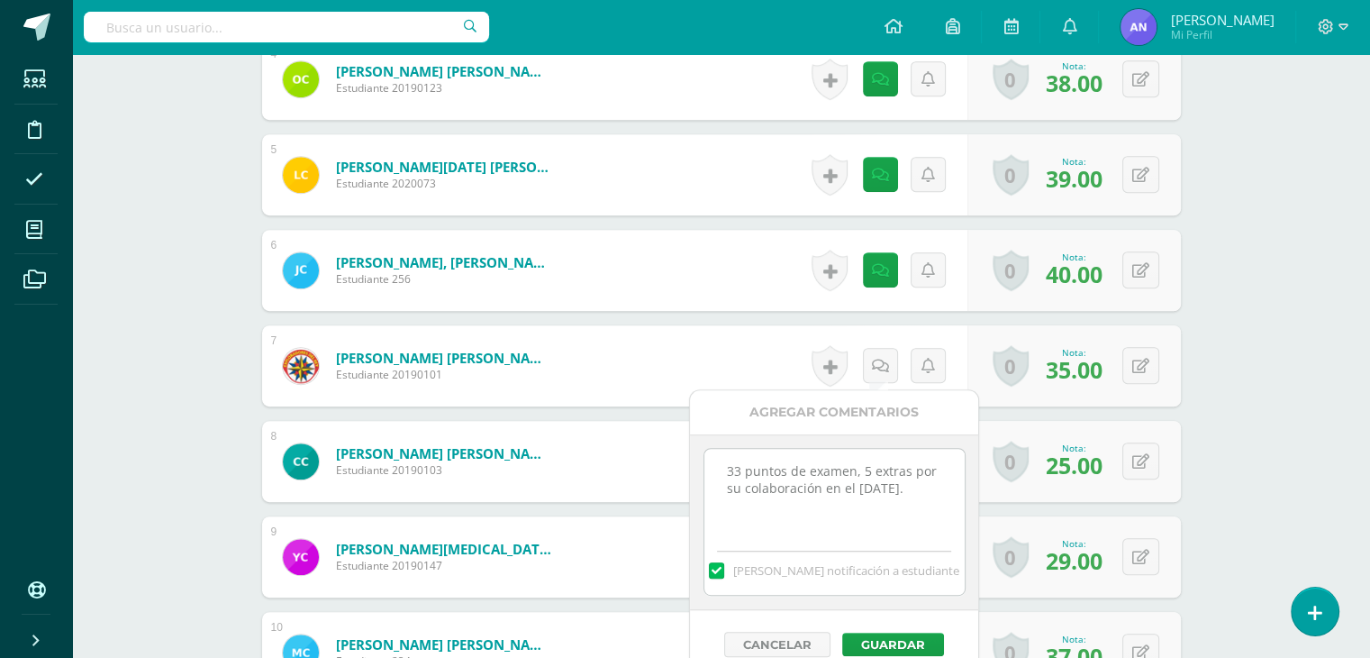
click at [739, 468] on textarea "33 puntos de examen, 5 extras por su colaboración en el día de la familia." at bounding box center [834, 494] width 260 height 90
click at [868, 469] on textarea "35 puntos de examen, 5 extras por su colaboración en el día de la familia." at bounding box center [834, 494] width 260 height 90
type textarea "35 puntos de examen, 4 extras por su colaboración en el día de la familia."
click at [911, 641] on button "Guardar" at bounding box center [893, 643] width 102 height 23
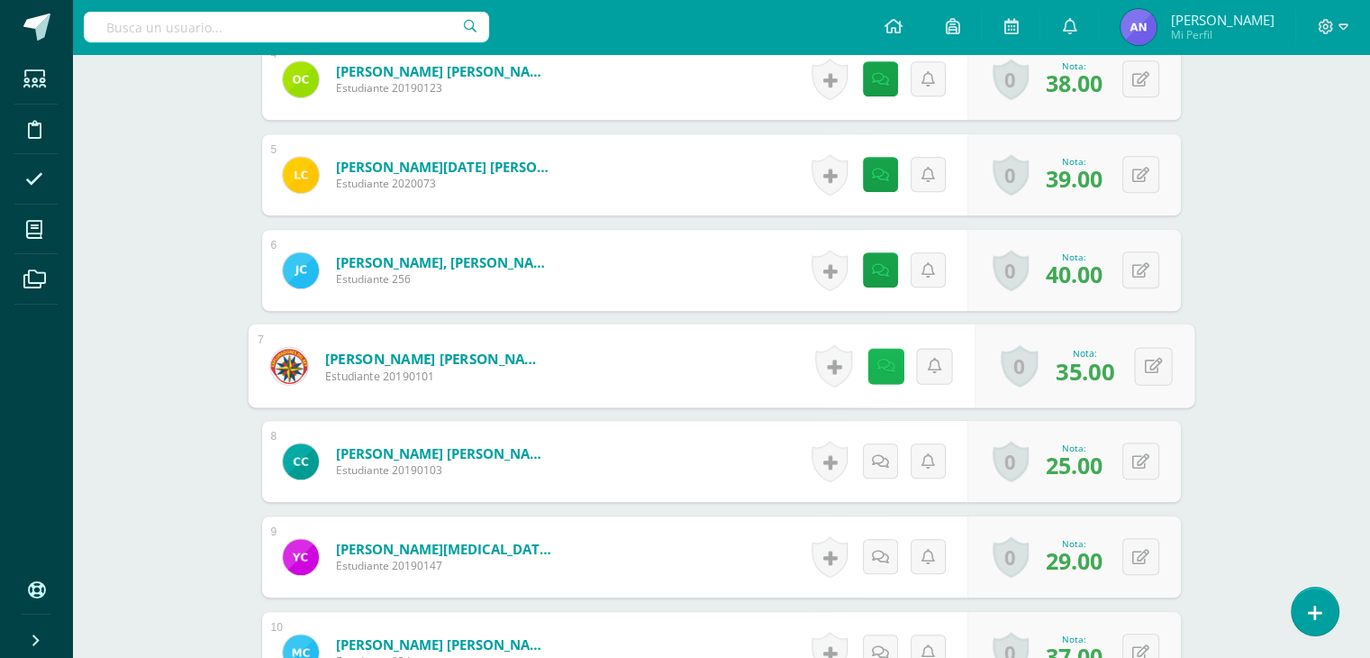
click at [877, 360] on icon at bounding box center [886, 365] width 18 height 15
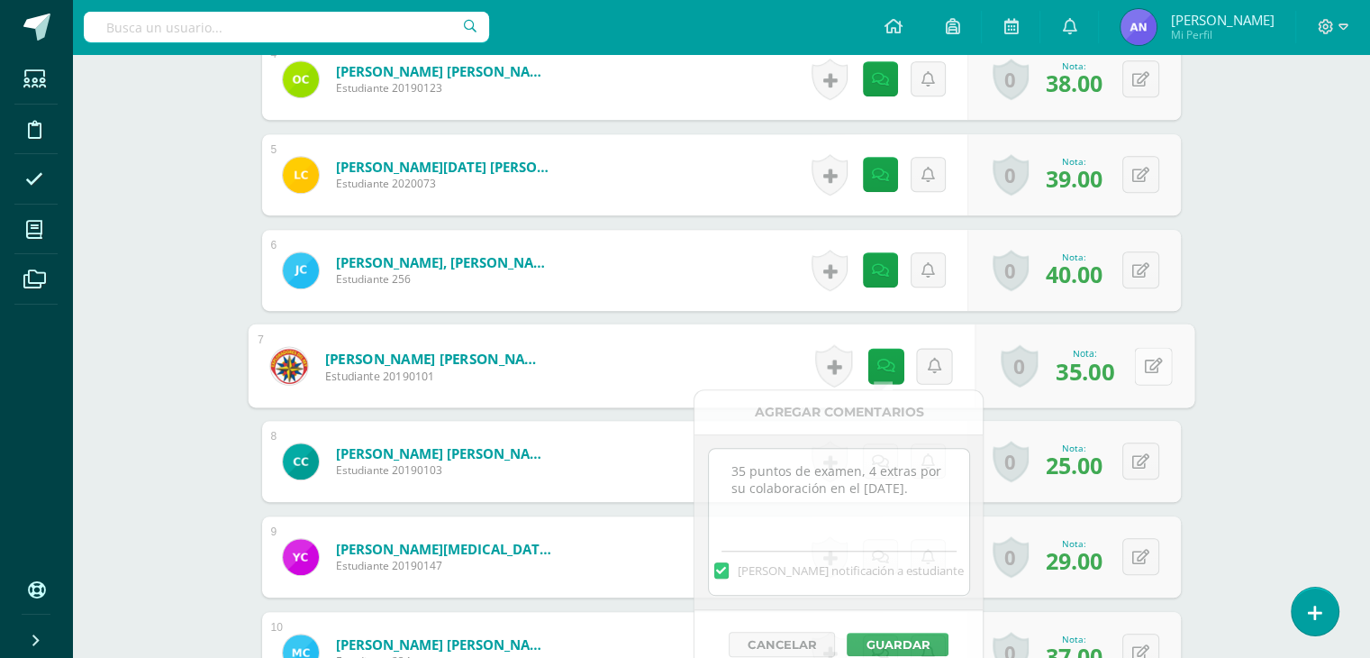
click at [1155, 365] on icon at bounding box center [1153, 365] width 18 height 15
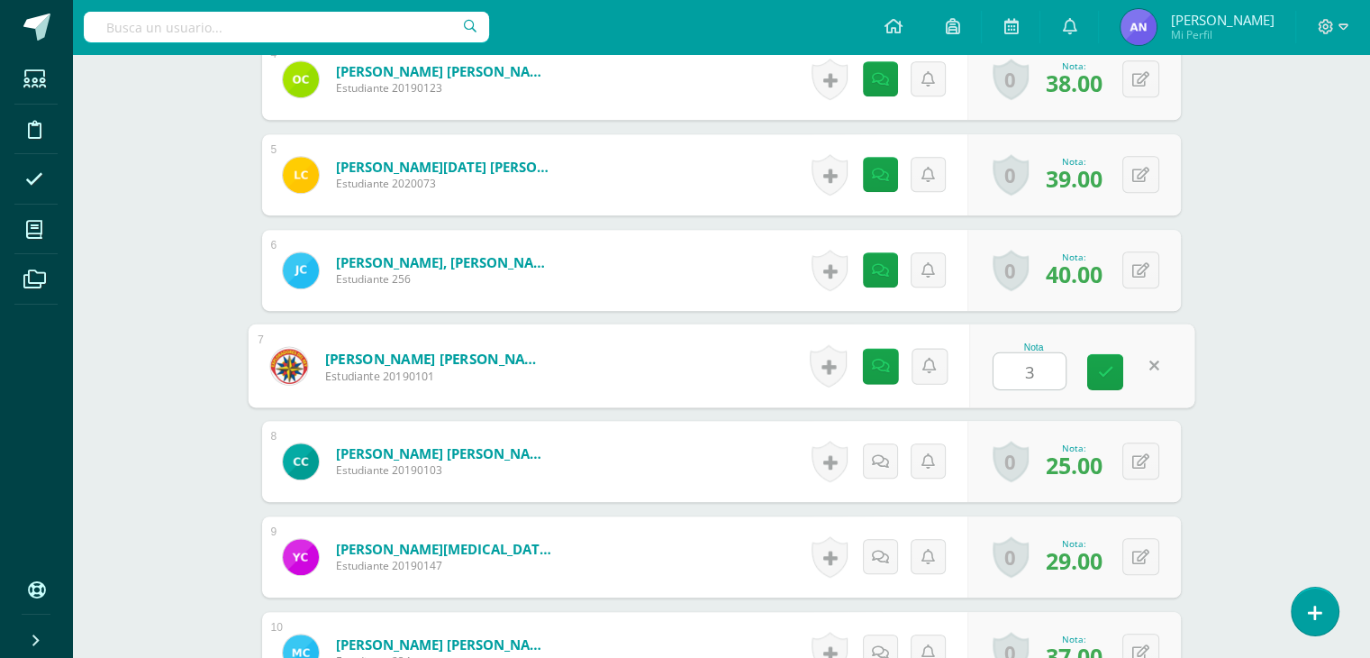
type input "39"
click at [1109, 366] on icon at bounding box center [1105, 371] width 16 height 15
click at [879, 446] on link at bounding box center [880, 460] width 35 height 35
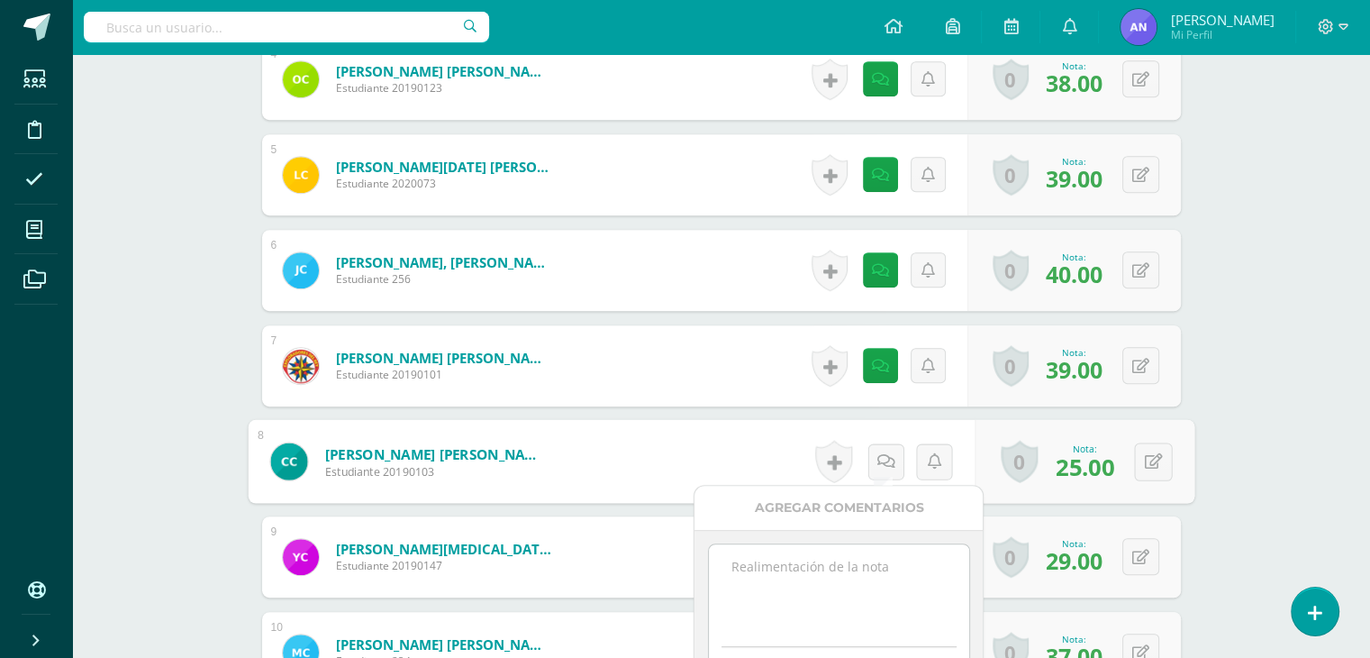
click at [844, 575] on textarea at bounding box center [839, 589] width 260 height 90
paste textarea "33 puntos de examen, 5 extras por su colaboración en el día de la familia."
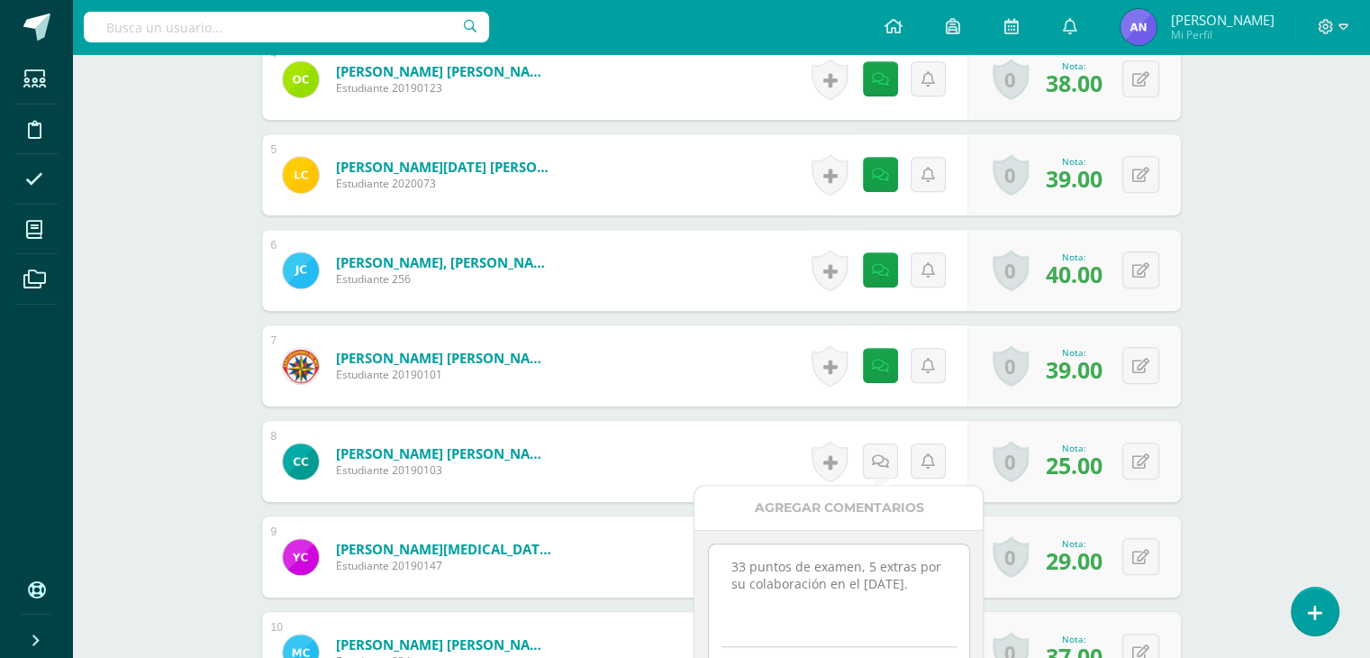
click at [743, 560] on textarea "33 puntos de examen, 5 extras por su colaboración en el día de la familia." at bounding box center [839, 589] width 260 height 90
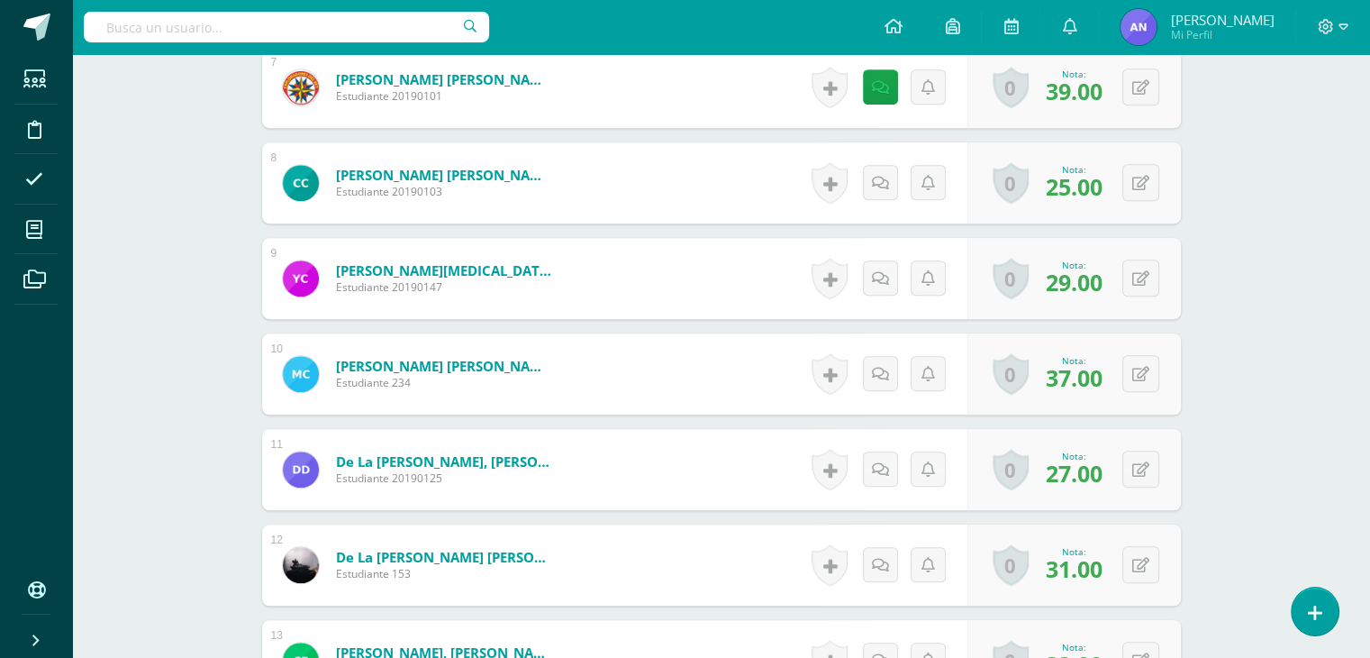
scroll to position [1171, 0]
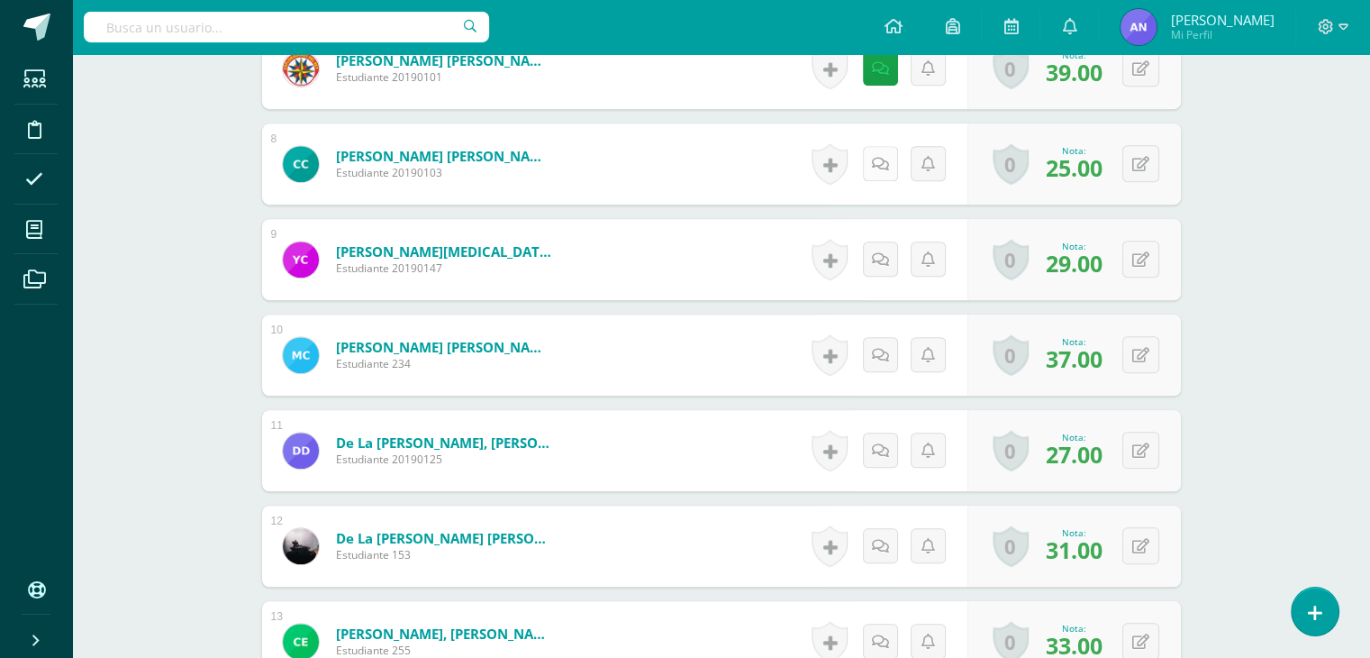
click at [870, 150] on link at bounding box center [880, 163] width 35 height 35
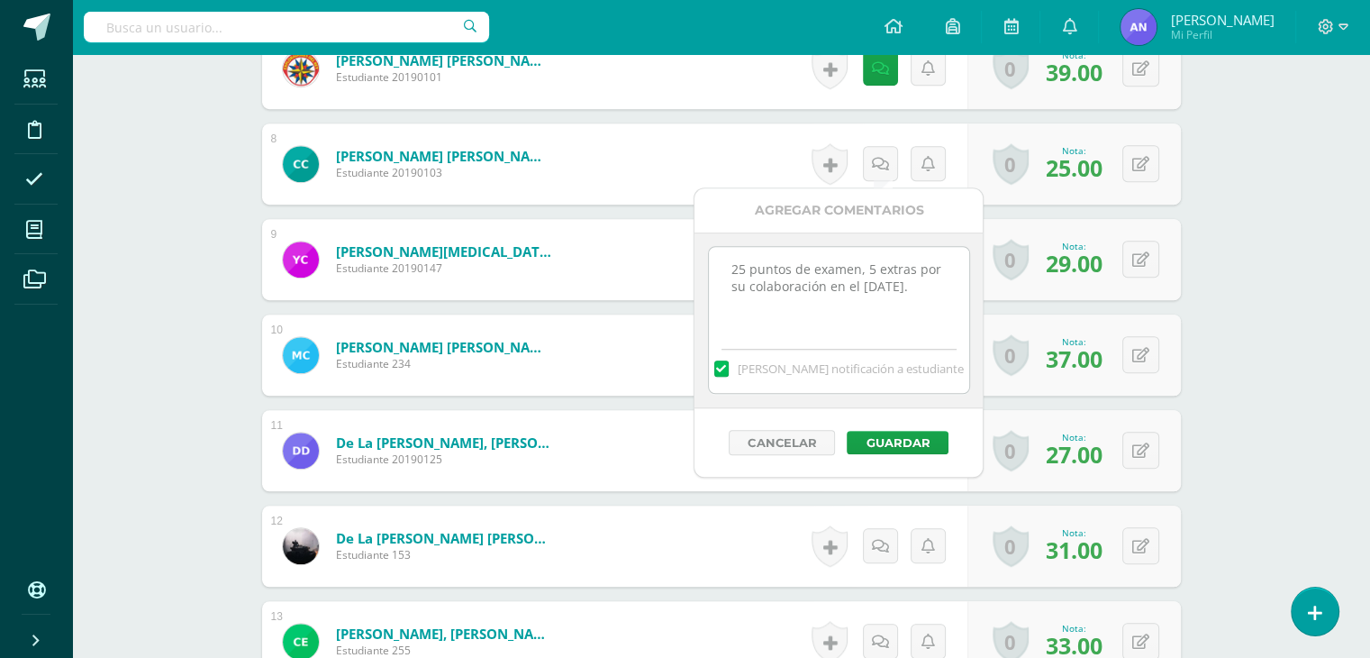
click at [870, 265] on textarea "25 puntos de examen, 5 extras por su colaboración en el día de la familia." at bounding box center [839, 292] width 260 height 90
type textarea "25 puntos de examen, 4 extras por su colaboración en el día de la familia."
click at [919, 425] on div "Cancelar Guardar" at bounding box center [839, 442] width 288 height 68
click at [916, 435] on button "Guardar" at bounding box center [898, 442] width 102 height 23
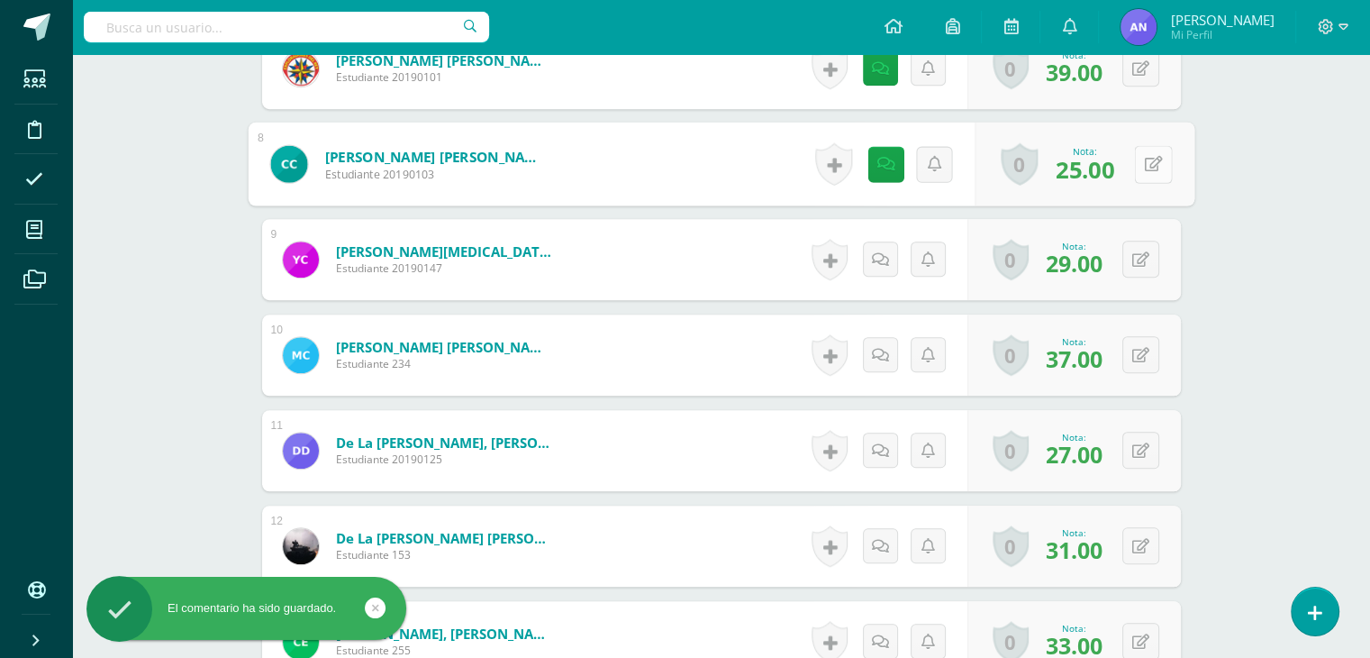
click at [1137, 169] on button at bounding box center [1153, 164] width 38 height 38
type input "29"
click at [1113, 164] on link at bounding box center [1105, 170] width 36 height 36
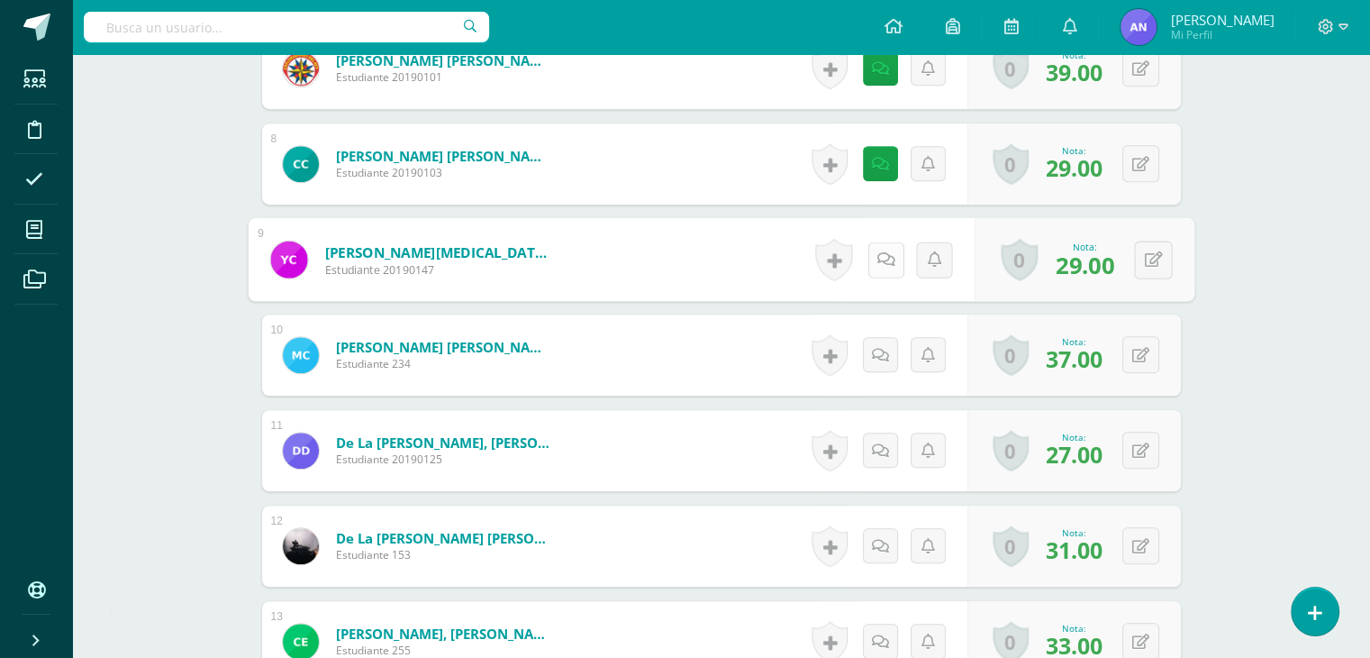
click at [886, 265] on link at bounding box center [886, 259] width 36 height 36
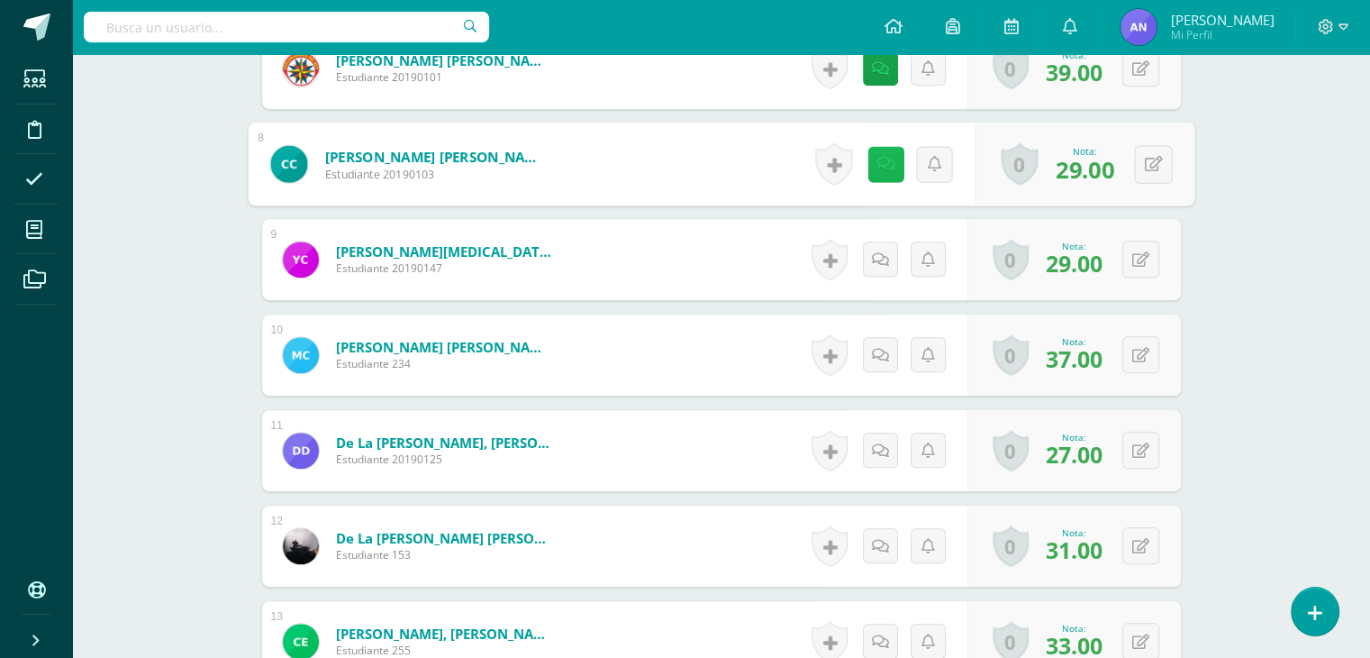
click at [877, 150] on link at bounding box center [886, 164] width 36 height 36
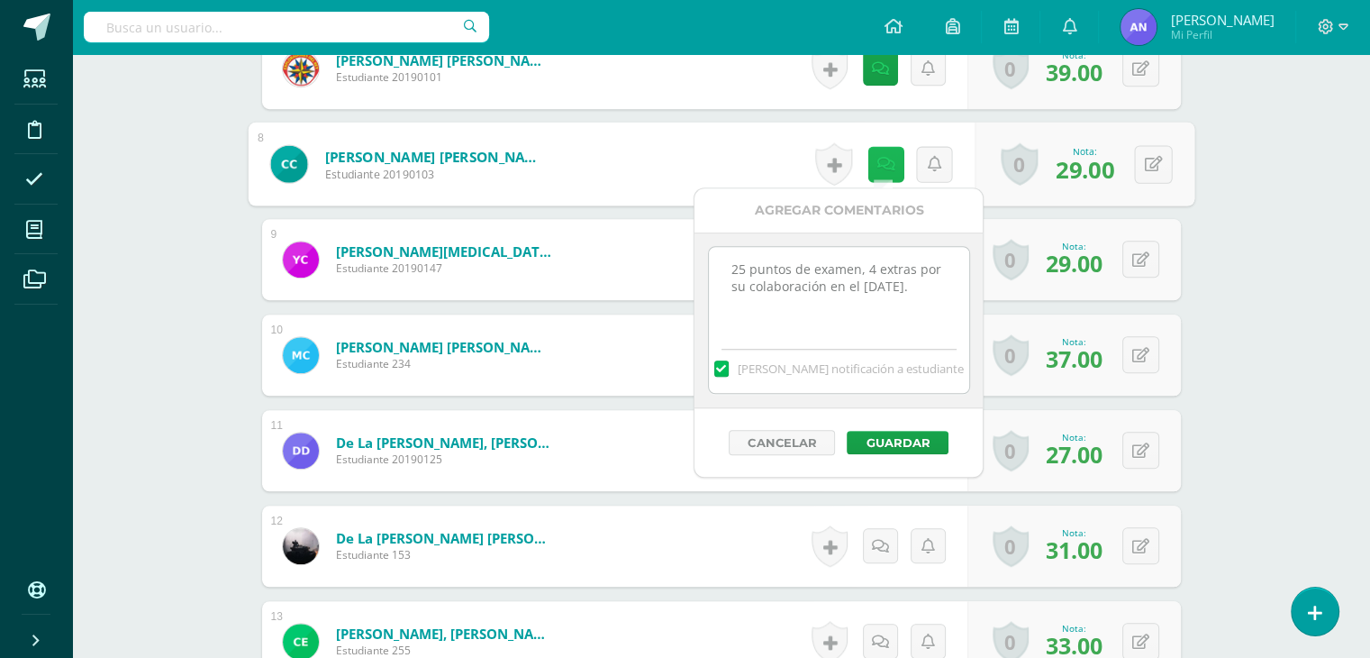
click at [877, 150] on link at bounding box center [886, 164] width 36 height 36
click at [1217, 177] on div "Comunicación y Lenguaje Tercero Basico "A" Herramientas Detalle de asistencias …" at bounding box center [721, 76] width 1298 height 2387
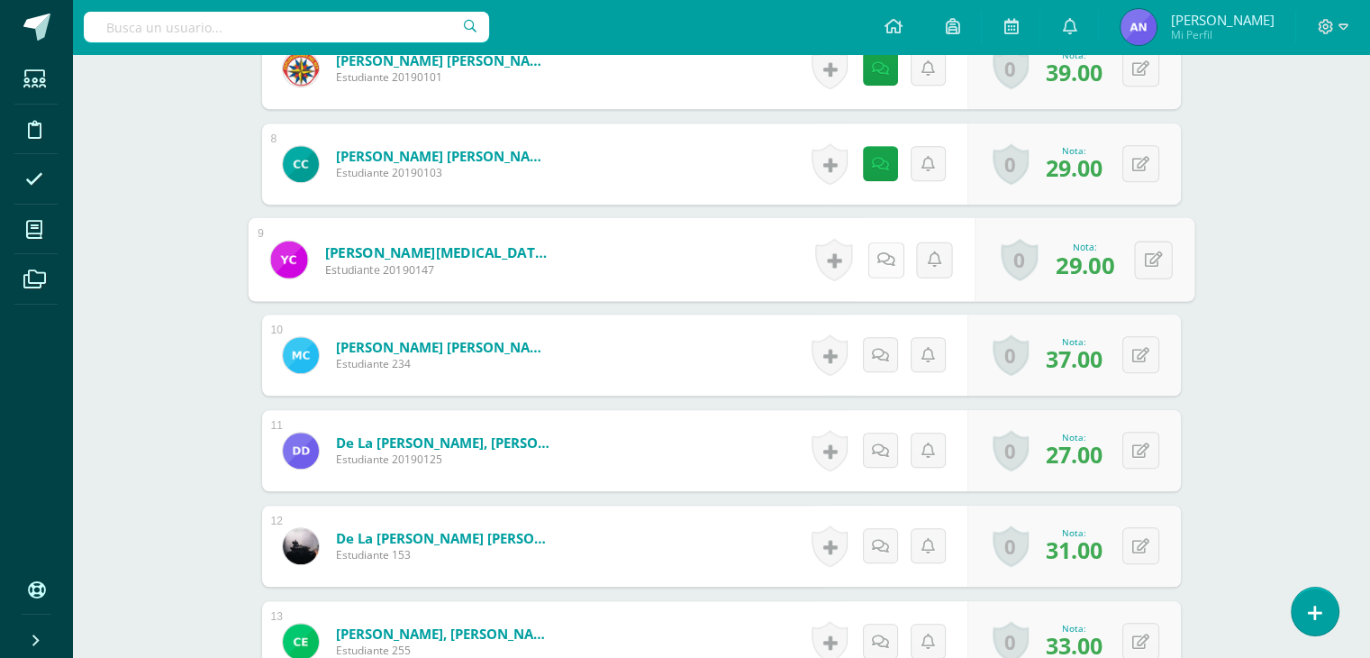
click at [879, 253] on icon at bounding box center [886, 258] width 18 height 15
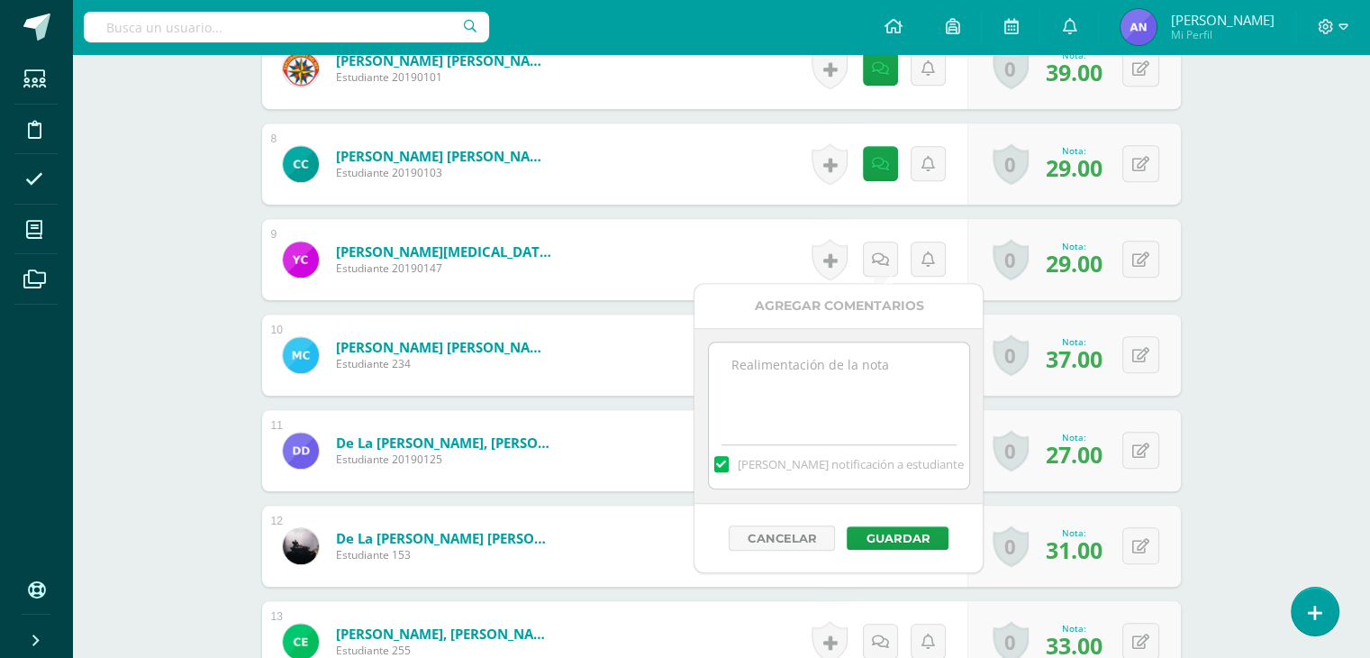
click at [817, 349] on textarea at bounding box center [839, 387] width 260 height 90
paste textarea "33 puntos de examen, 5 extras por su colaboración en el día de la familia."
click at [748, 362] on textarea "33 puntos de examen, 5 extras por su colaboración en el día de la familia." at bounding box center [839, 387] width 260 height 90
click at [873, 362] on textarea "29 puntos de examen, 5 extras por su colaboración en el día de la familia." at bounding box center [839, 387] width 260 height 90
type textarea "29 puntos de examen, 3 extras por su colaboración en el día de la familia."
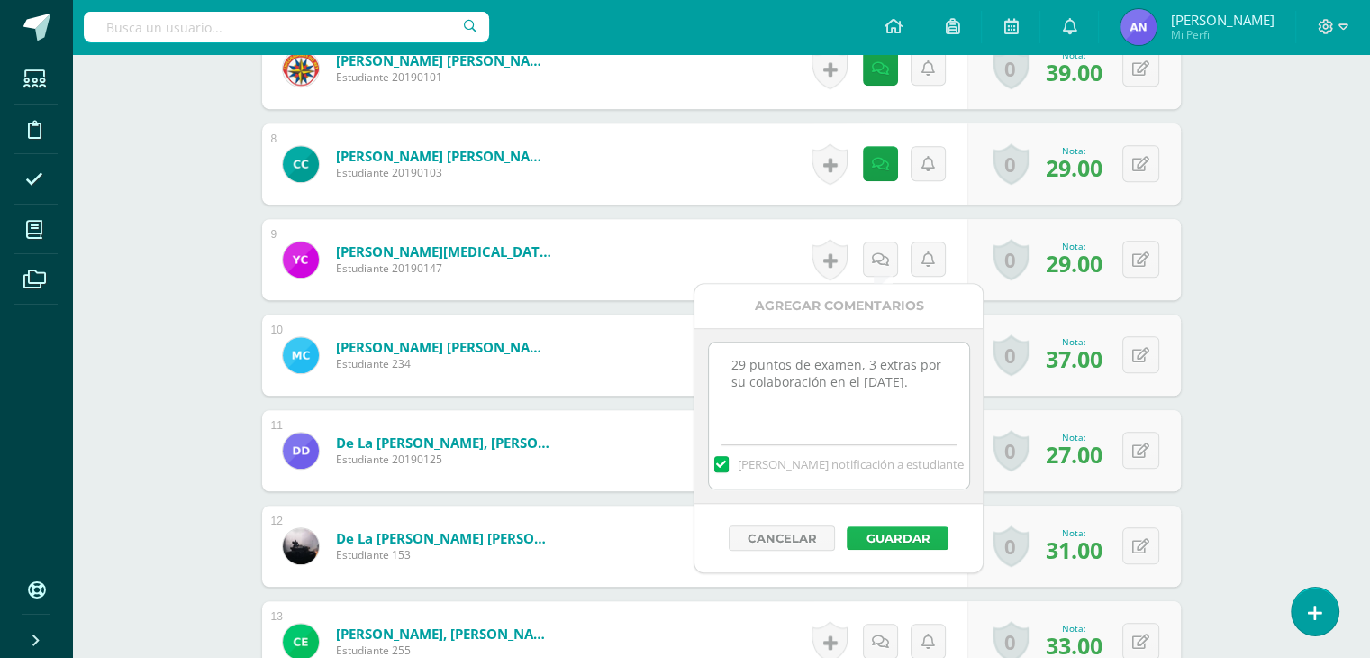
click at [908, 532] on button "Guardar" at bounding box center [898, 537] width 102 height 23
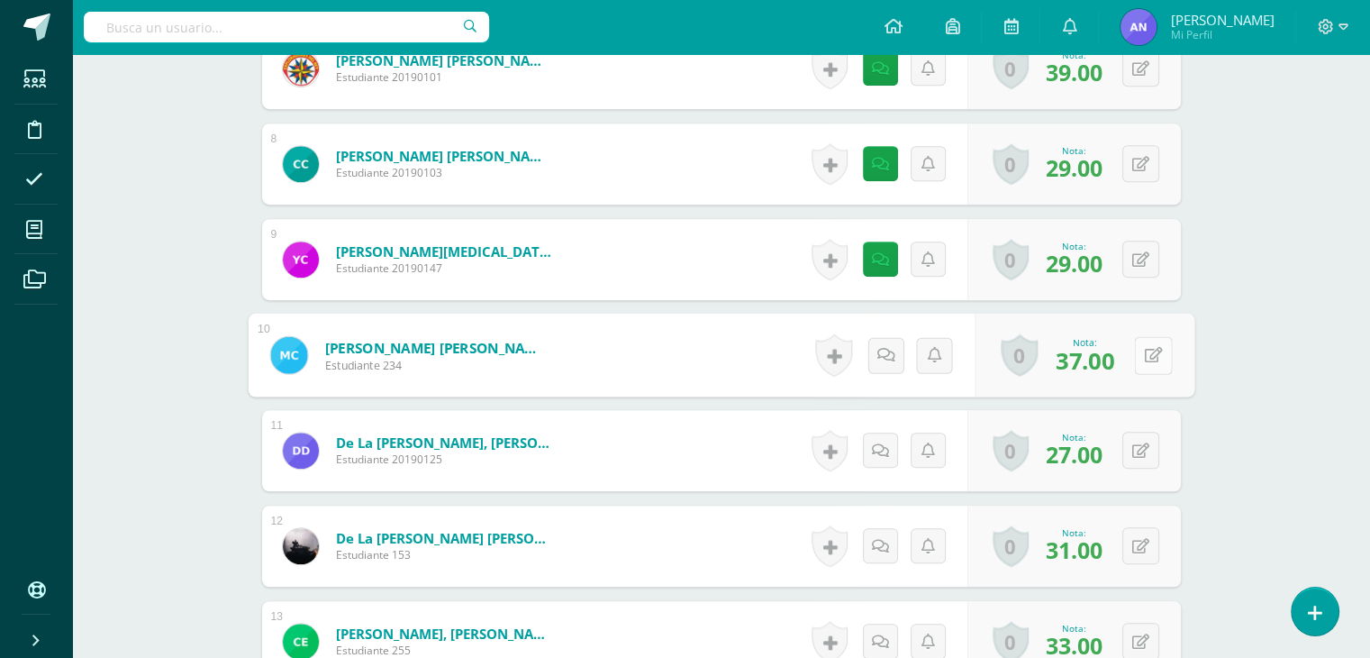
click at [1142, 359] on button at bounding box center [1153, 355] width 38 height 38
click at [874, 368] on link at bounding box center [880, 355] width 36 height 36
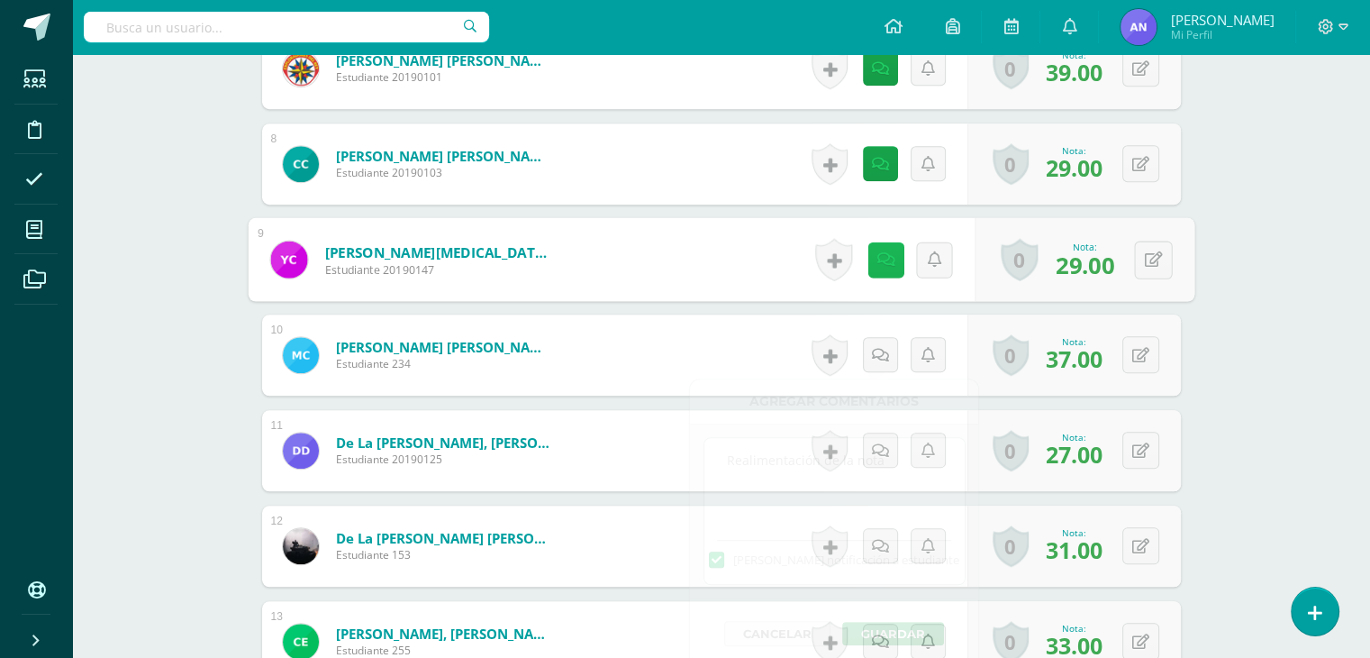
click at [877, 251] on icon at bounding box center [886, 258] width 18 height 15
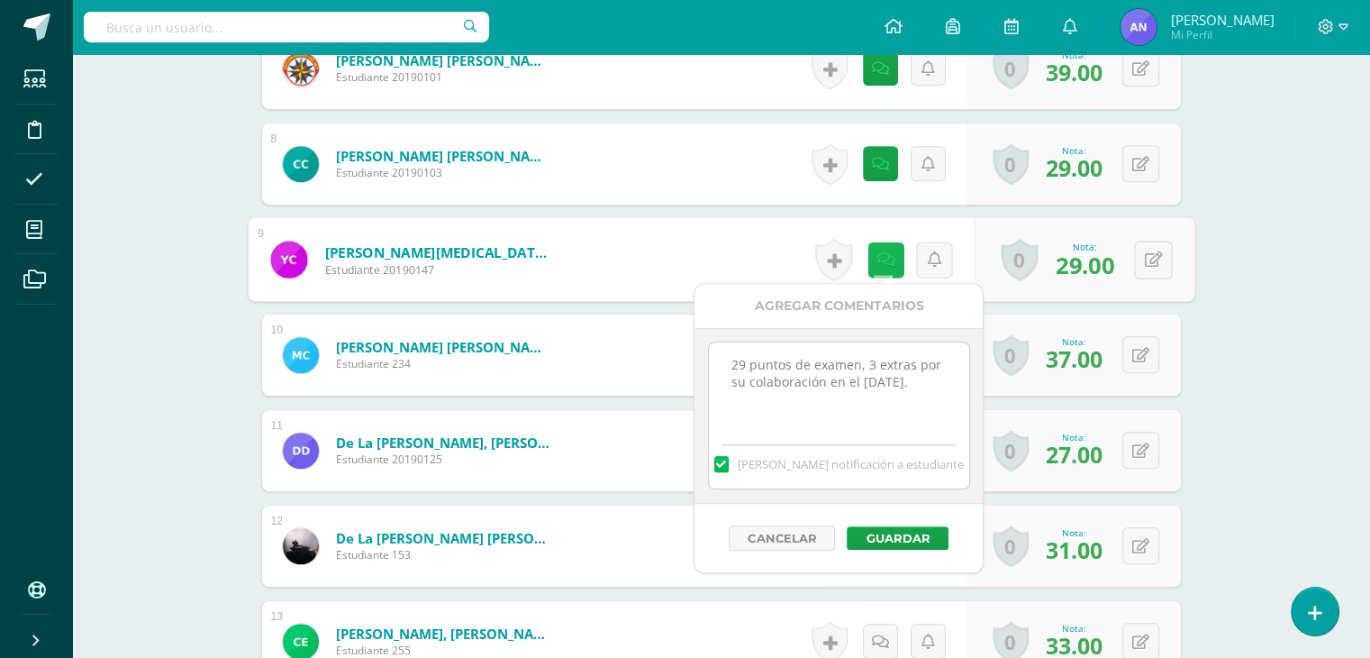
click at [877, 251] on icon at bounding box center [886, 258] width 18 height 15
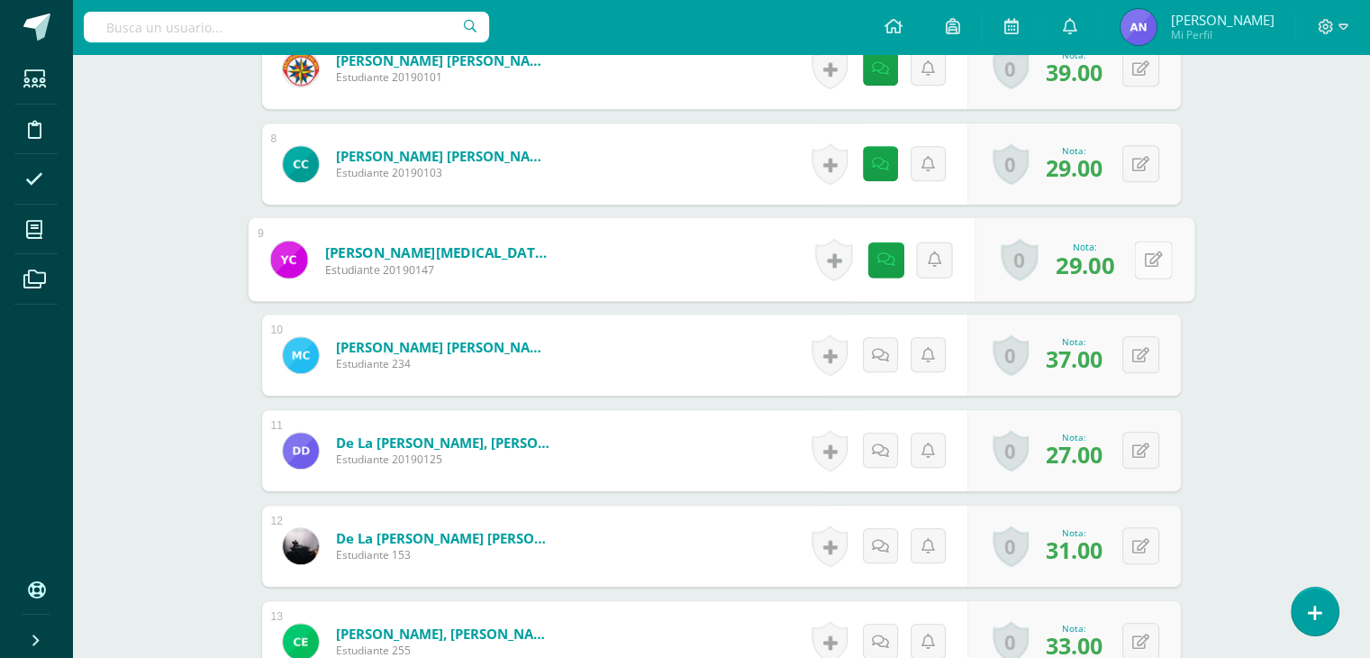
click at [1142, 253] on button at bounding box center [1153, 260] width 38 height 38
type input "32"
click at [1103, 271] on link at bounding box center [1105, 266] width 36 height 36
click at [885, 358] on icon at bounding box center [880, 355] width 17 height 15
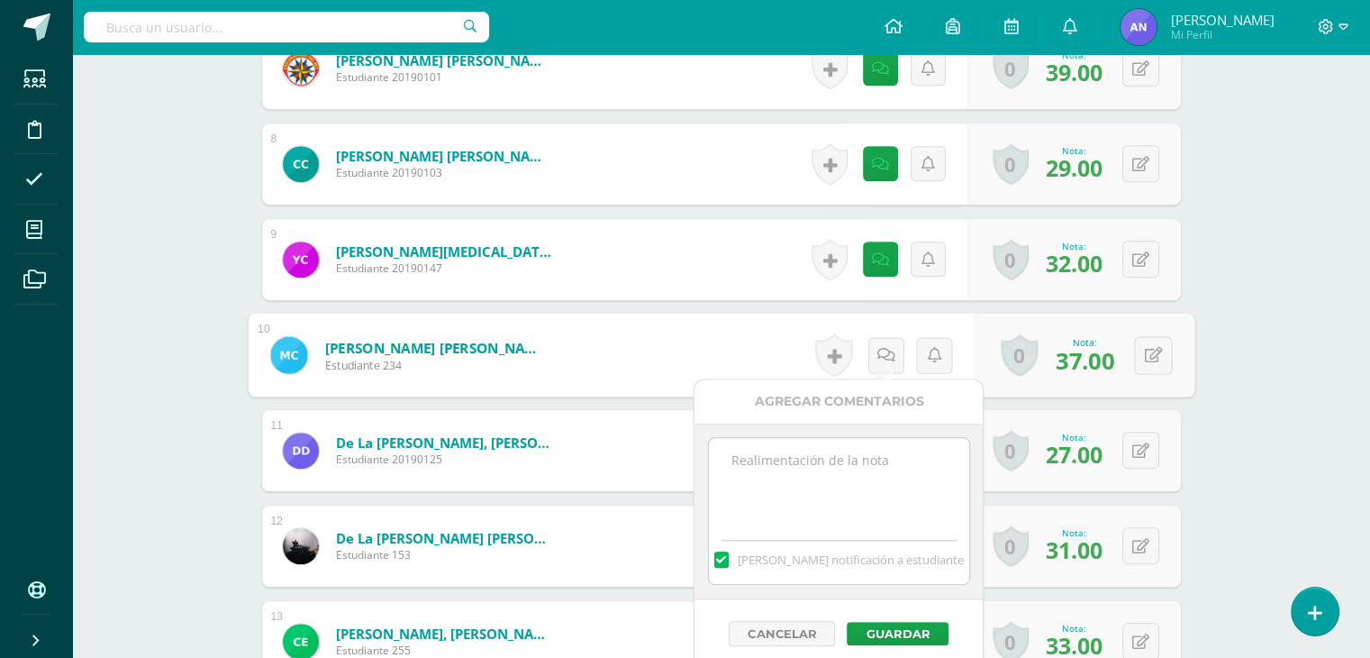
click at [843, 444] on textarea at bounding box center [839, 483] width 260 height 90
paste textarea "33 puntos de examen, 5 extras por su colaboración en el día de la familia."
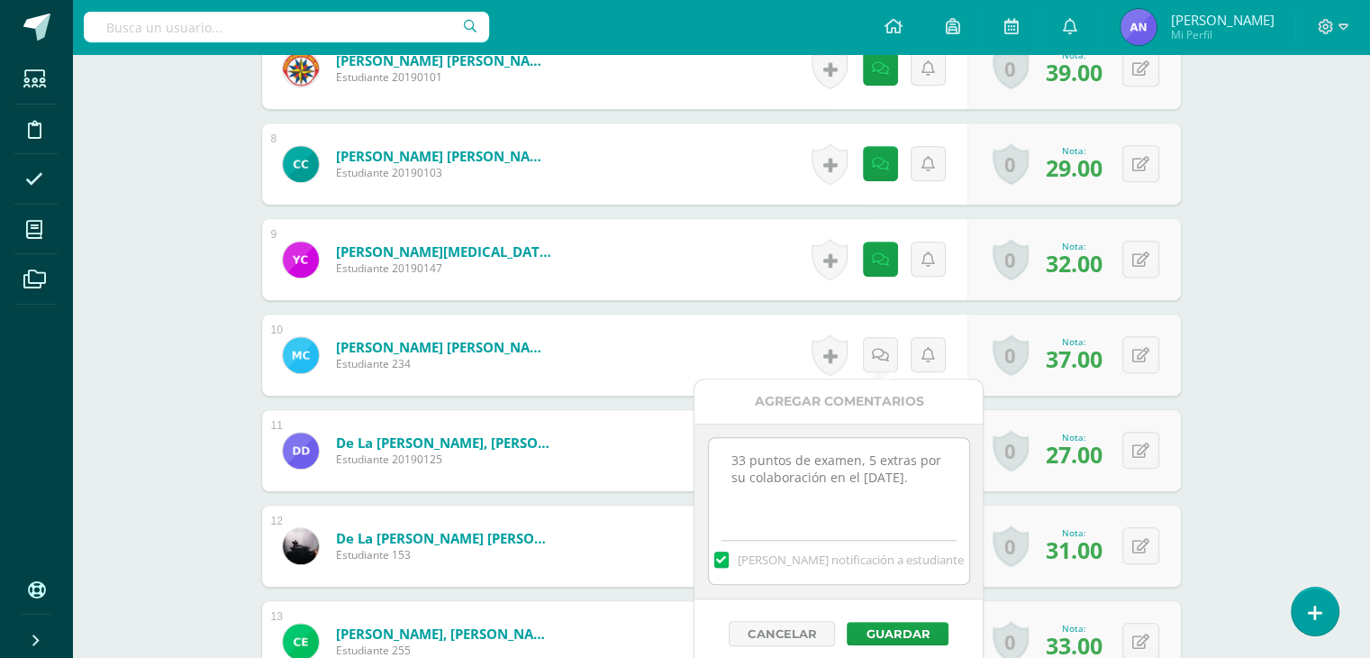
click at [739, 459] on textarea "33 puntos de examen, 5 extras por su colaboración en el día de la familia." at bounding box center [839, 483] width 260 height 90
click at [879, 459] on textarea "37 puntos de examen, 5 extras por su colaboración en el día de la familia." at bounding box center [839, 483] width 260 height 90
type textarea "37 puntos de examen, 3 extras por su colaboración en el día de la familia."
click at [922, 627] on button "Guardar" at bounding box center [898, 633] width 102 height 23
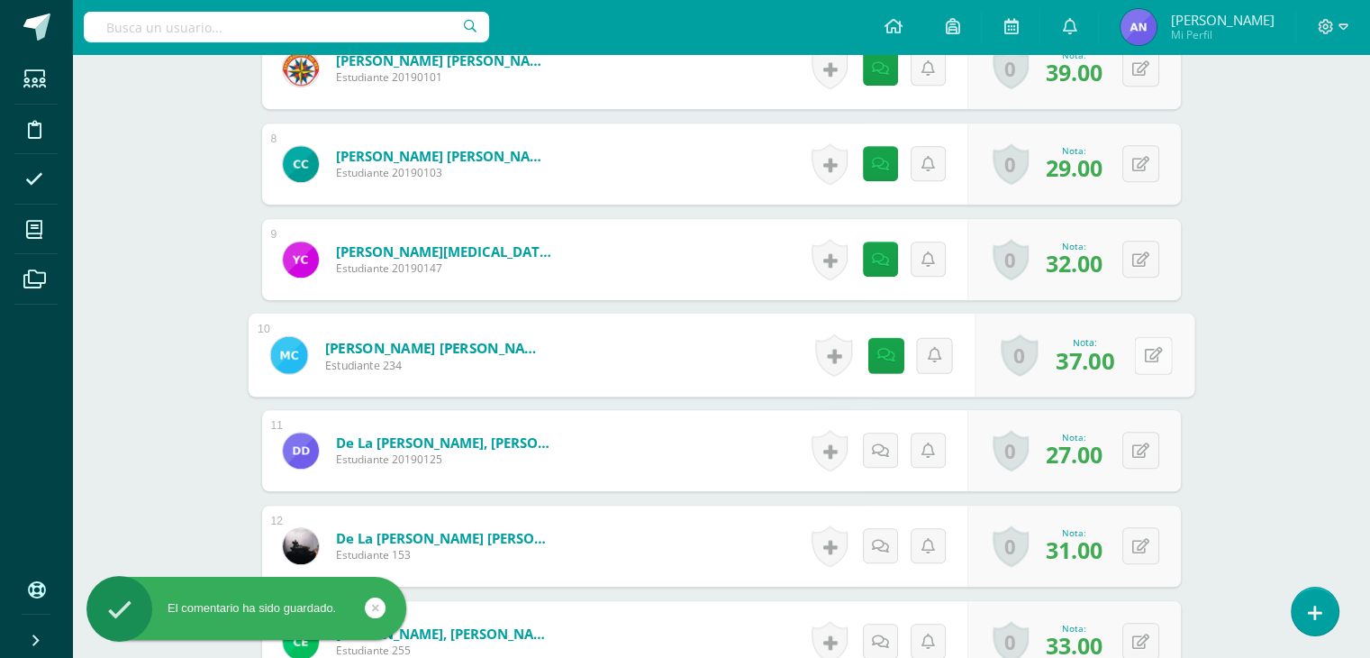
click at [1131, 361] on div "0 Logros Logros obtenidos Aún no hay logros agregados Nota: 37.00" at bounding box center [1085, 356] width 220 height 84
click at [1150, 348] on icon at bounding box center [1153, 354] width 18 height 15
type input "40"
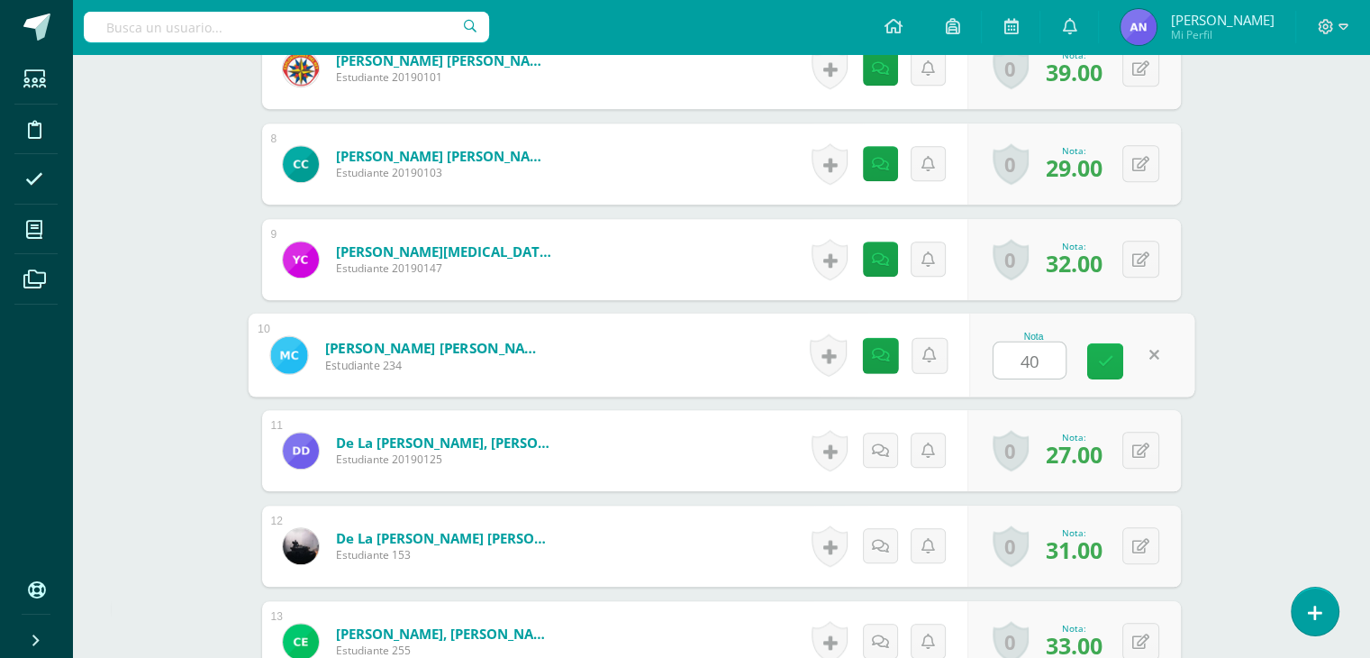
click at [1107, 354] on icon at bounding box center [1105, 360] width 16 height 15
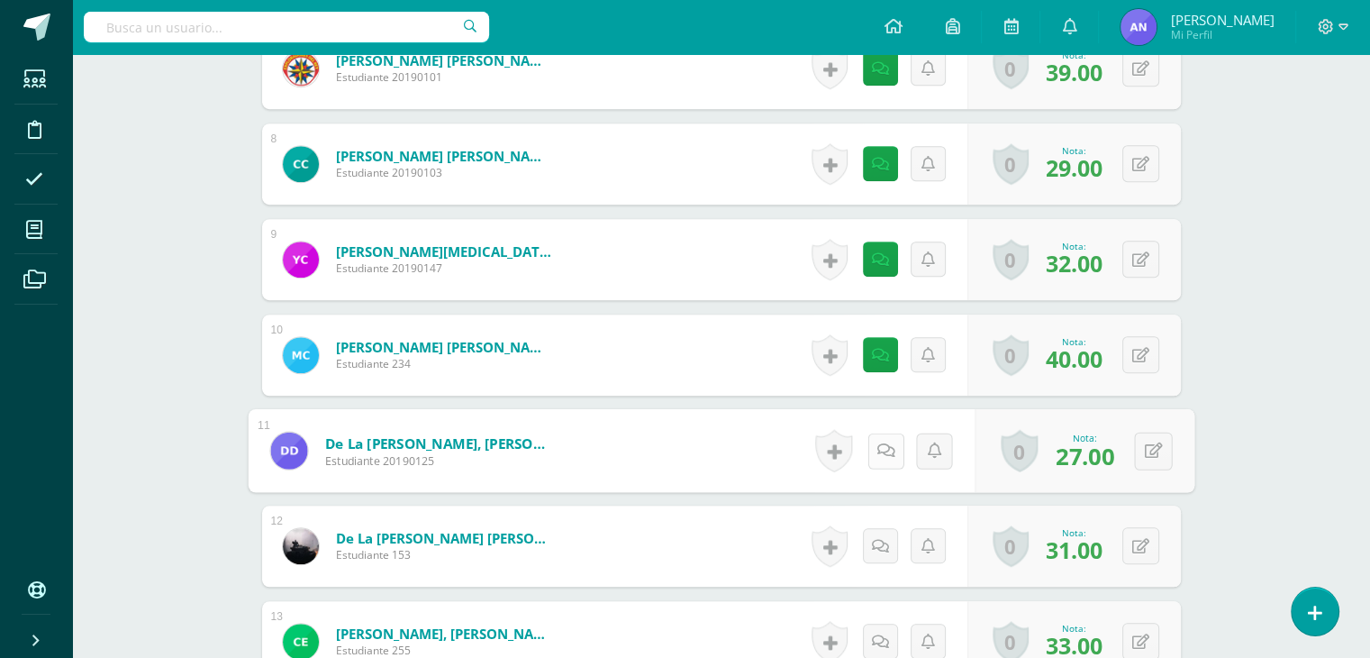
click at [874, 437] on link at bounding box center [886, 450] width 36 height 36
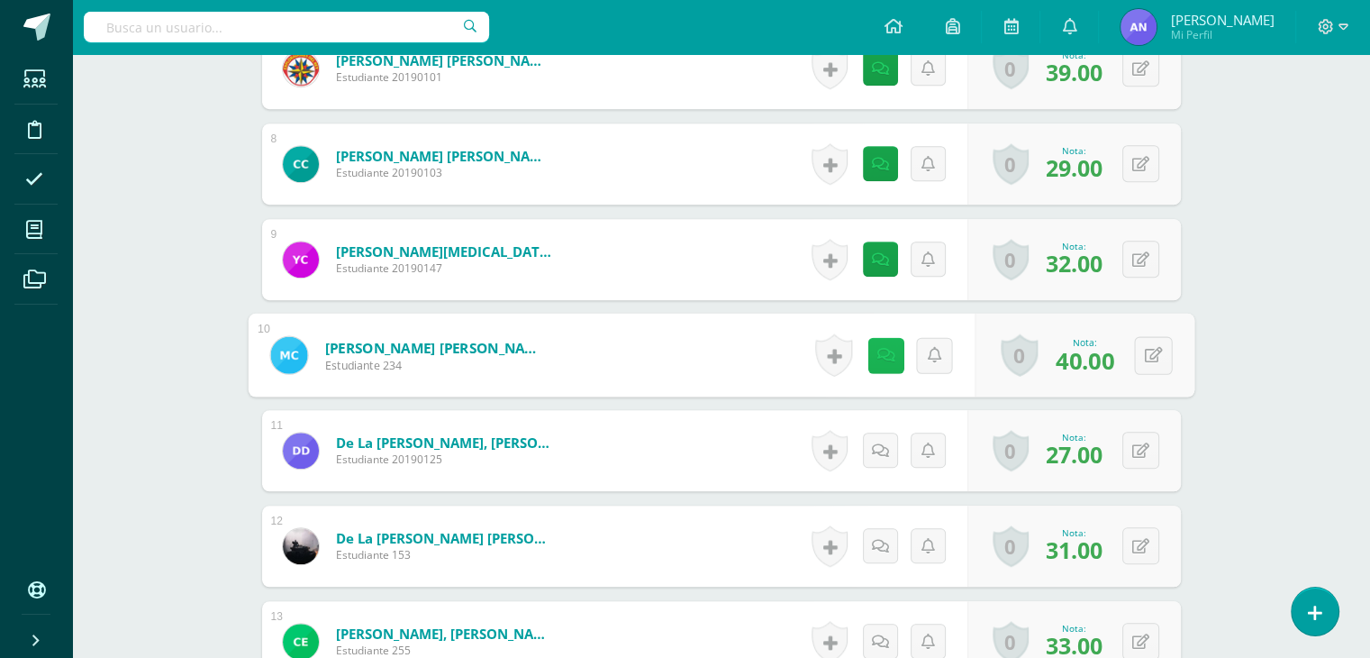
click at [871, 352] on link at bounding box center [886, 355] width 36 height 36
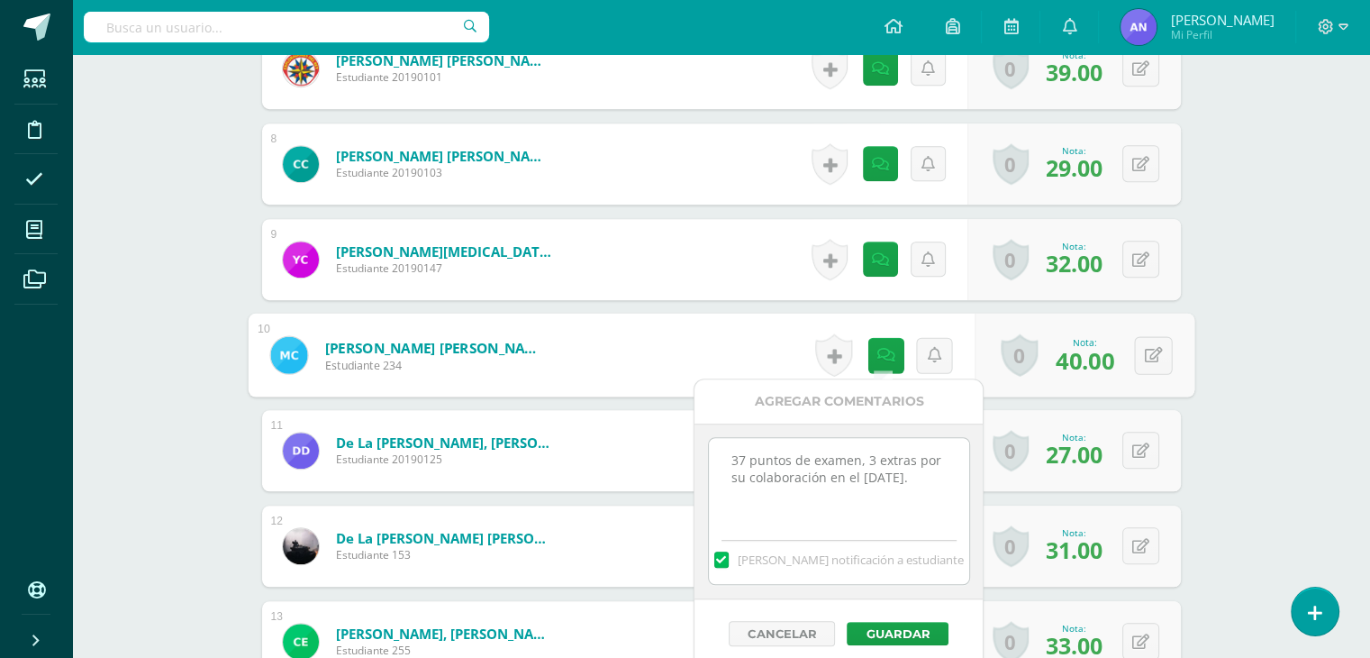
click at [1252, 319] on div "Comunicación y Lenguaje Tercero Basico "A" Herramientas Detalle de asistencias …" at bounding box center [721, 76] width 1298 height 2387
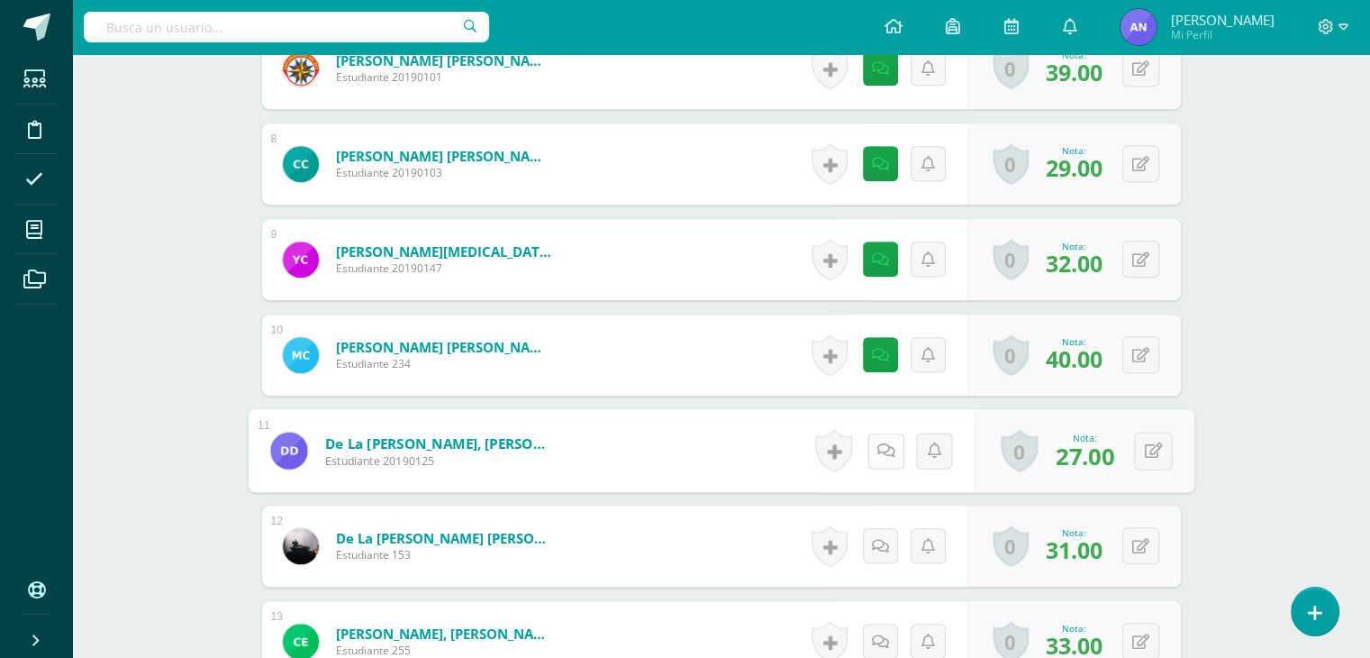
click at [872, 462] on link at bounding box center [886, 450] width 36 height 36
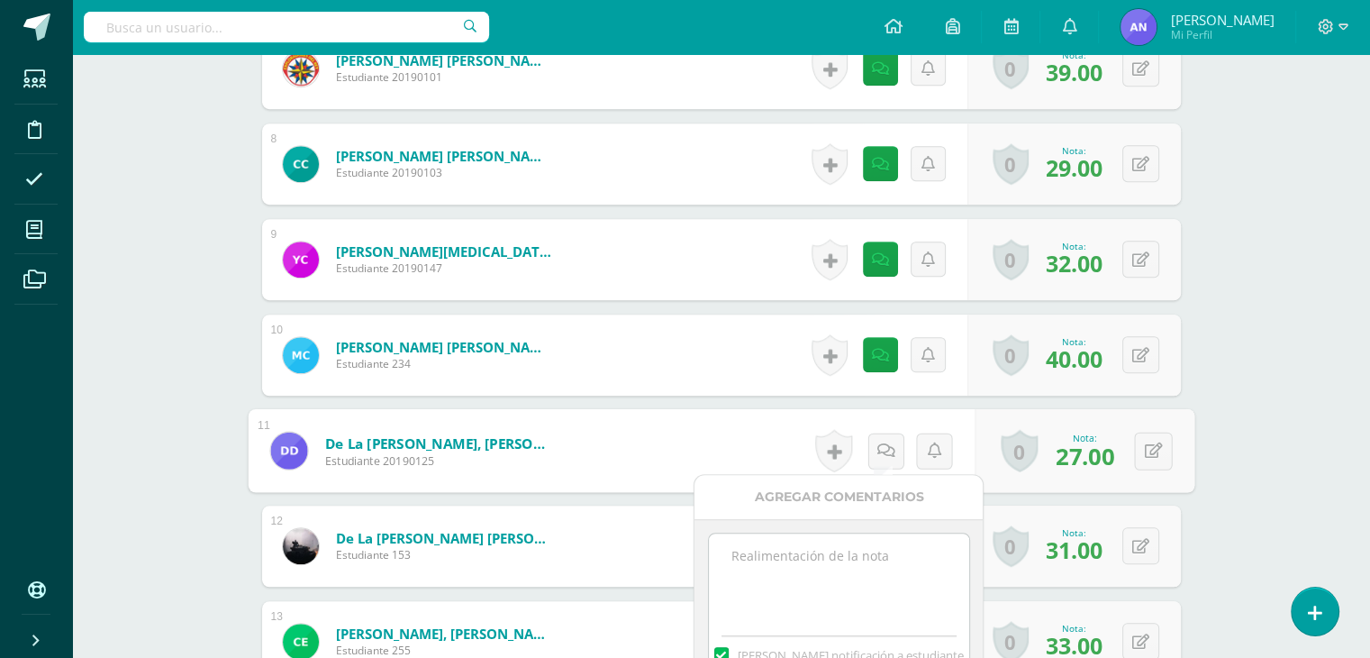
click at [826, 561] on textarea at bounding box center [839, 578] width 260 height 90
paste textarea "33 puntos de examen, 5 extras por su colaboración en el día de la familia."
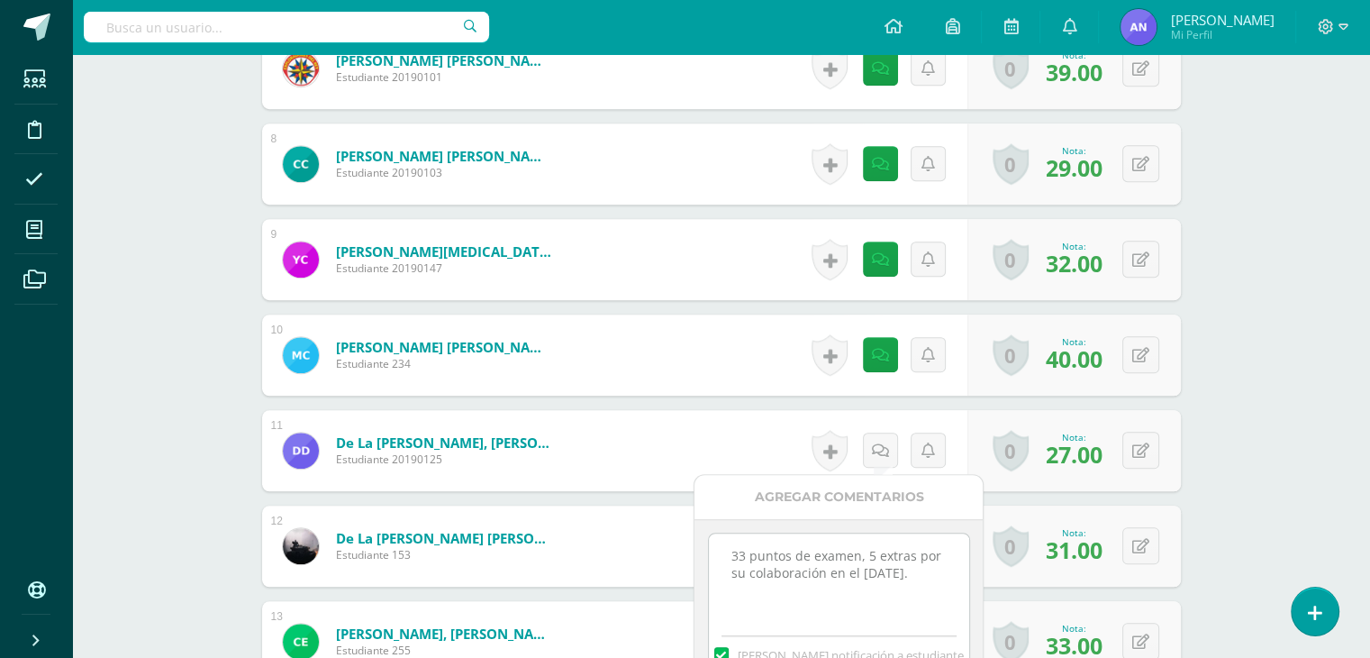
click at [744, 560] on textarea "33 puntos de examen, 5 extras por su colaboración en el día de la familia." at bounding box center [839, 578] width 260 height 90
click at [876, 556] on textarea "27 puntos de examen, 5 extras por su colaboración en el día de la familia." at bounding box center [839, 578] width 260 height 90
type textarea "27 puntos de examen, 3 extras por su colaboración en el día de la familia."
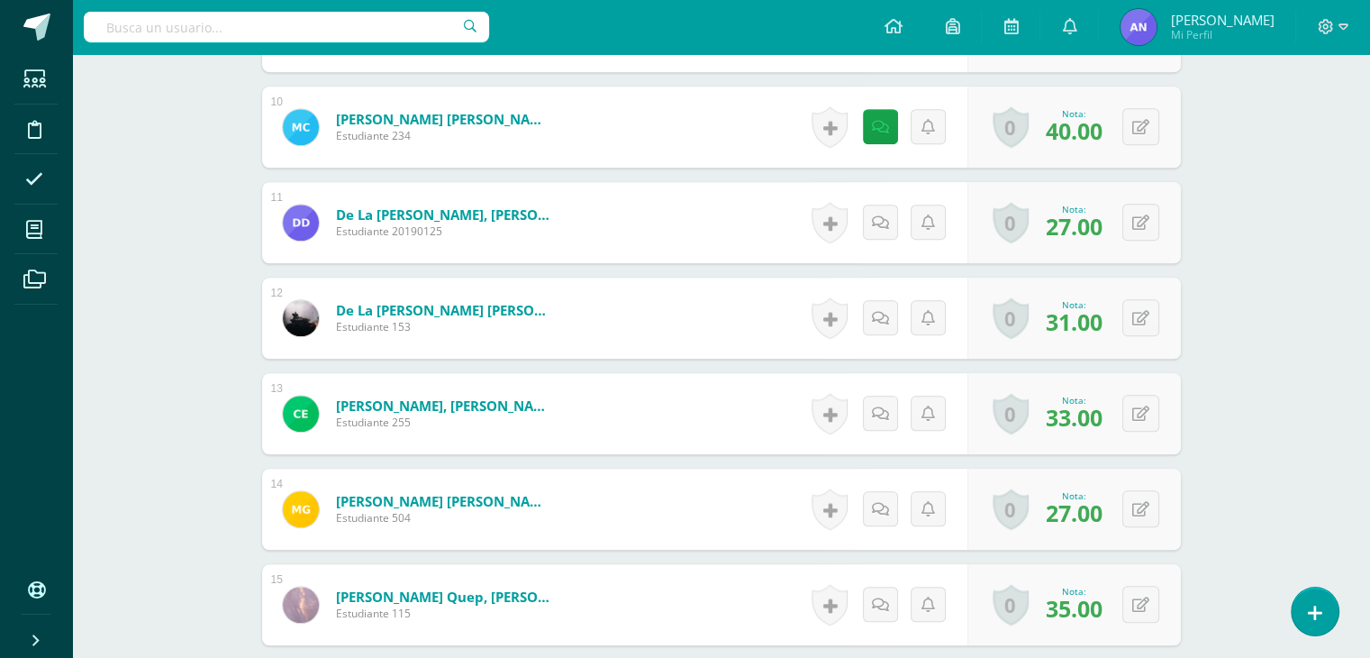
scroll to position [1413, 0]
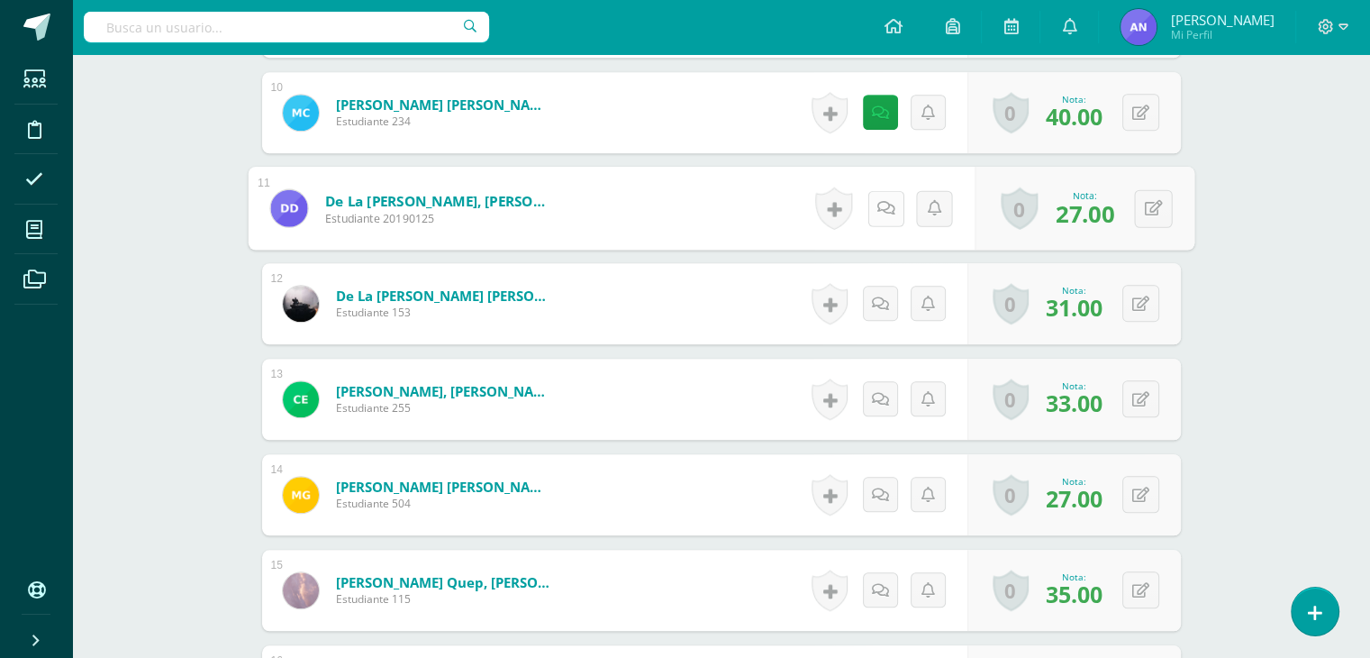
click at [884, 200] on icon at bounding box center [886, 207] width 18 height 15
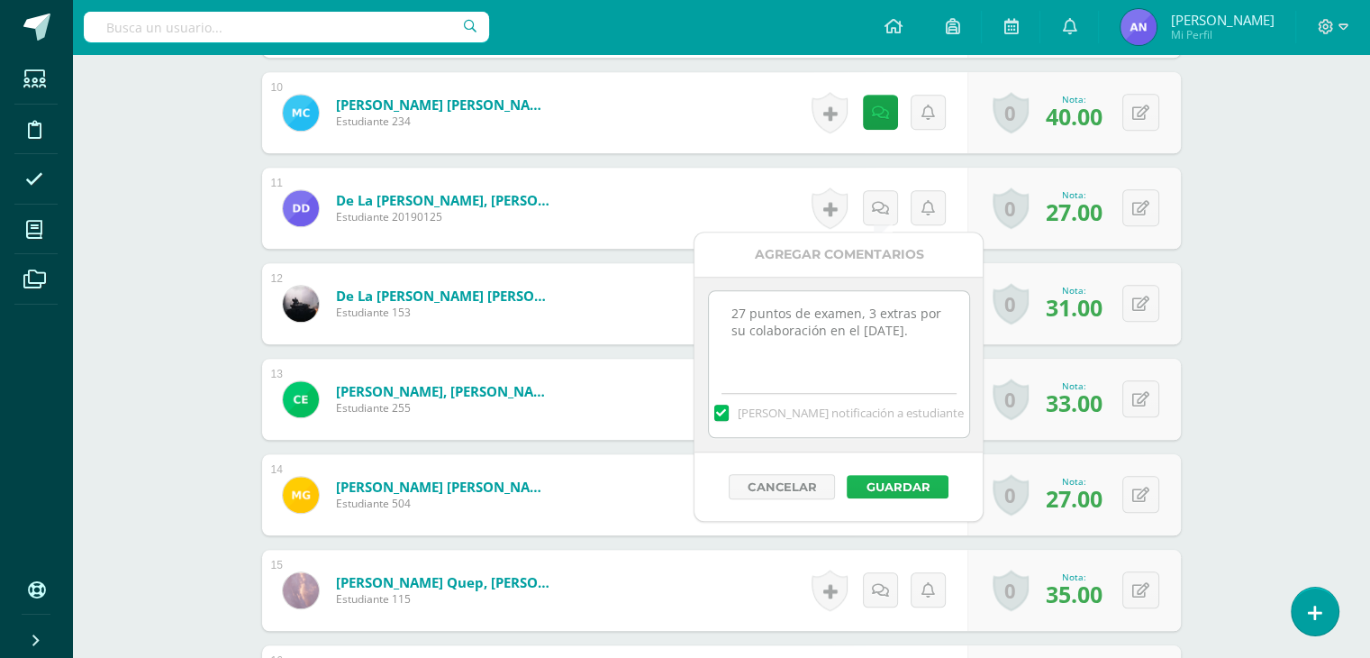
click at [907, 488] on button "Guardar" at bounding box center [898, 486] width 102 height 23
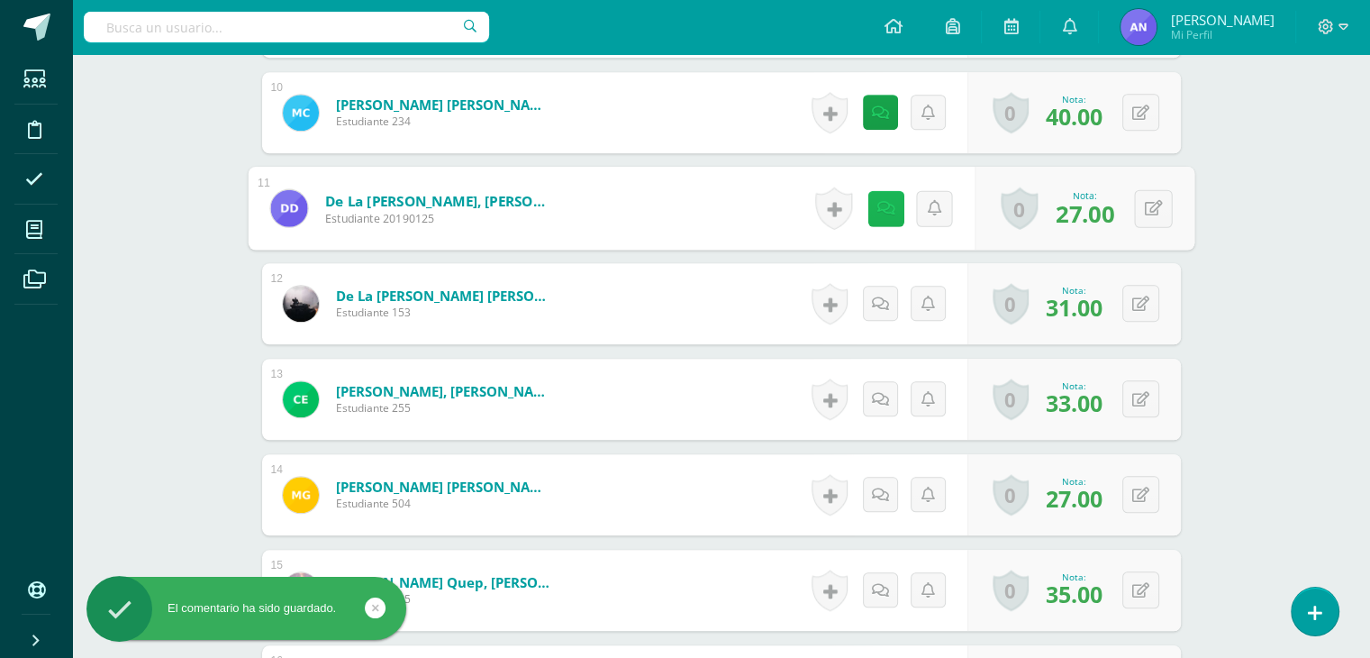
click at [881, 196] on link at bounding box center [886, 208] width 36 height 36
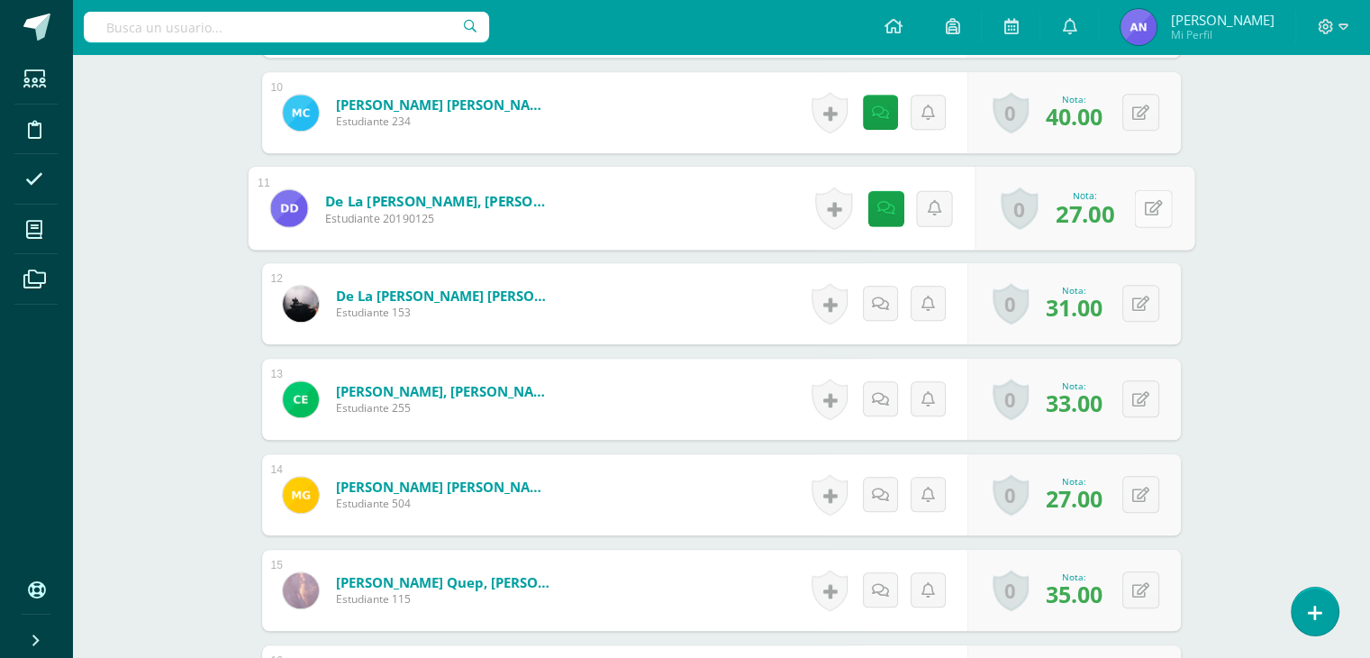
click at [1157, 213] on icon at bounding box center [1153, 207] width 18 height 15
type input "30"
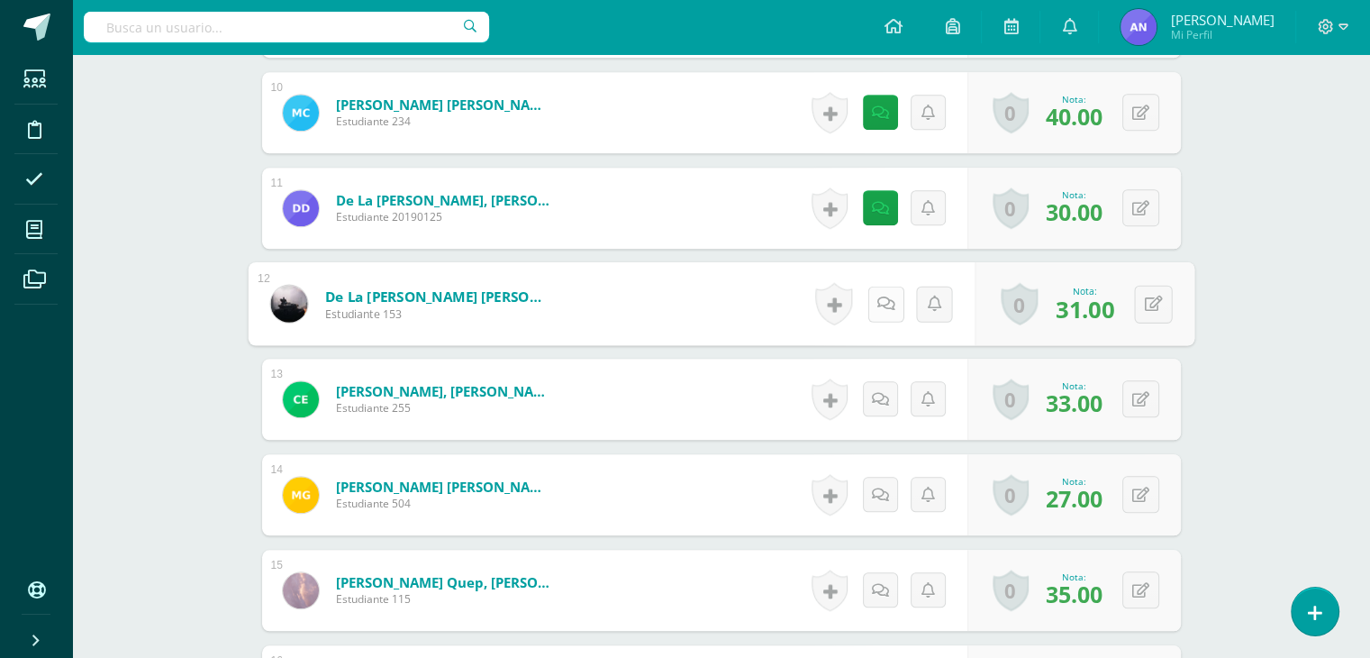
click at [880, 310] on link at bounding box center [886, 304] width 36 height 36
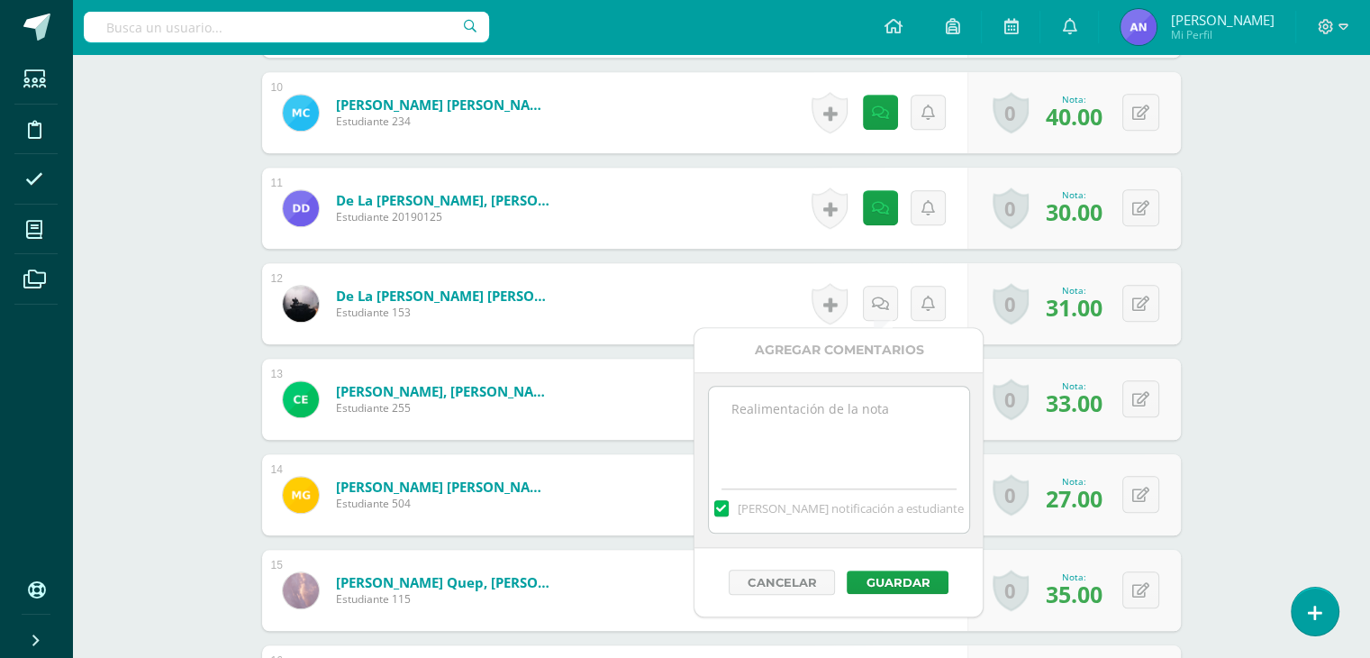
click at [807, 415] on textarea at bounding box center [839, 431] width 260 height 90
paste textarea "33 puntos de examen, 5 extras por su colaboración en el día de la familia."
click at [749, 404] on textarea "33 puntos de examen, 5 extras por su colaboración en el día de la familia." at bounding box center [839, 431] width 260 height 90
click at [871, 406] on textarea "31 puntos de examen, 5 extras por su colaboración en el día de la familia." at bounding box center [839, 431] width 260 height 90
type textarea "31 puntos de examen, 4 extras por su colaboración en el día de la familia."
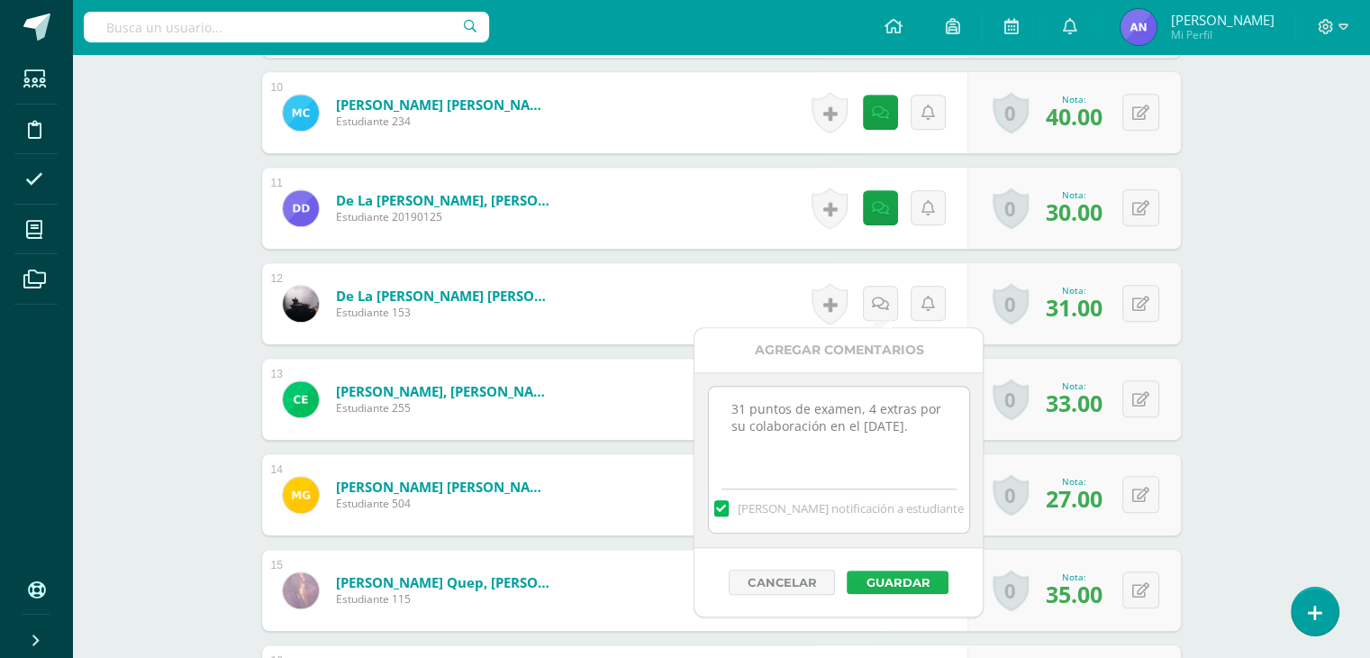
click at [917, 571] on button "Guardar" at bounding box center [898, 581] width 102 height 23
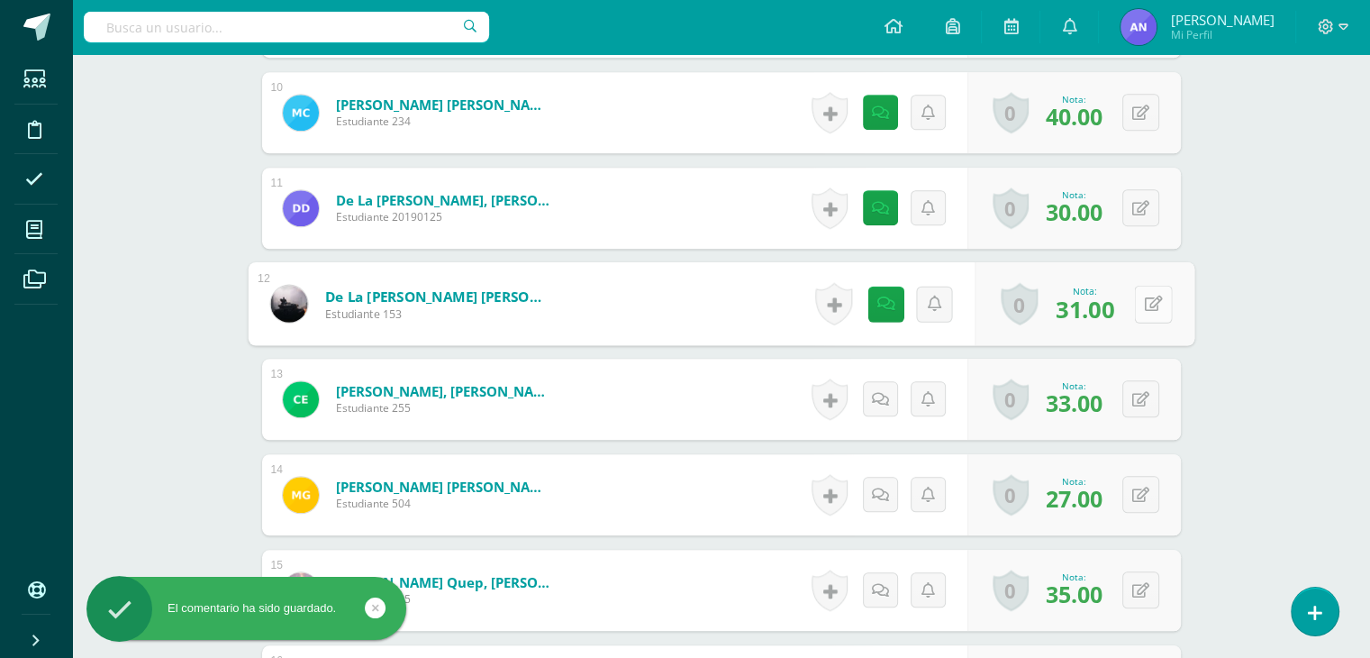
click at [1140, 301] on button at bounding box center [1153, 304] width 38 height 38
type input "35"
click at [1113, 301] on link at bounding box center [1105, 310] width 36 height 36
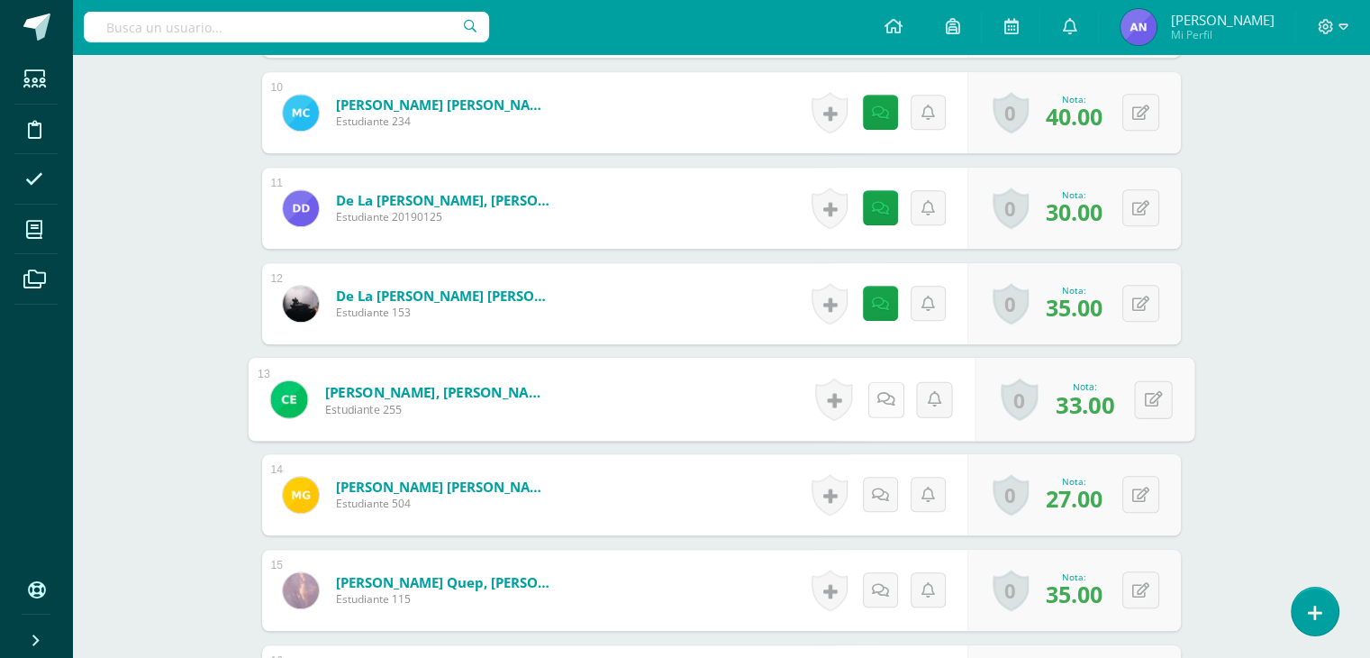
click at [868, 403] on link at bounding box center [886, 399] width 36 height 36
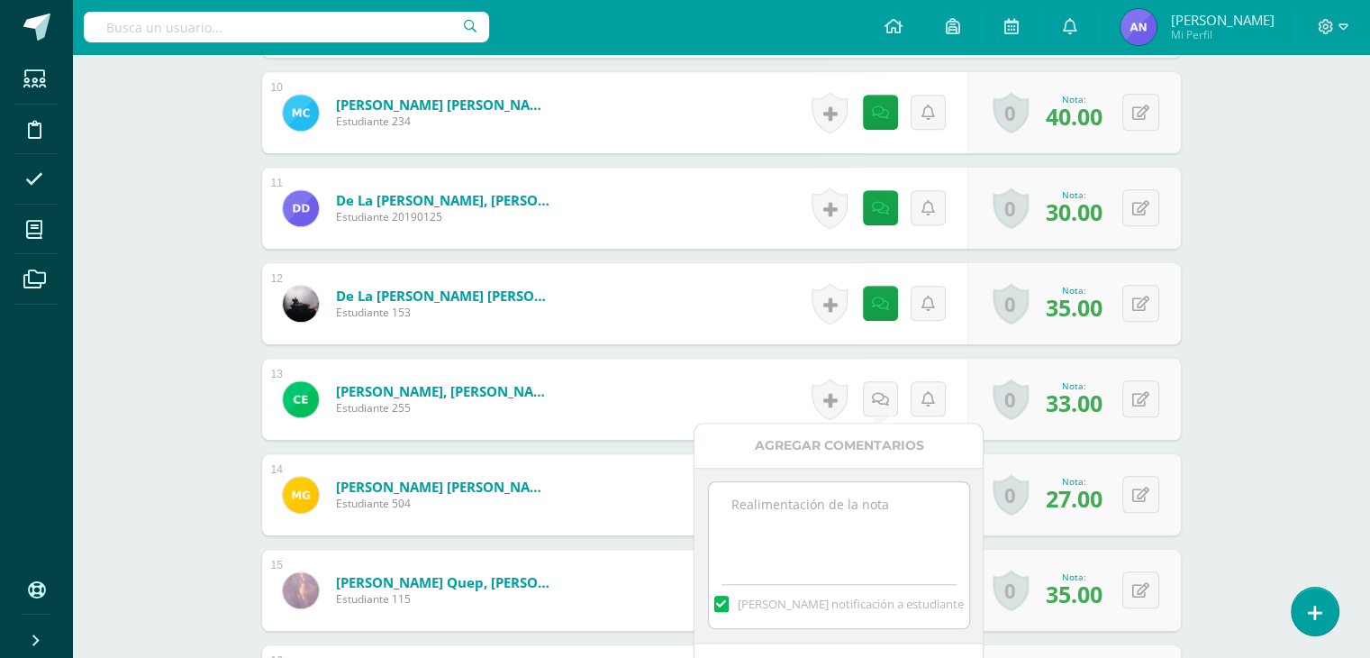
click at [848, 512] on textarea at bounding box center [839, 527] width 260 height 90
paste textarea "33 puntos de examen, 5 extras por su colaboración en el día de la familia."
click at [868, 500] on textarea "33 puntos de examen, 5 extras por su colaboración en el día de la familia." at bounding box center [839, 527] width 260 height 90
type textarea "33 puntos de examen, 4 extras por su colaboración en el día de la familia."
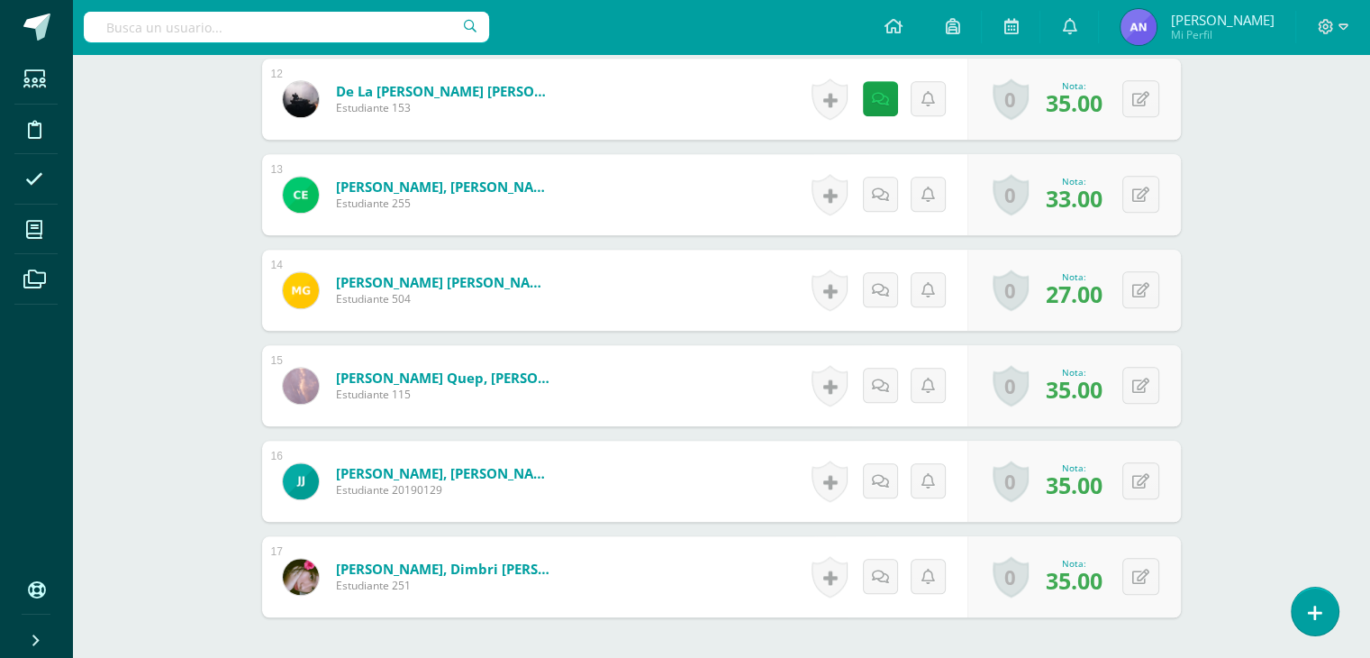
scroll to position [1621, 0]
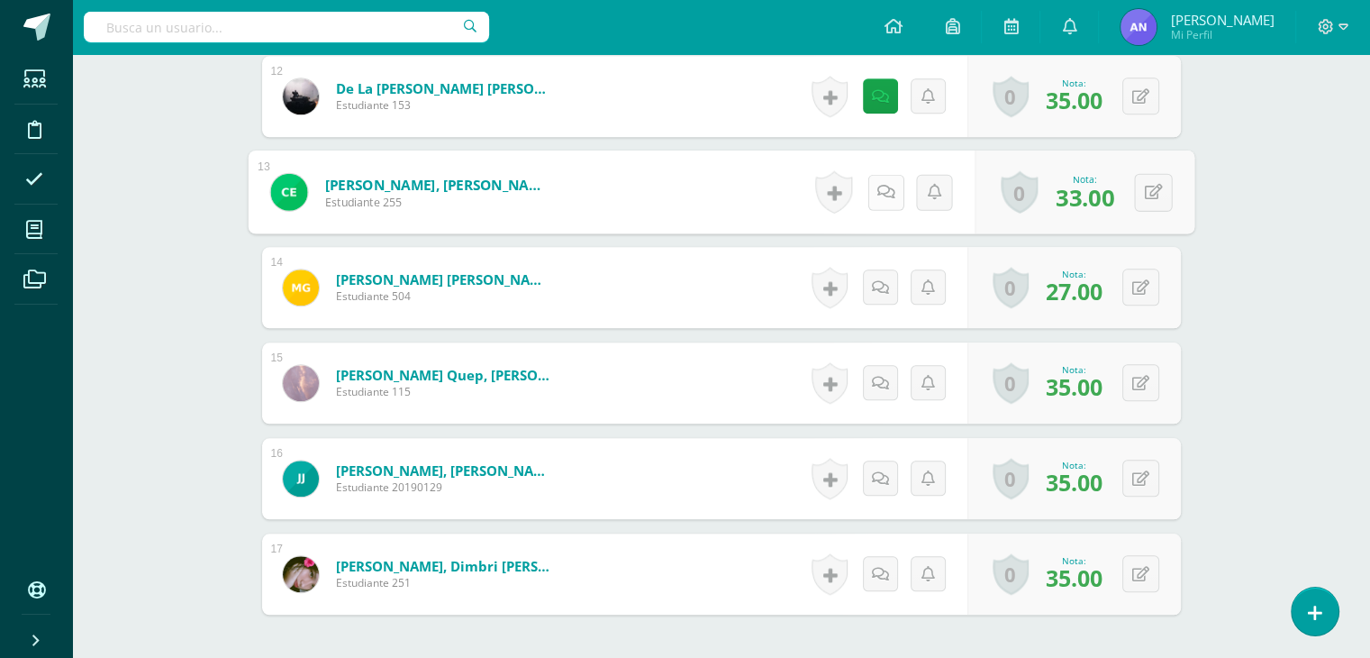
click at [878, 187] on icon at bounding box center [886, 191] width 18 height 15
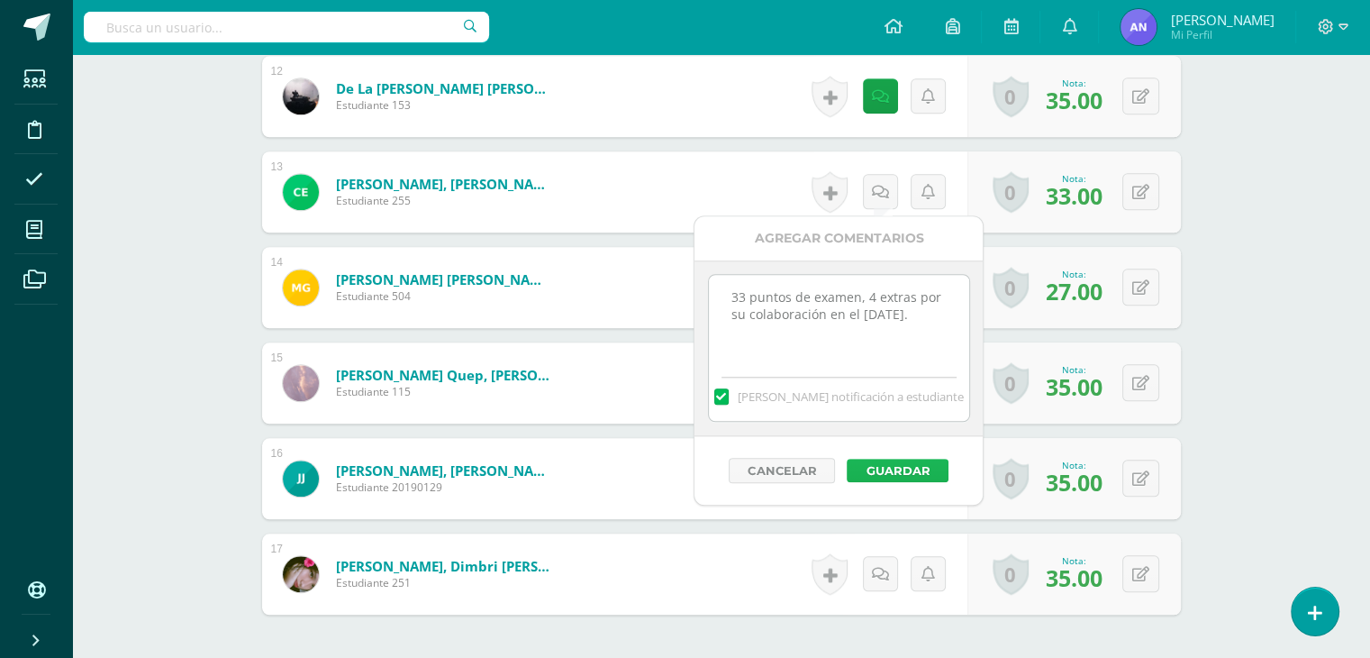
click at [893, 466] on button "Guardar" at bounding box center [898, 470] width 102 height 23
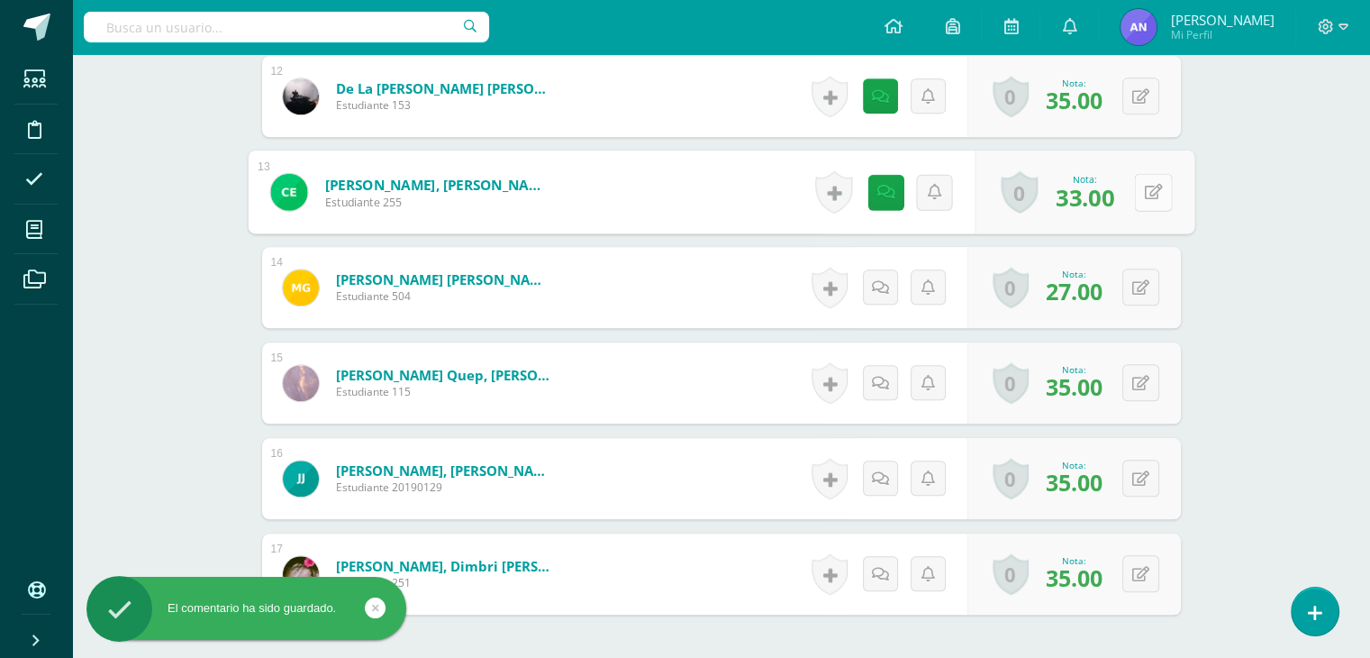
click at [1145, 197] on icon at bounding box center [1153, 191] width 18 height 15
type input "37"
click at [1113, 199] on link at bounding box center [1105, 198] width 36 height 36
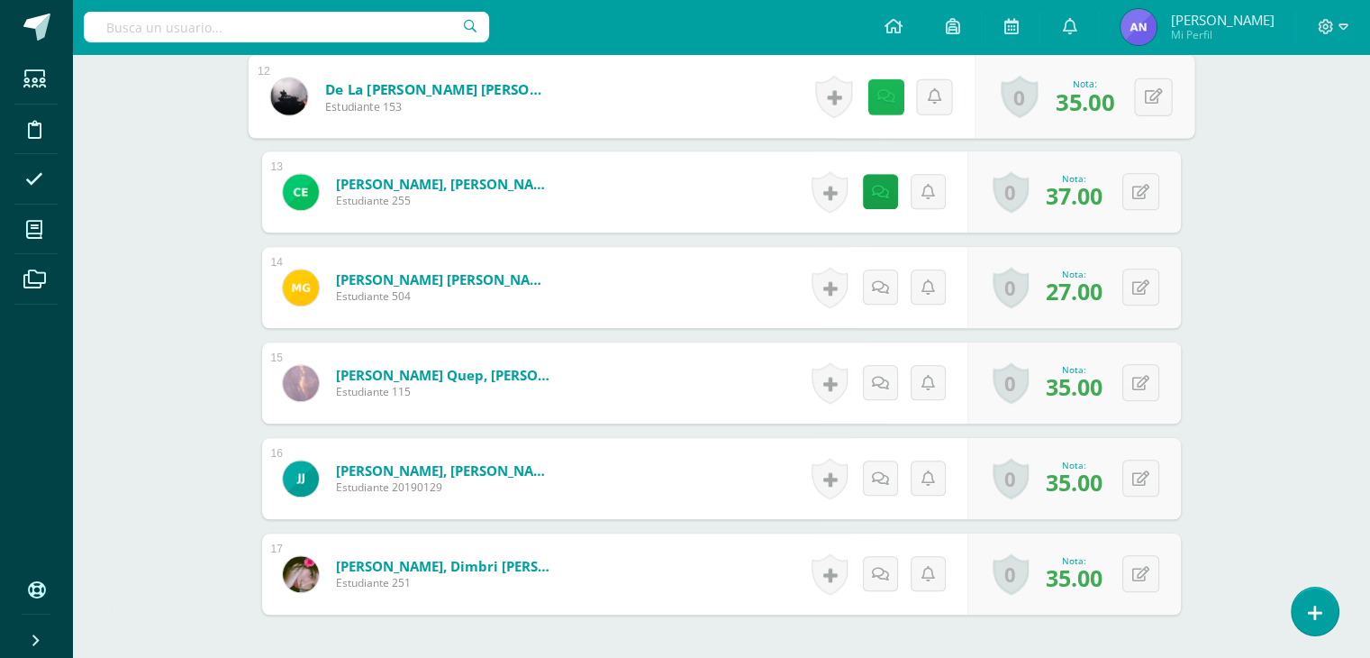
click at [881, 103] on link at bounding box center [886, 96] width 36 height 36
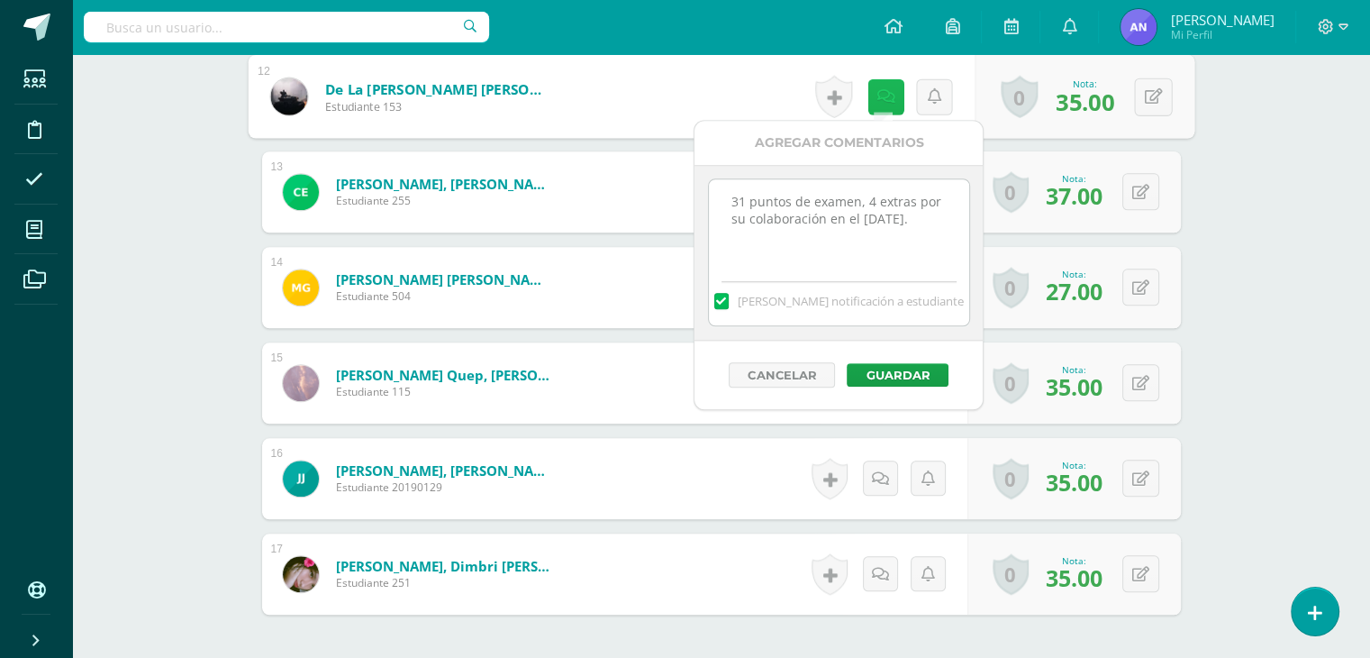
click at [881, 103] on link at bounding box center [886, 96] width 36 height 36
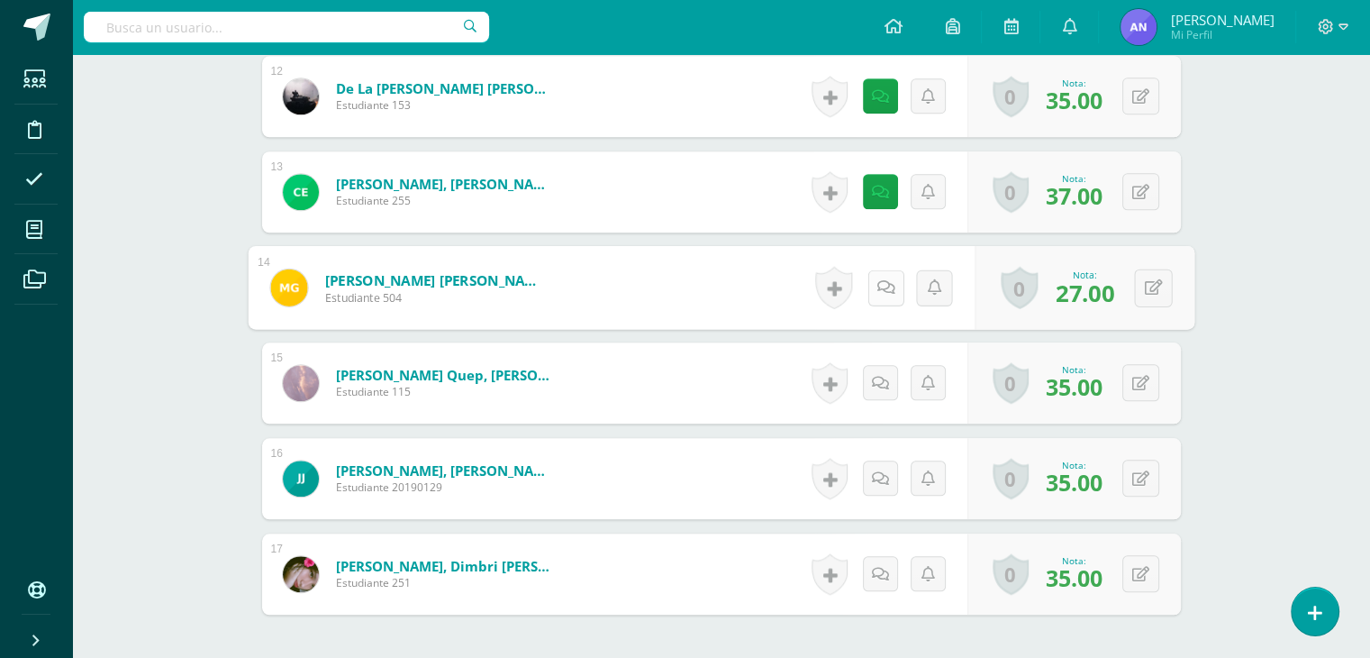
click at [879, 293] on icon at bounding box center [886, 286] width 18 height 15
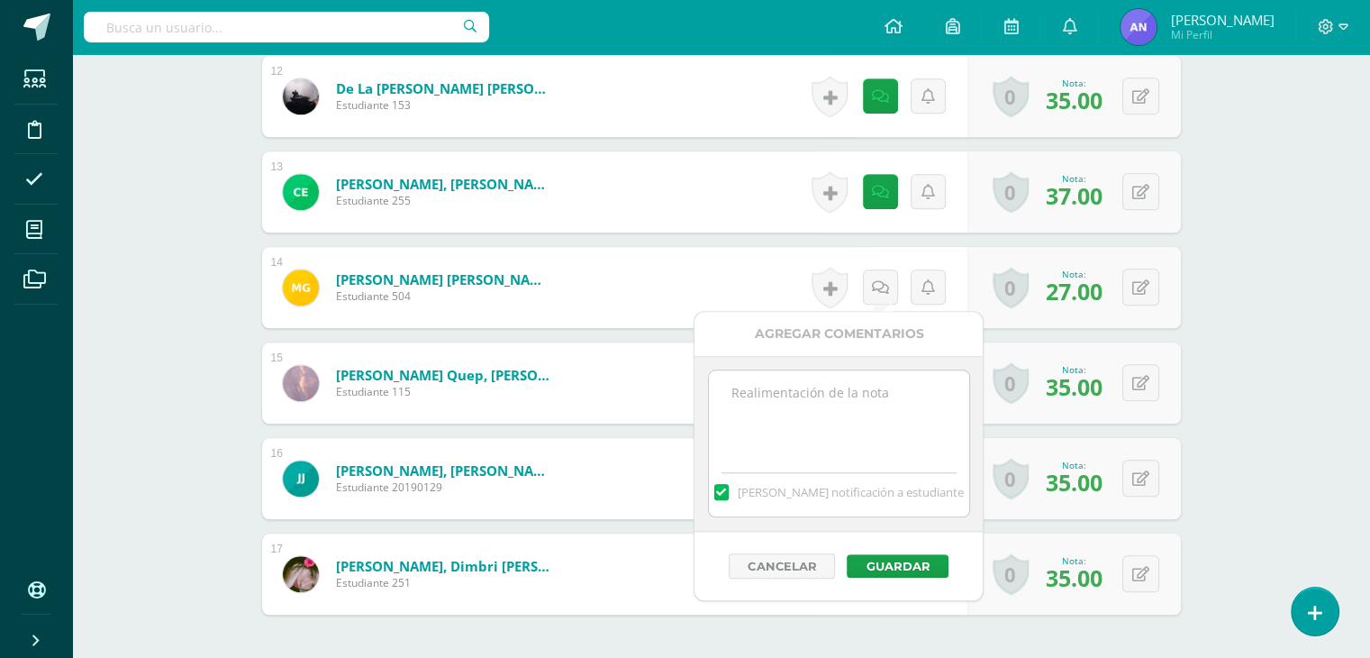
click at [836, 402] on textarea at bounding box center [839, 415] width 260 height 90
paste textarea "33 puntos de examen, 5 extras por su colaboración en el día de la familia."
click at [744, 387] on textarea "33 puntos de examen, 5 extras por su colaboración en el día de la familia." at bounding box center [839, 415] width 260 height 90
click at [868, 386] on textarea "27 puntos de examen, 5 extras por su colaboración en el día de la familia." at bounding box center [839, 415] width 260 height 90
type textarea "27 puntos de examen, 3 extras por su colaboración en el día de la familia."
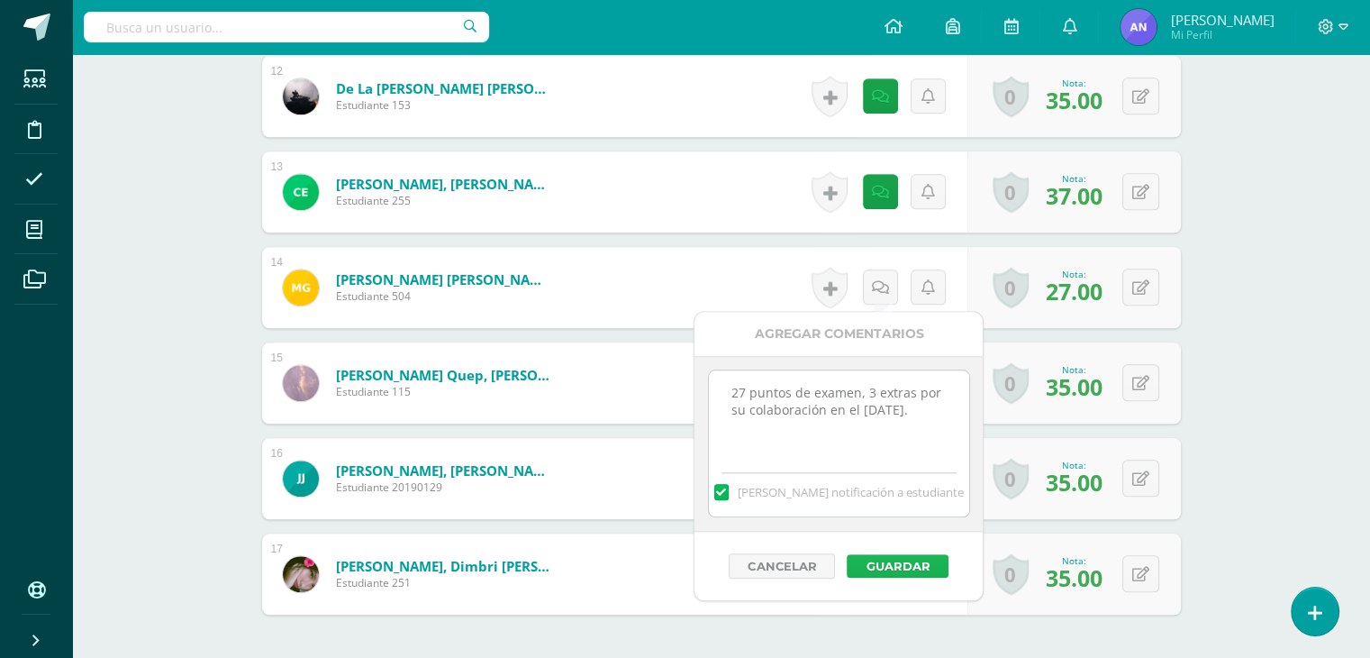
click at [906, 556] on button "Guardar" at bounding box center [898, 565] width 102 height 23
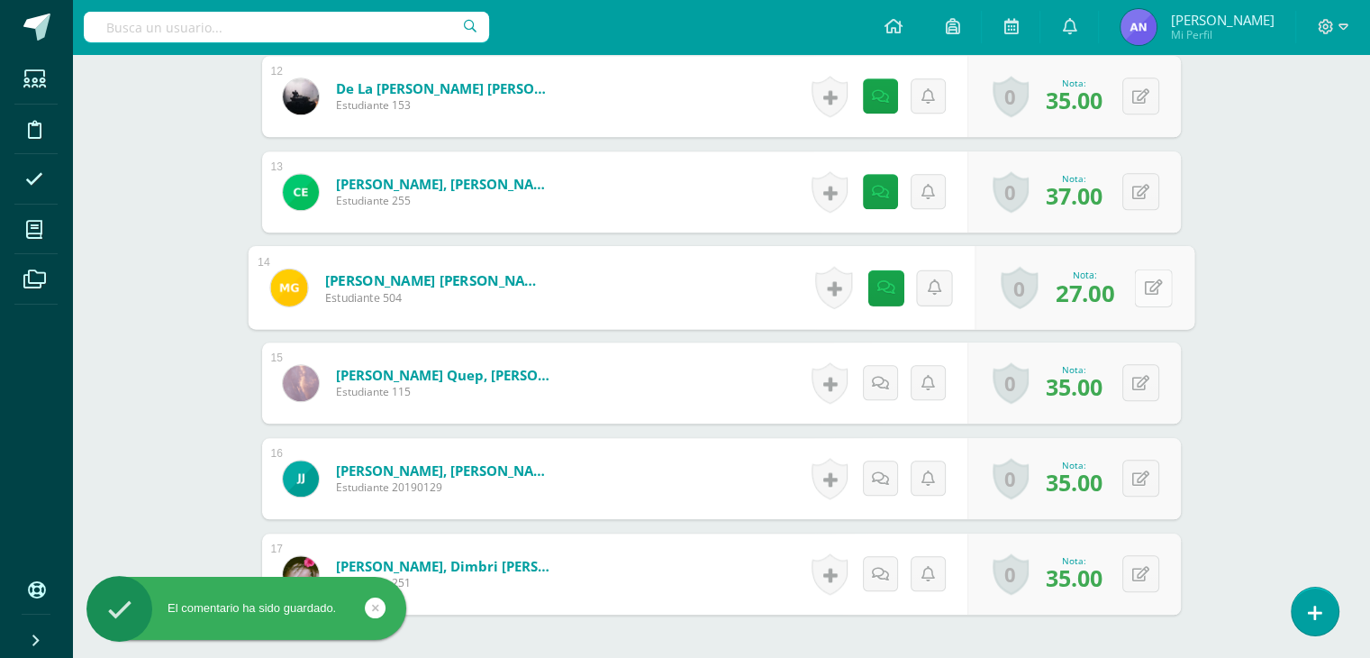
click at [1146, 275] on button at bounding box center [1153, 287] width 38 height 38
type input "30"
click at [1113, 282] on link at bounding box center [1105, 294] width 36 height 36
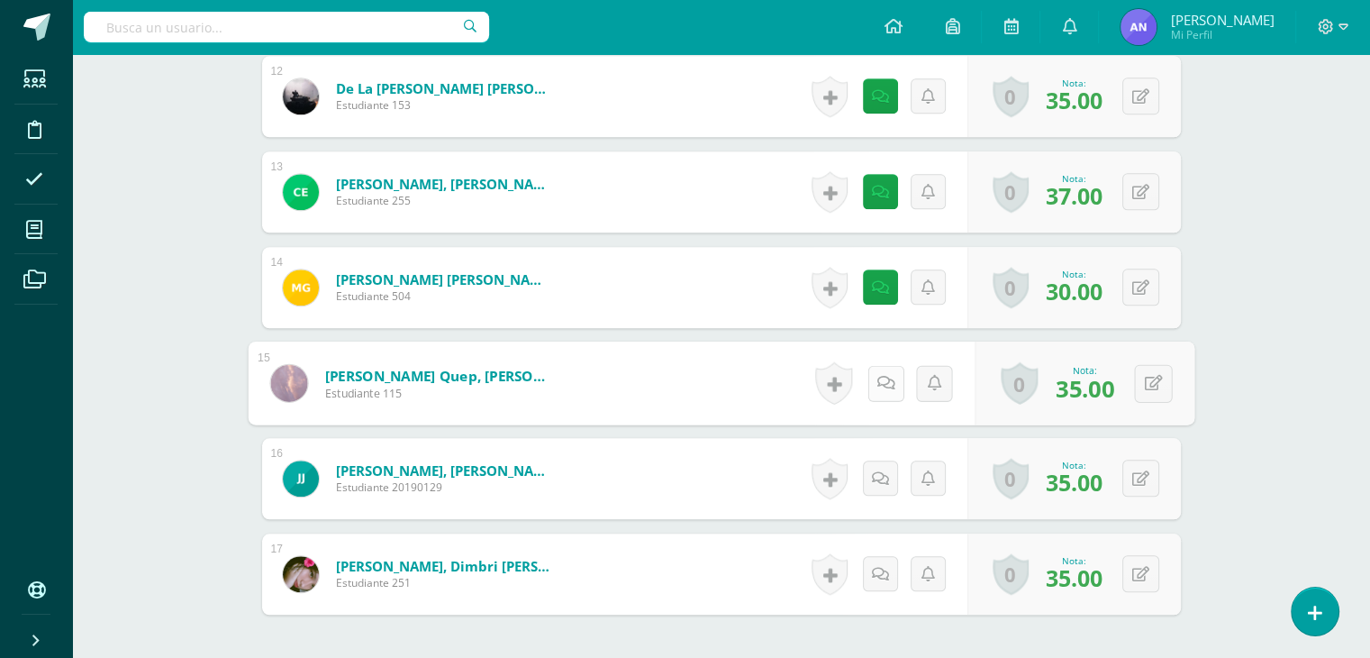
click at [879, 375] on icon at bounding box center [886, 382] width 18 height 15
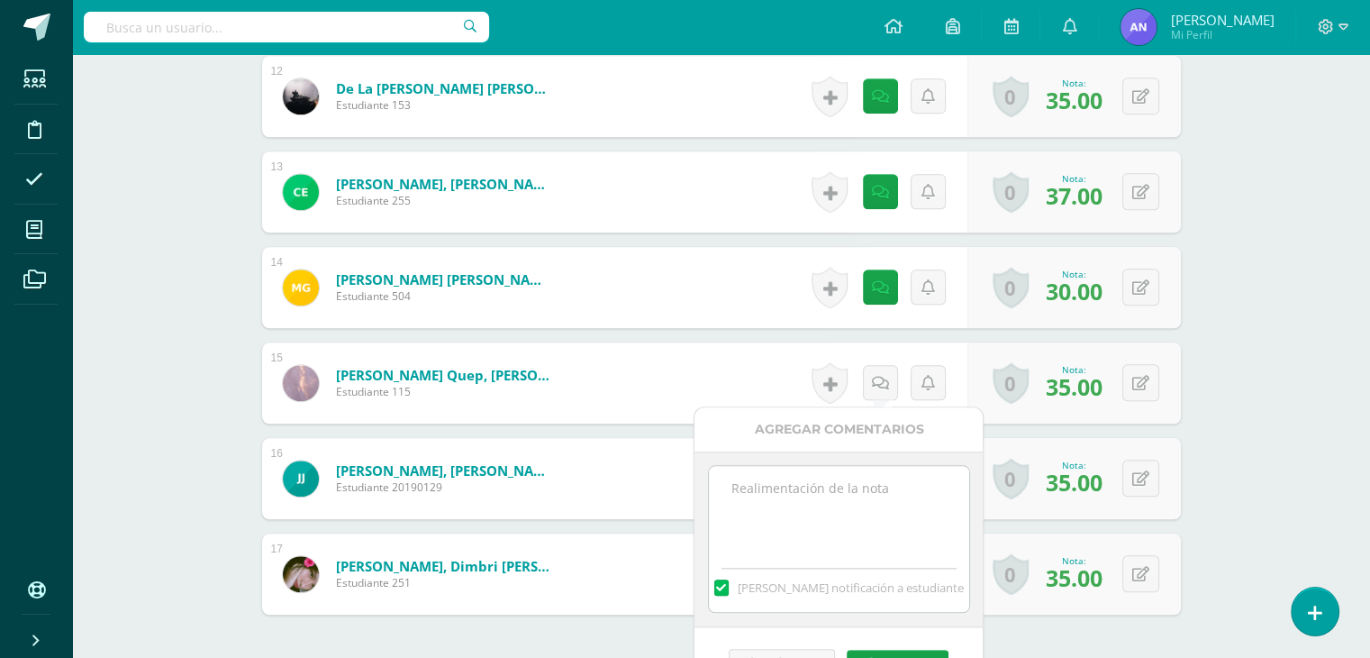
click at [839, 486] on textarea at bounding box center [839, 511] width 260 height 90
paste textarea "33 puntos de examen, 5 extras por su colaboración en el día de la familia."
click at [752, 491] on textarea "33 puntos de examen, 5 extras por su colaboración en el día de la familia." at bounding box center [839, 511] width 260 height 90
click at [870, 486] on textarea "35 puntos de examen, 5 extras por su colaboración en el día de la familia." at bounding box center [839, 511] width 260 height 90
type textarea "35 puntos de examen, 4 extras por su colaboración en el día de la familia."
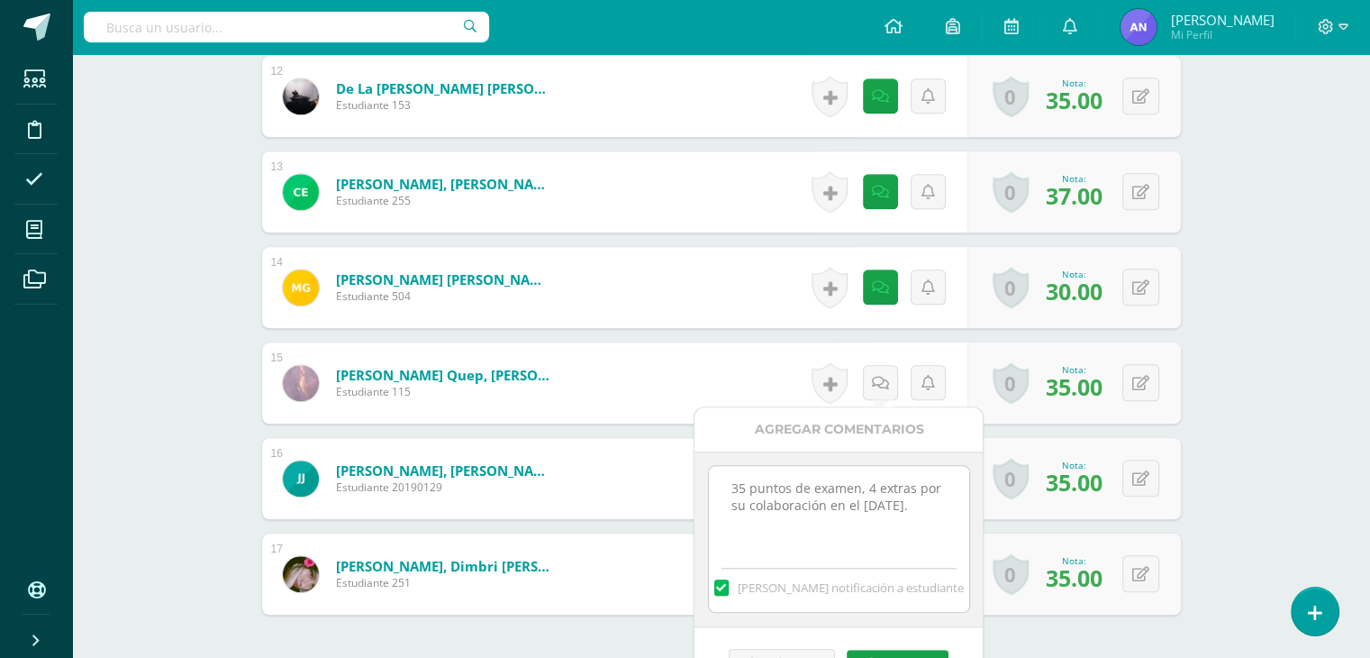
click at [901, 646] on div "Cancelar Guardar" at bounding box center [839, 661] width 288 height 68
click at [908, 650] on button "Guardar" at bounding box center [898, 661] width 102 height 23
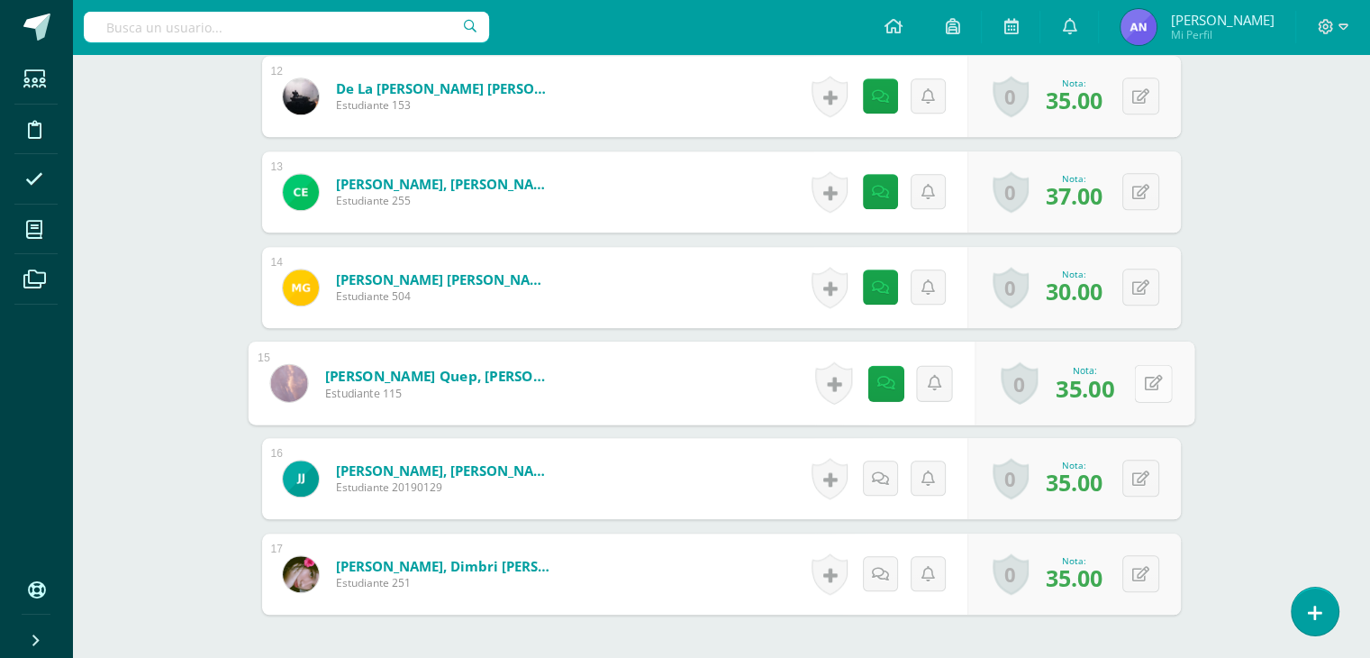
click at [1152, 377] on button at bounding box center [1153, 383] width 38 height 38
type input "39"
click at [1104, 386] on icon at bounding box center [1105, 388] width 16 height 15
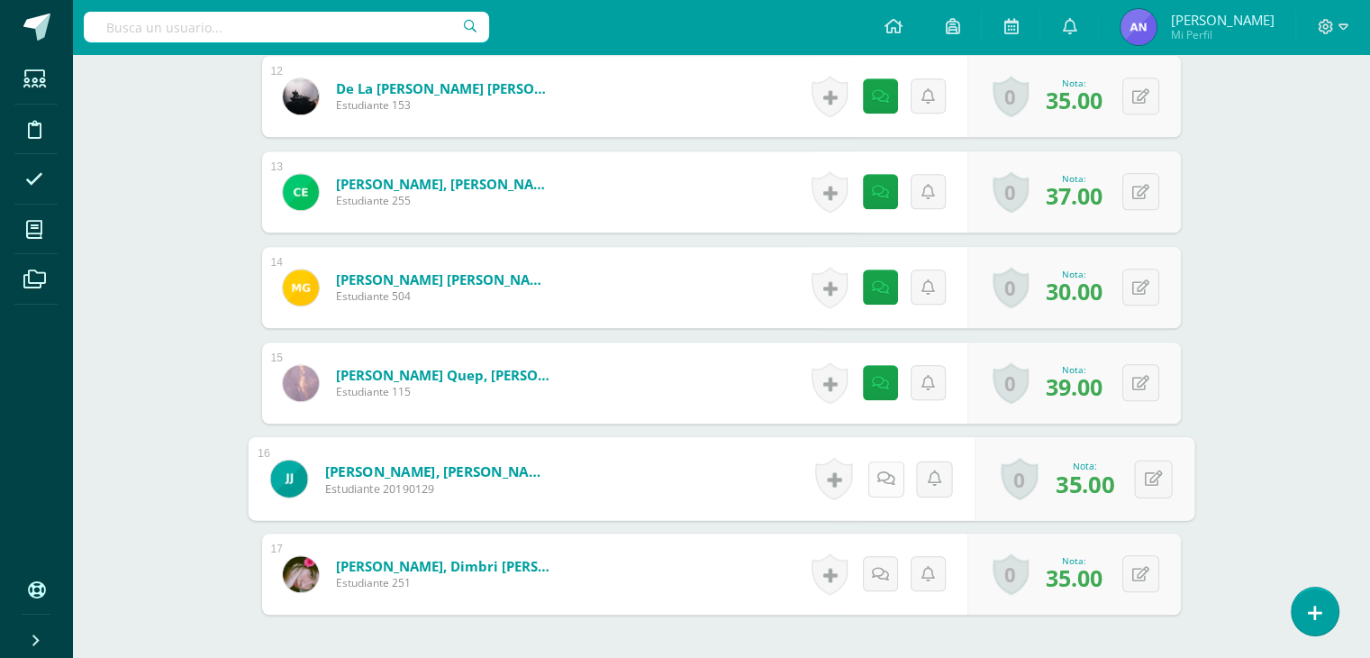
click at [877, 477] on icon at bounding box center [886, 477] width 18 height 15
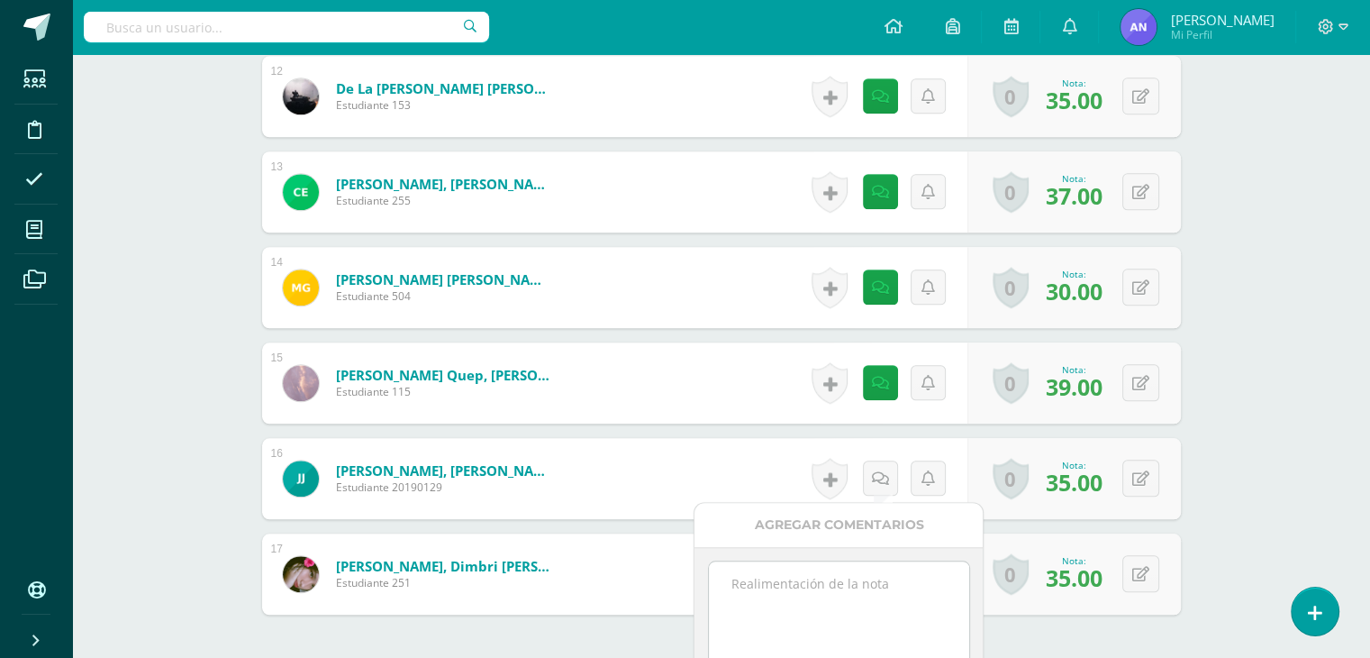
click at [841, 580] on textarea at bounding box center [839, 606] width 260 height 90
paste textarea "33 puntos de examen, 5 extras por su colaboración en el día de la familia."
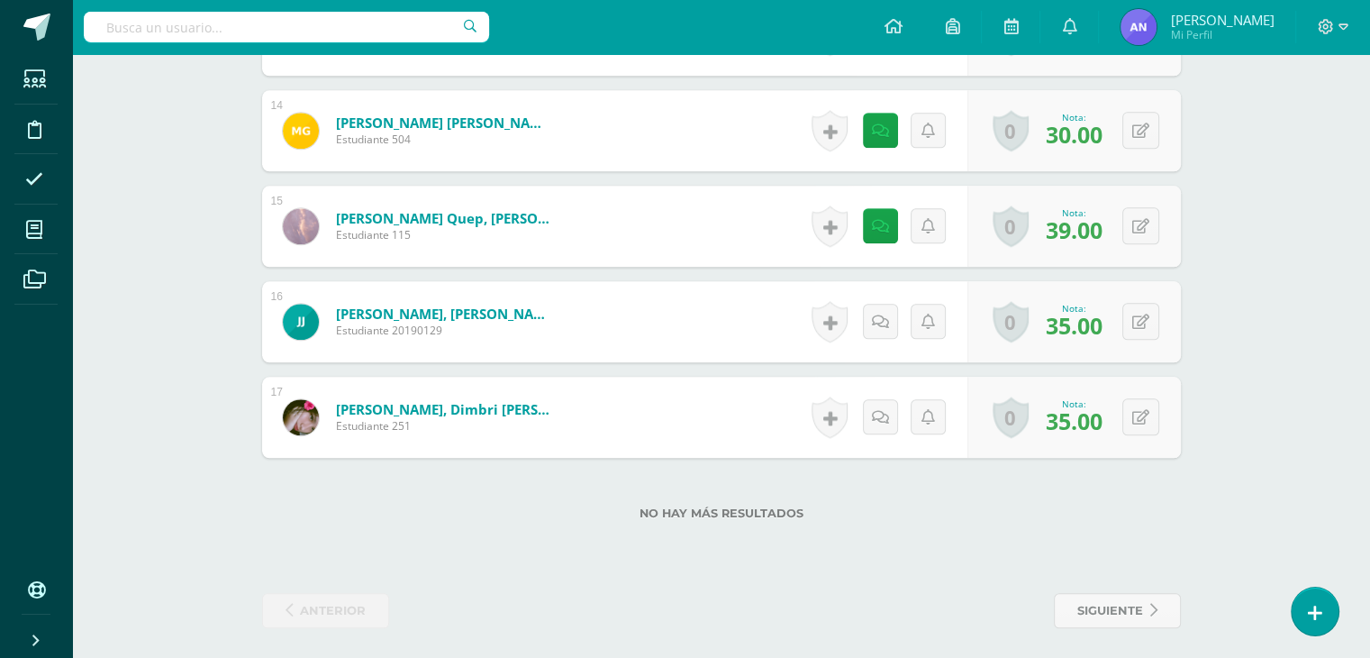
scroll to position [1784, 0]
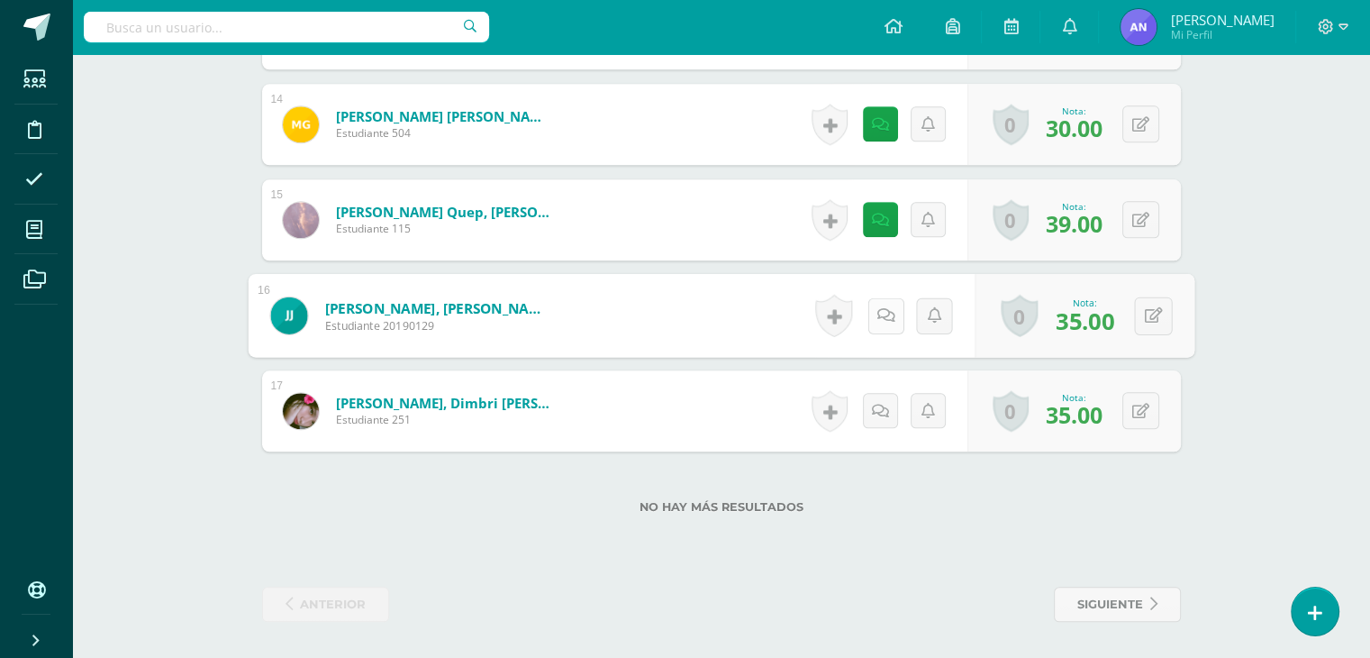
click at [881, 315] on icon at bounding box center [886, 314] width 18 height 15
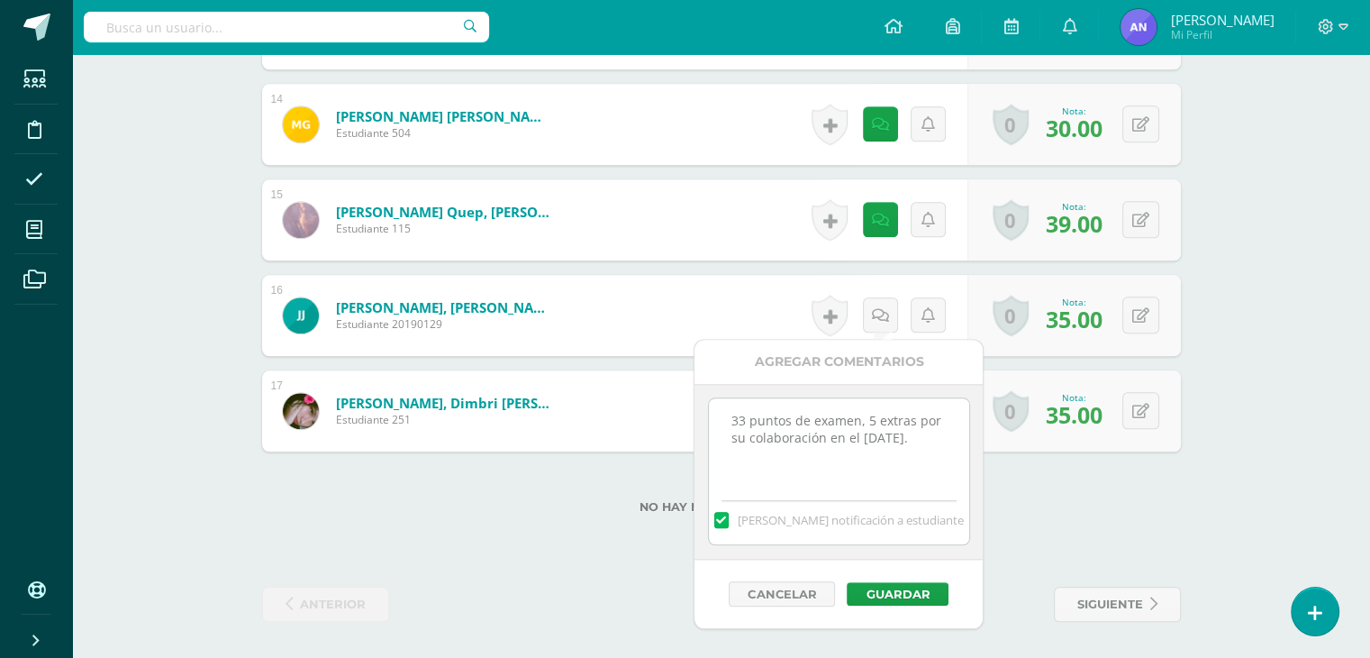
click at [744, 421] on textarea "33 puntos de examen, 5 extras por su colaboración en el día de la familia." at bounding box center [839, 443] width 260 height 90
click at [870, 416] on textarea "35 puntos de examen, 5 extras por su colaboración en el día de la familia." at bounding box center [839, 443] width 260 height 90
type textarea "35 puntos de examen, 4 extras por su colaboración en el día de la familia."
click at [910, 591] on button "Guardar" at bounding box center [898, 593] width 102 height 23
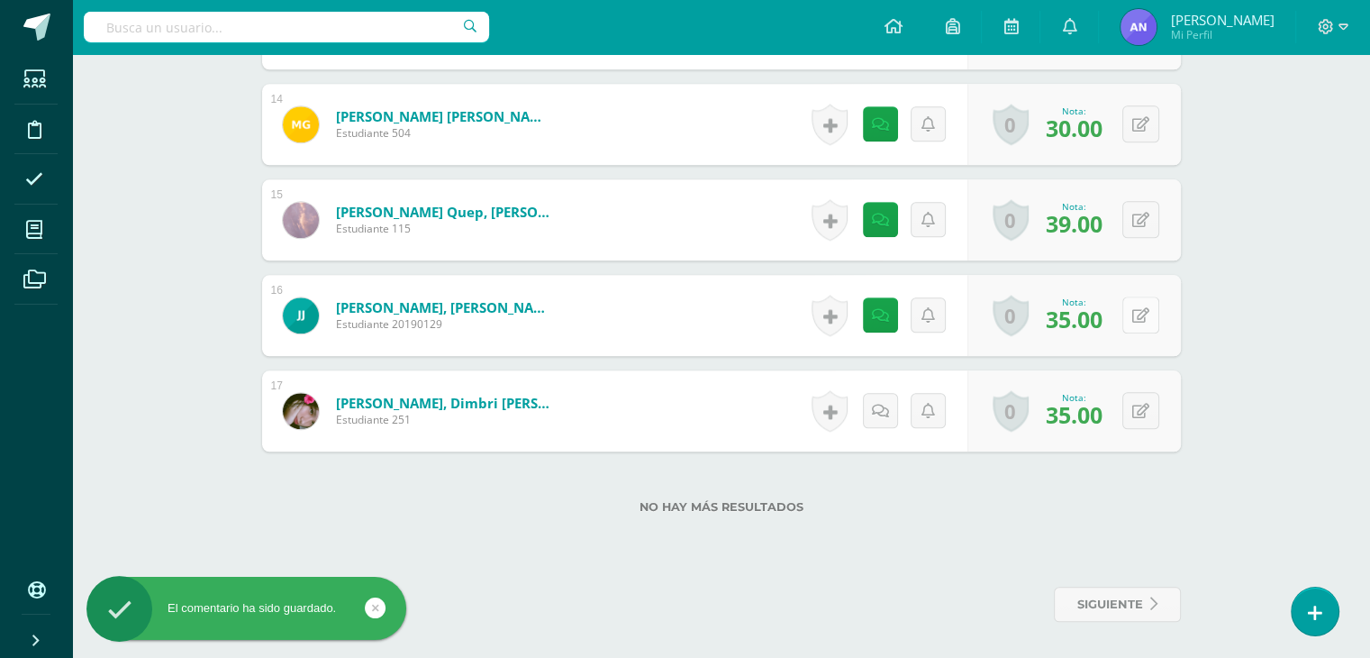
click at [1133, 315] on div "0 Logros Logros obtenidos Aún no hay logros agregados Nota: 35.00" at bounding box center [1075, 315] width 214 height 81
click at [1157, 318] on icon at bounding box center [1153, 314] width 18 height 15
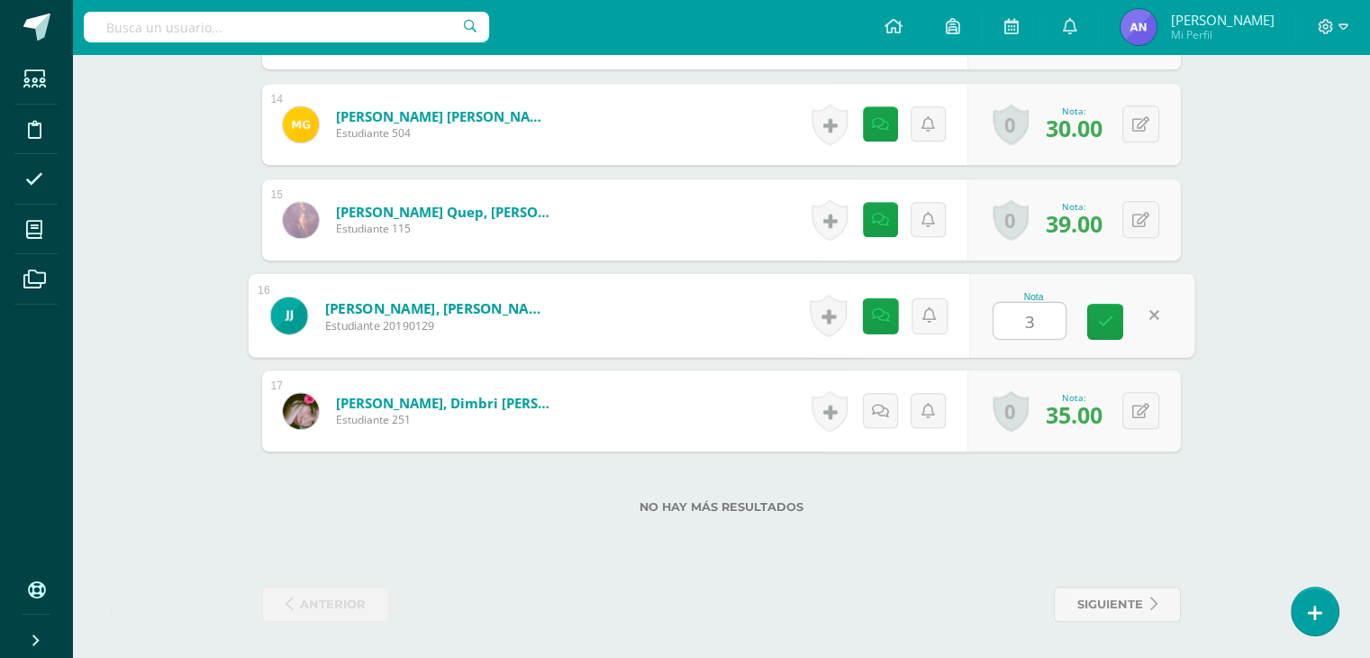
type input "39"
click at [1102, 314] on icon at bounding box center [1105, 321] width 16 height 15
click at [889, 316] on link at bounding box center [886, 315] width 36 height 36
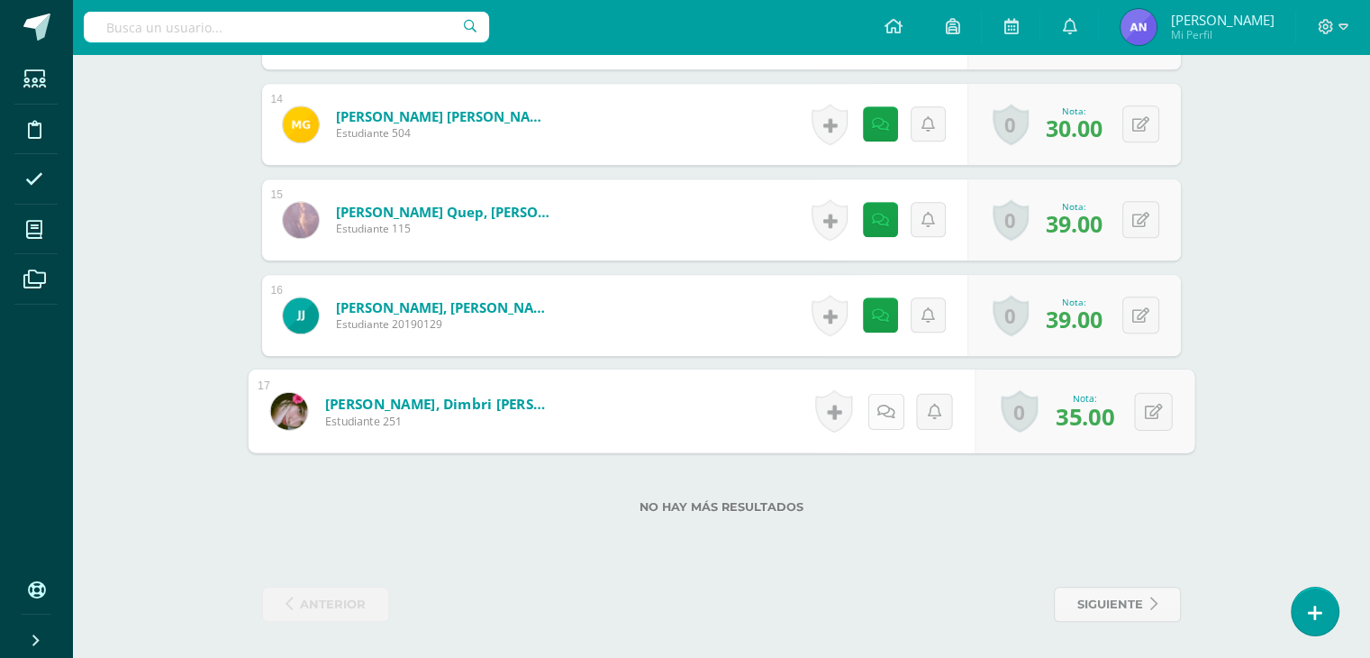
click at [883, 403] on icon at bounding box center [886, 410] width 18 height 15
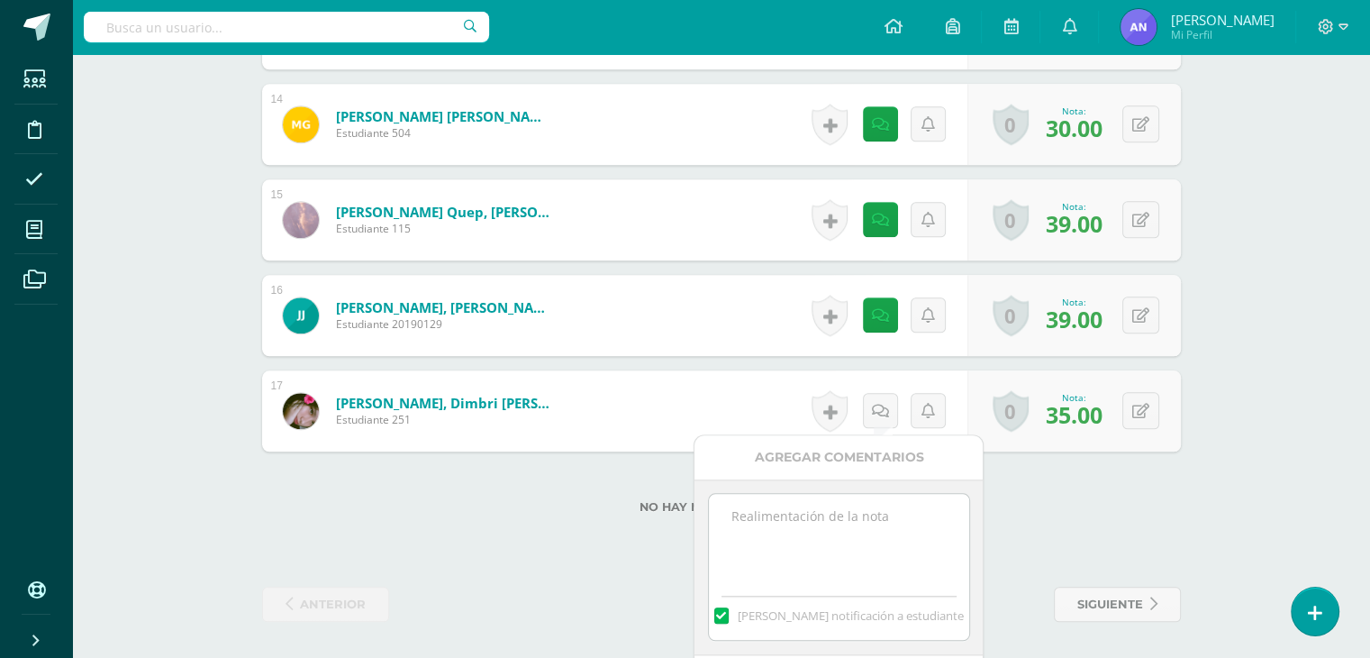
click at [844, 533] on textarea at bounding box center [839, 539] width 260 height 90
paste textarea "33 puntos de examen, 5 extras por su colaboración en el día de la familia."
click at [743, 511] on textarea "33 puntos de examen, 5 extras por su colaboración en el día de la familia." at bounding box center [839, 539] width 260 height 90
type textarea "35 puntos de examen, 5 extras por su colaboración en el día de la familia."
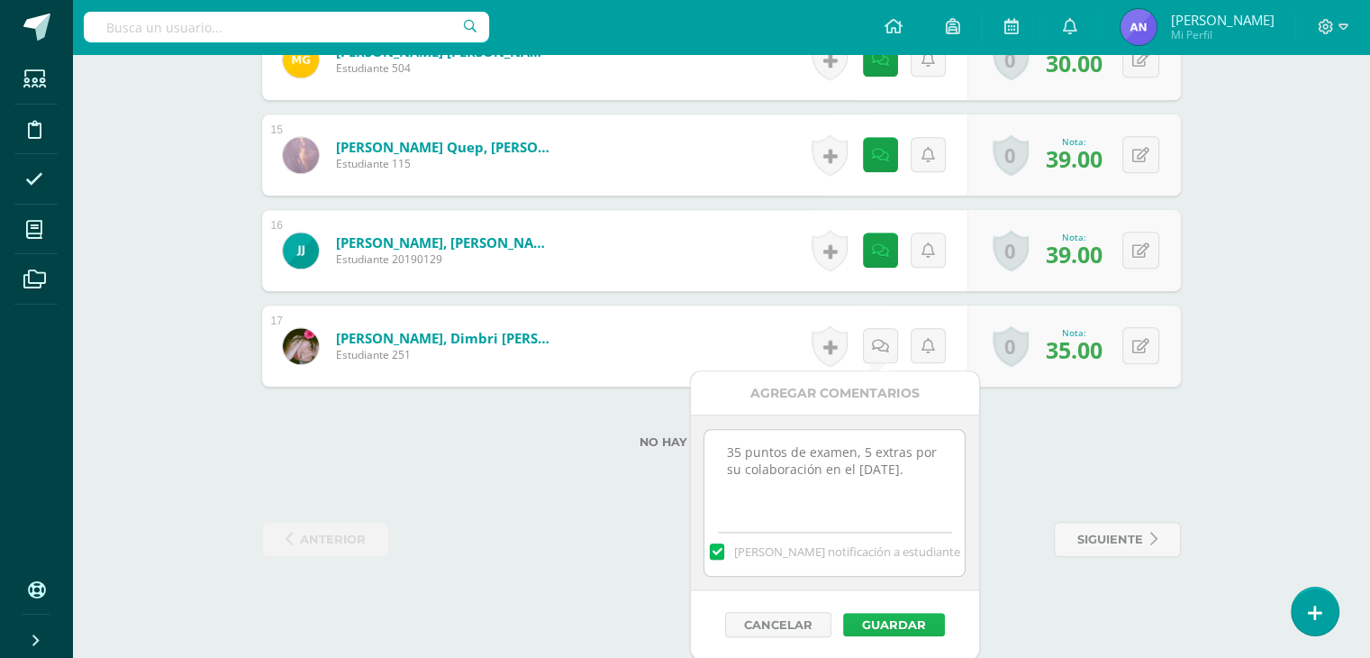
click at [926, 623] on button "Guardar" at bounding box center [894, 624] width 102 height 23
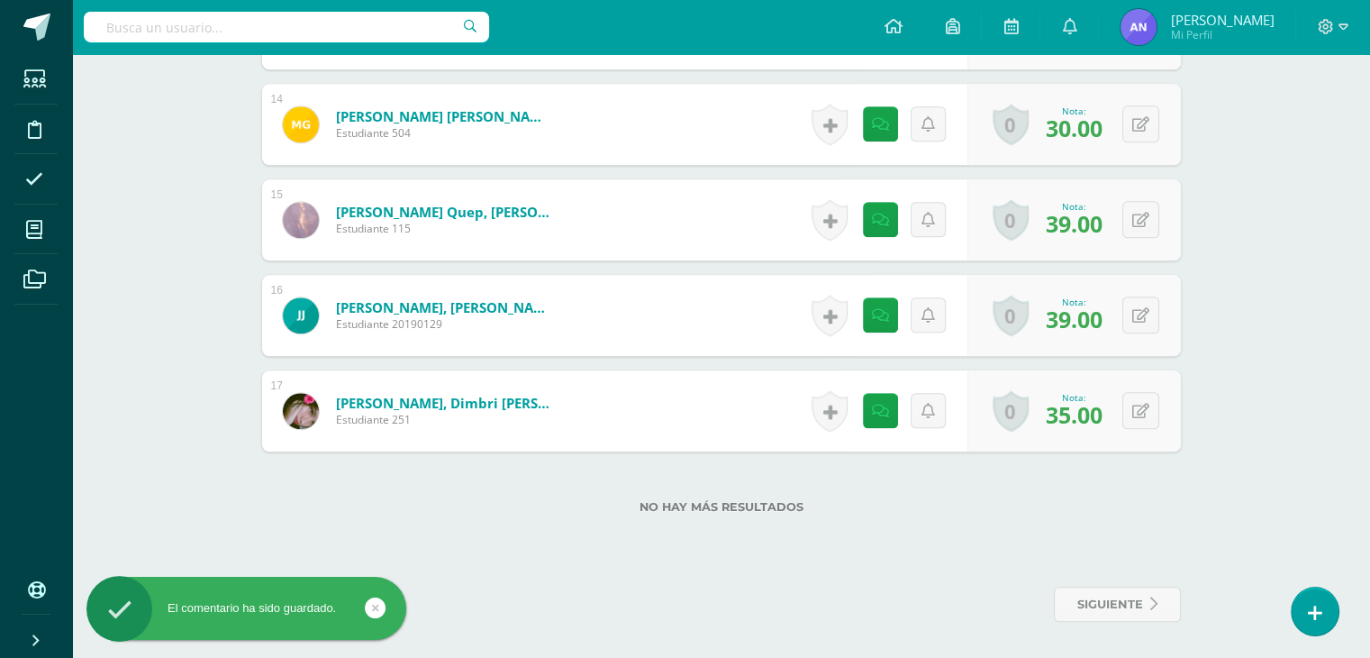
scroll to position [1784, 0]
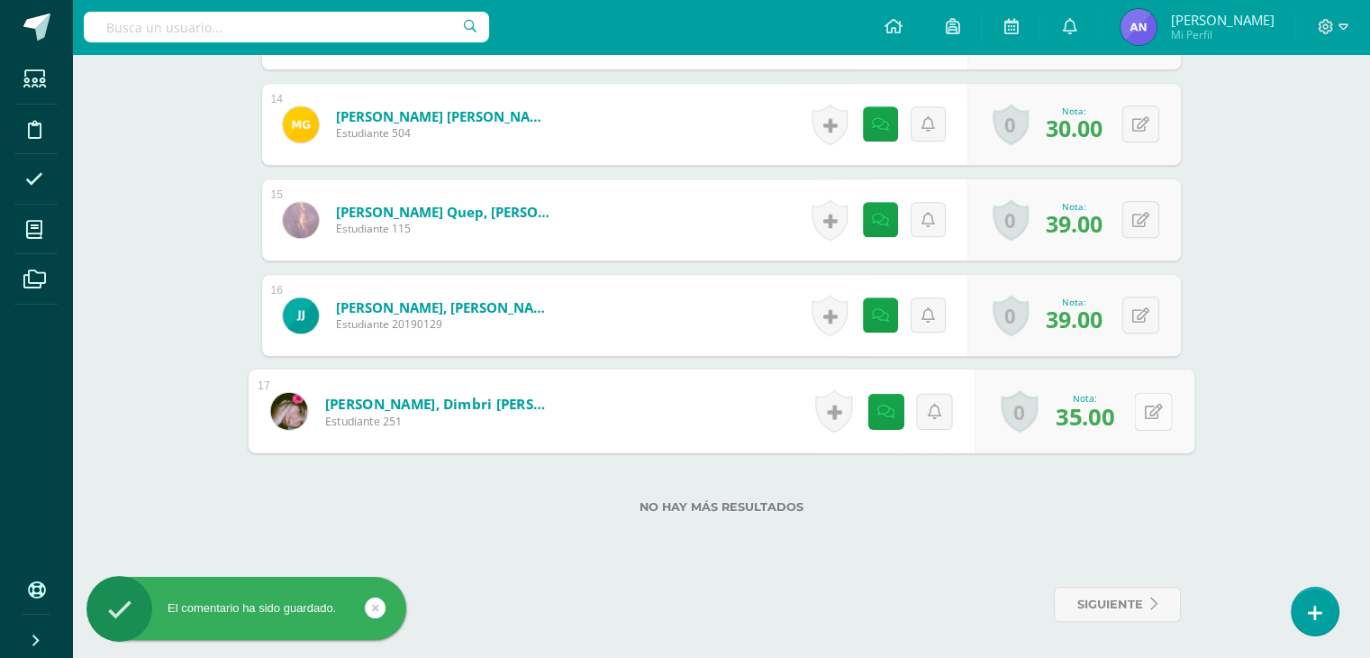
click at [1128, 413] on div "0 Logros Logros obtenidos Aún no hay logros agregados Nota: 35.00" at bounding box center [1085, 411] width 220 height 84
click at [1157, 418] on button at bounding box center [1153, 411] width 38 height 38
type input "40"
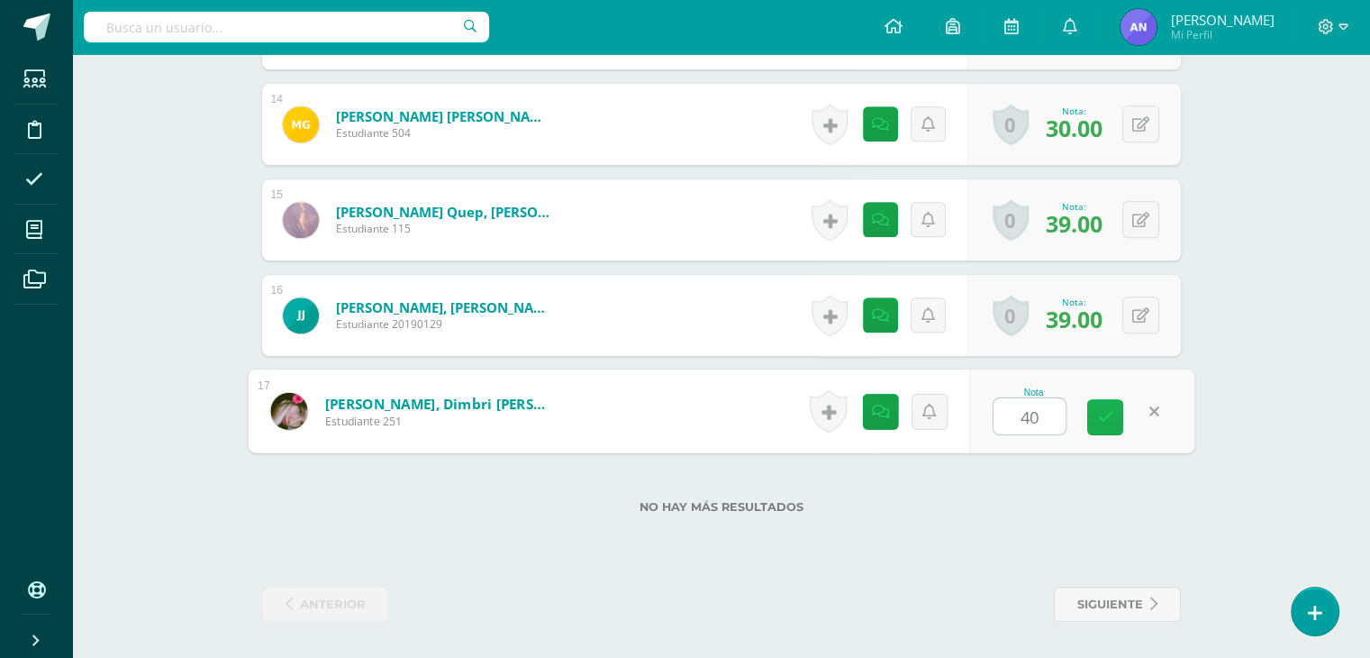
click at [1111, 415] on icon at bounding box center [1105, 416] width 16 height 15
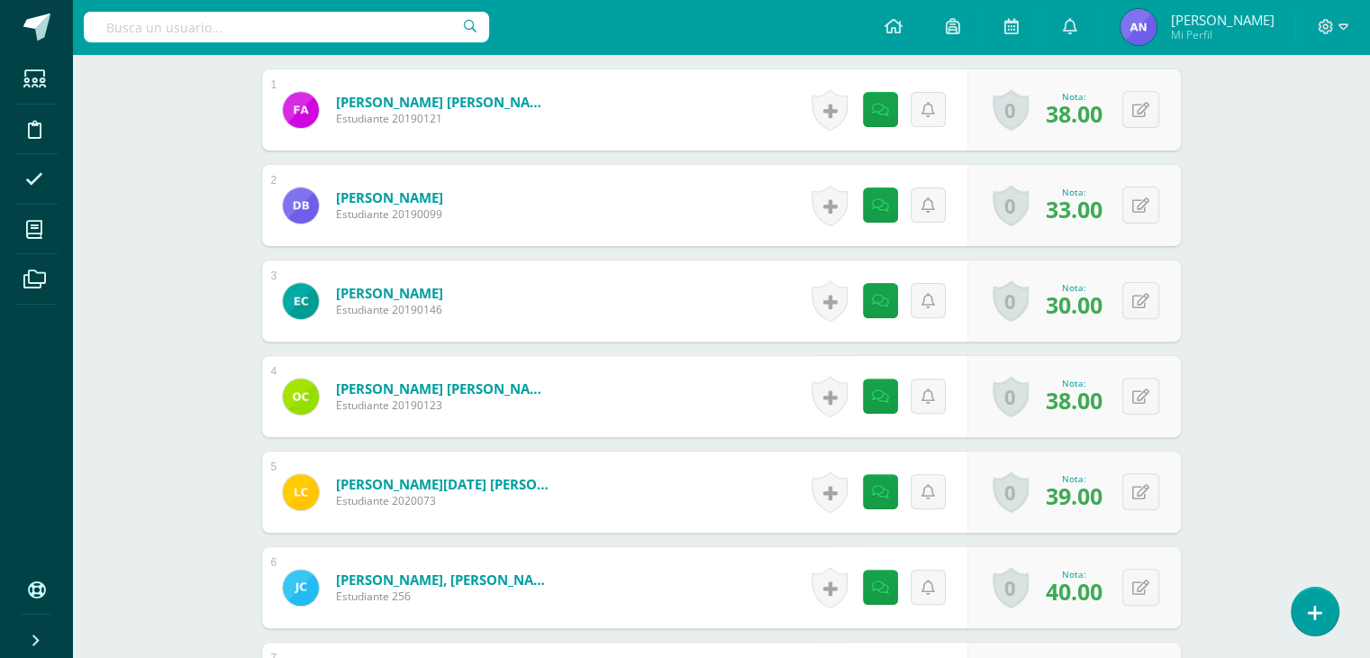
scroll to position [554, 0]
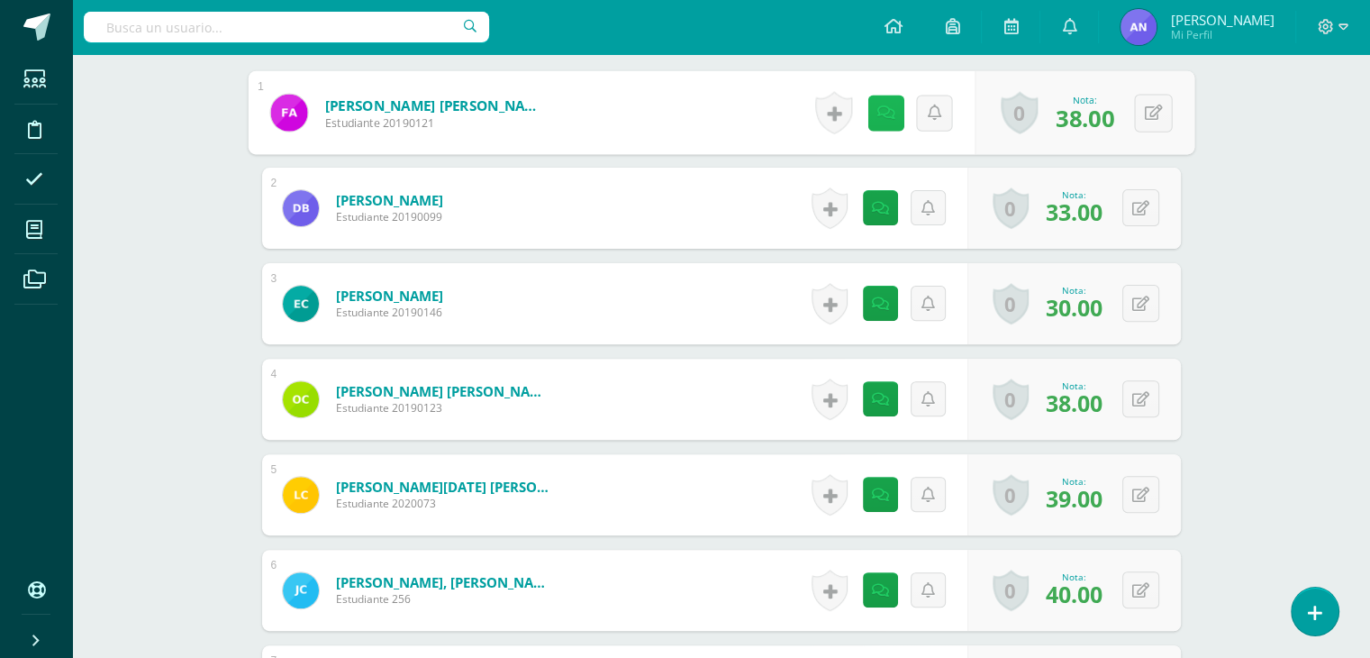
click at [874, 124] on link at bounding box center [886, 113] width 36 height 36
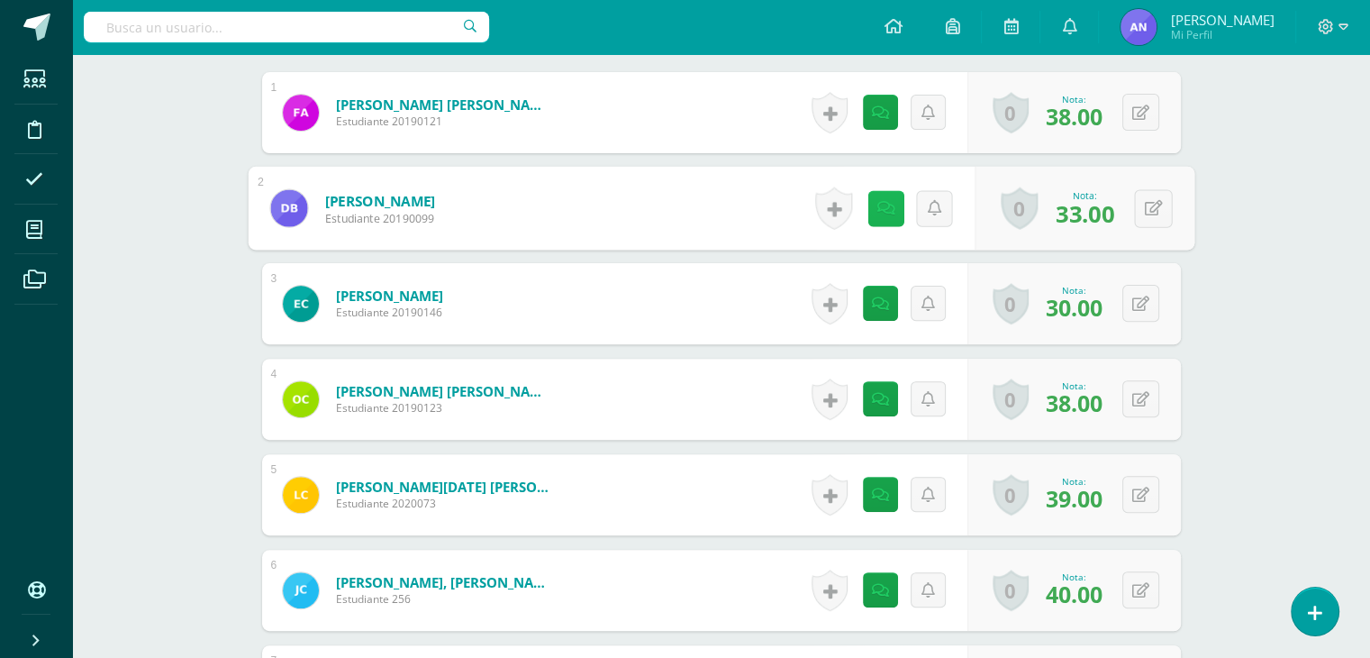
click at [877, 196] on link at bounding box center [886, 208] width 36 height 36
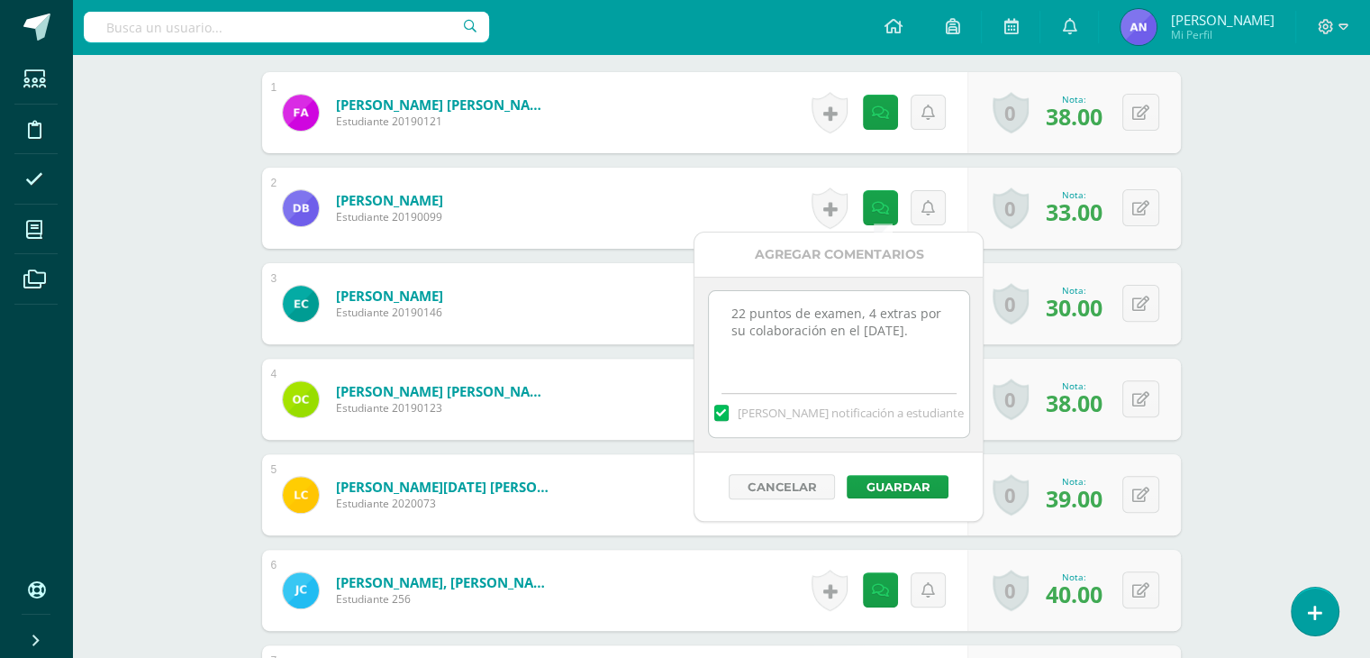
click at [874, 313] on textarea "22 puntos de examen, 4 extras por su colaboración en el día de la familia." at bounding box center [839, 336] width 260 height 90
click at [744, 307] on textarea "22 puntos de examen, 4 extras por su colaboración en el día de la familia." at bounding box center [839, 336] width 260 height 90
click at [869, 316] on textarea "28 puntos de examen, 4 extras por su colaboración en el día de la familia." at bounding box center [839, 336] width 260 height 90
type textarea "28 puntos de examen, 3 extras por su colaboración en el día de la familia."
click at [909, 477] on button "Guardar" at bounding box center [898, 486] width 102 height 23
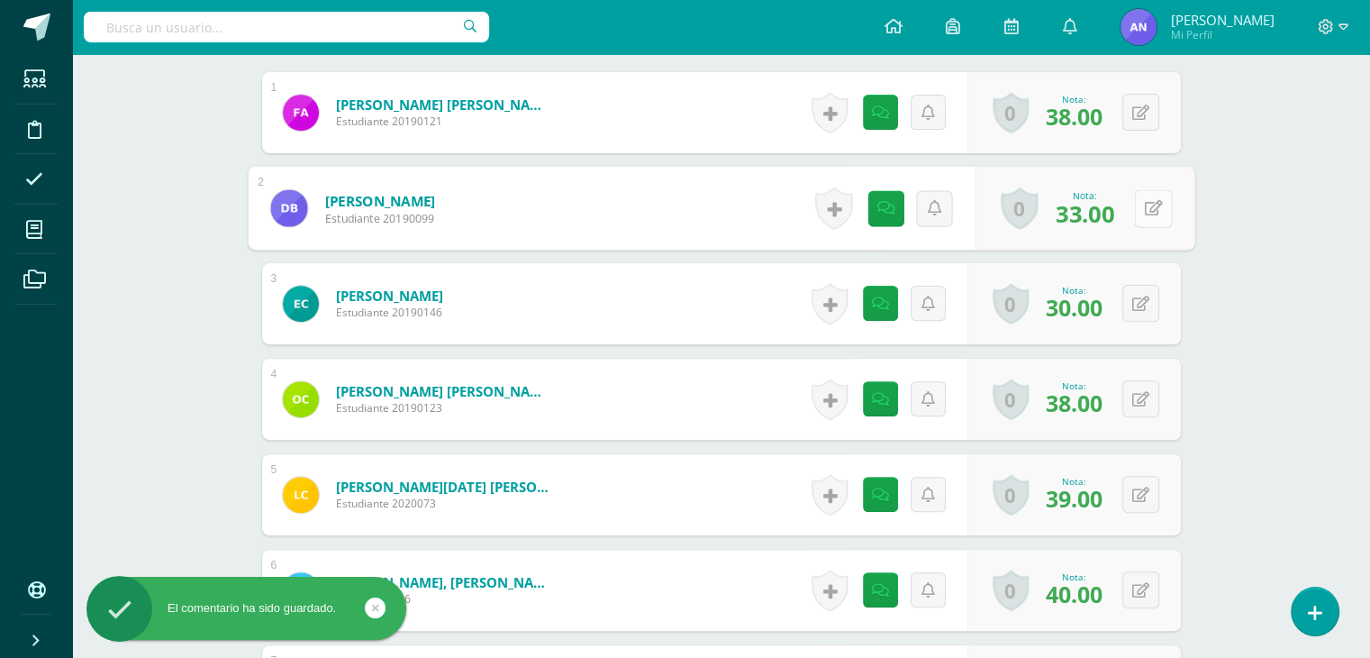
click at [1129, 204] on div "0 Logros Logros obtenidos Aún no hay logros agregados Nota: 33.00" at bounding box center [1085, 209] width 220 height 84
click at [1138, 204] on button at bounding box center [1153, 208] width 38 height 38
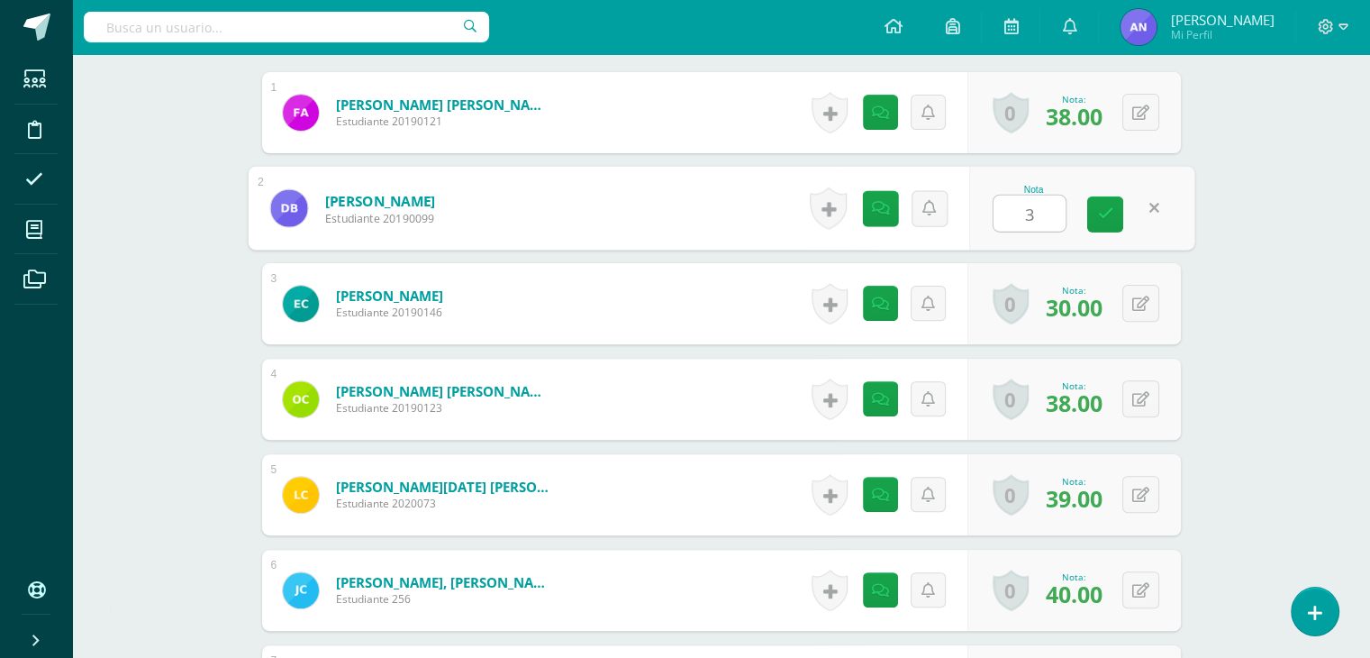
type input "31"
click at [1098, 210] on icon at bounding box center [1105, 213] width 16 height 15
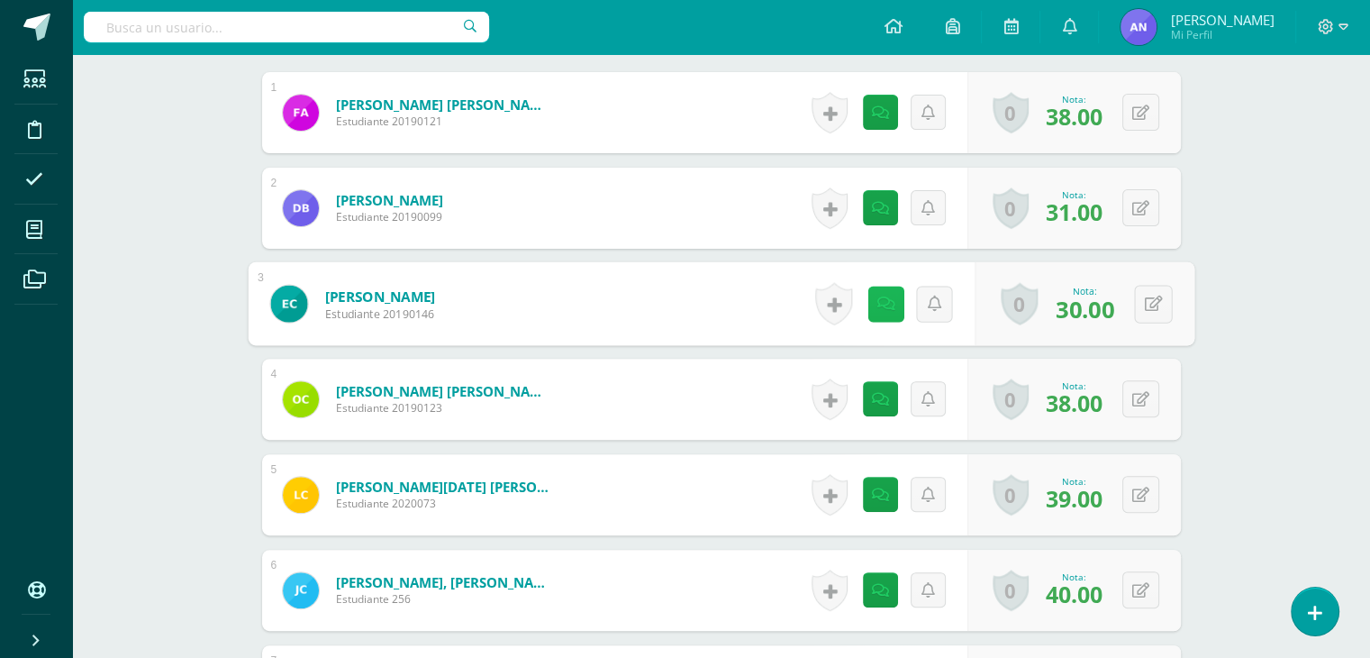
click at [862, 290] on div "Historial de actividad No hay historial para esta actividad" at bounding box center [891, 304] width 167 height 84
click at [862, 290] on div "Historial de actividad No hay historial para esta actividad" at bounding box center [886, 303] width 162 height 81
click at [871, 294] on link at bounding box center [886, 304] width 36 height 36
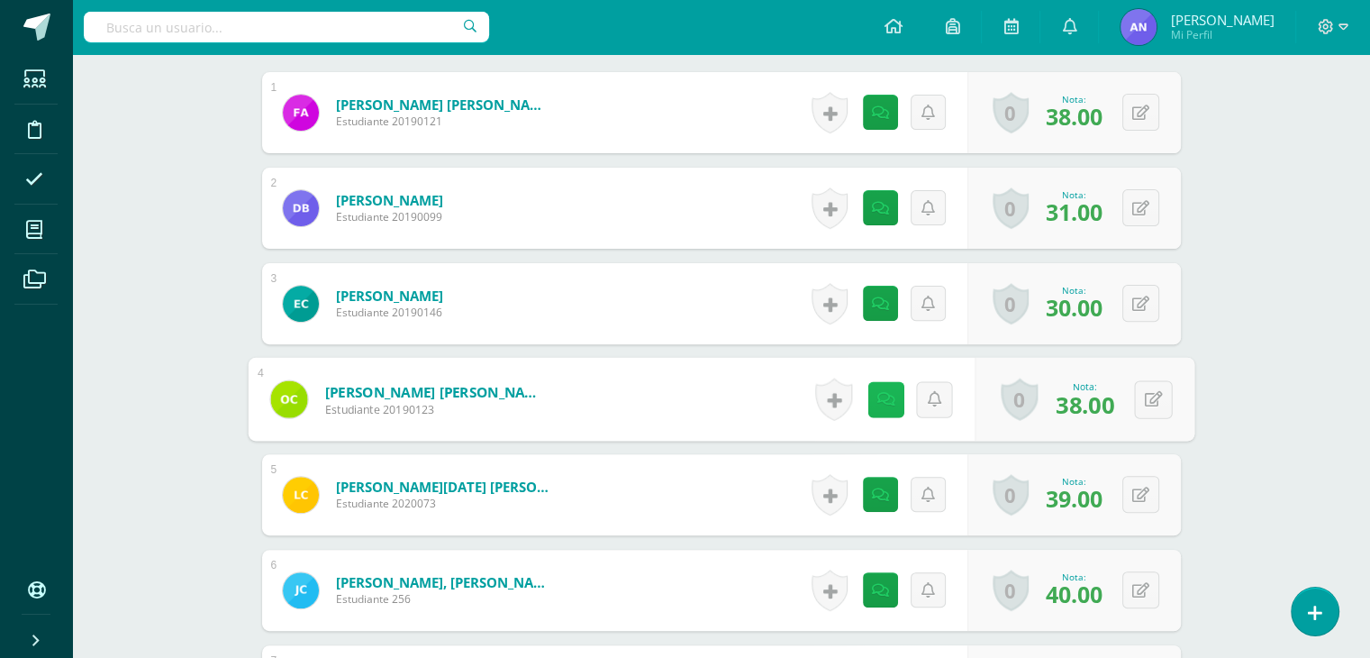
click at [877, 397] on icon at bounding box center [886, 398] width 18 height 15
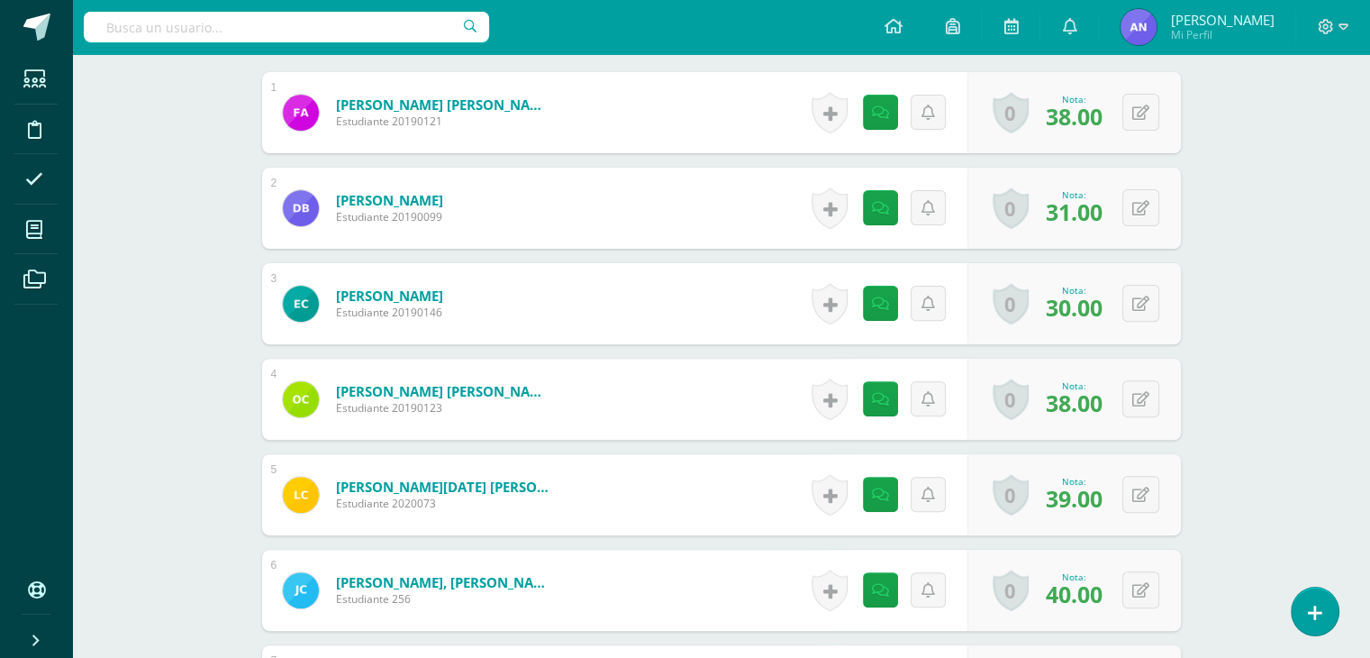
click at [876, 505] on link at bounding box center [880, 494] width 35 height 35
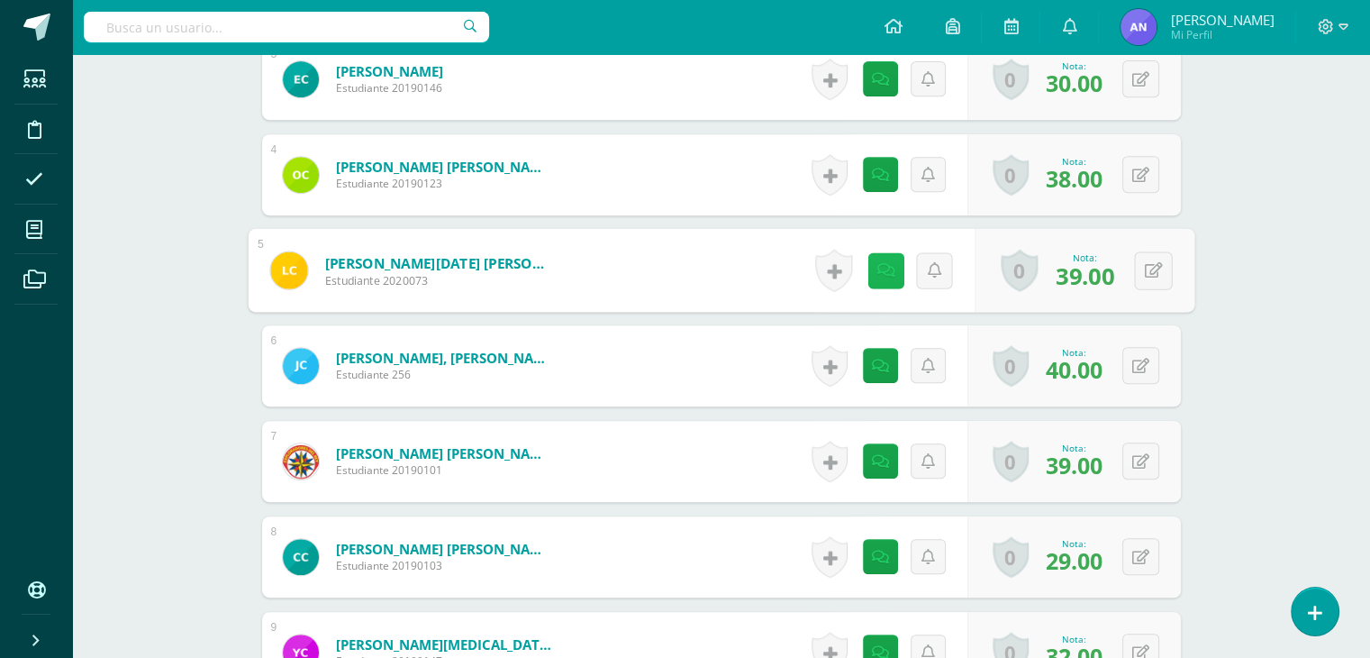
scroll to position [798, 0]
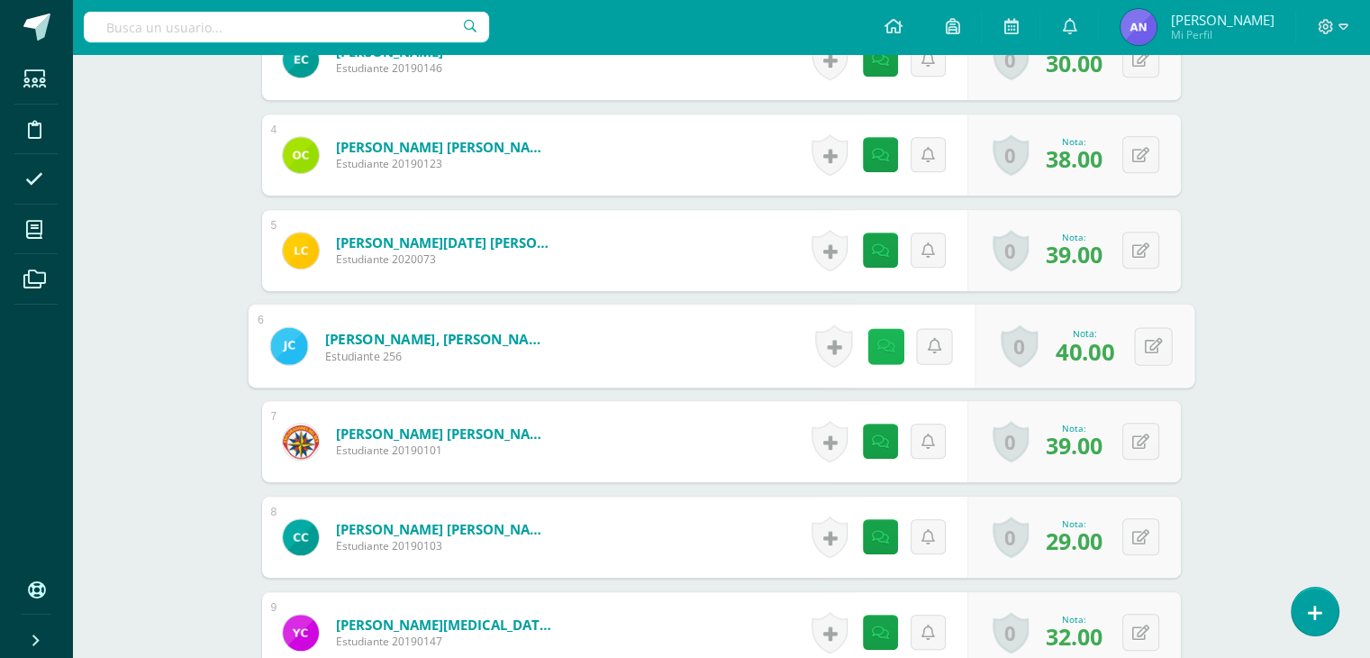
click at [890, 354] on link at bounding box center [886, 346] width 36 height 36
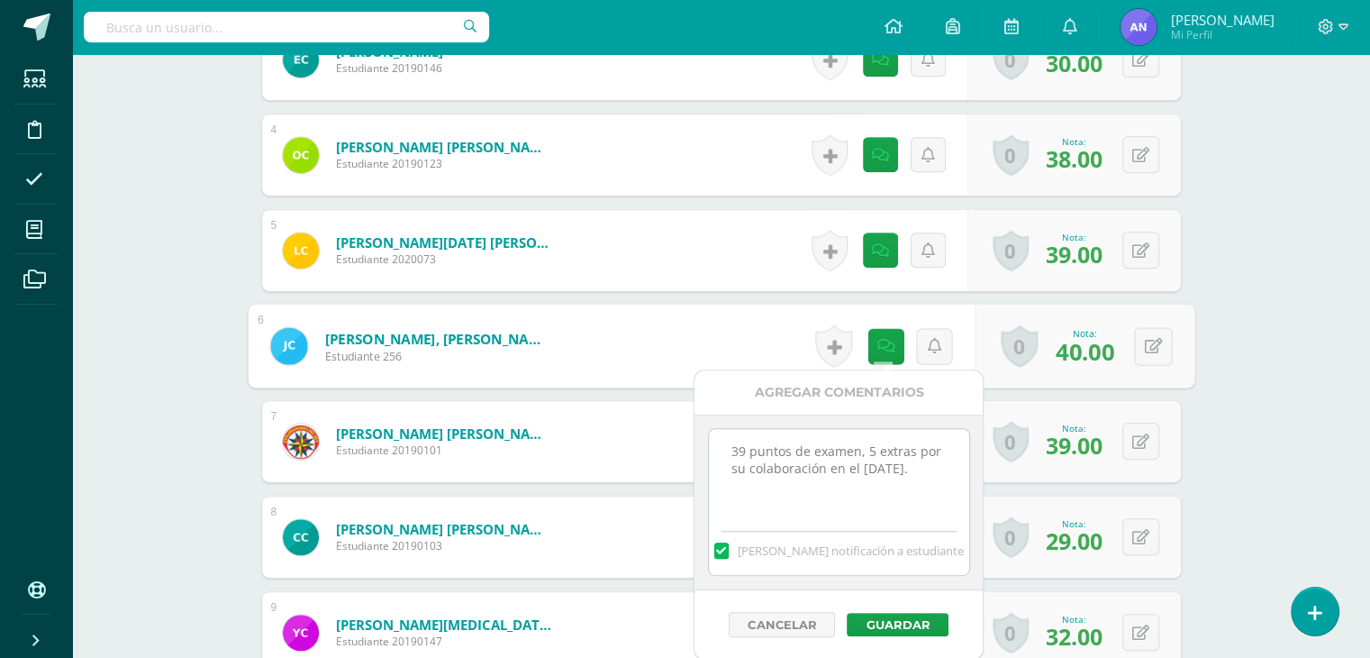
click at [1279, 330] on div "Comunicación y Lenguaje Tercero Basico "A" Herramientas Detalle de asistencias …" at bounding box center [721, 449] width 1298 height 2387
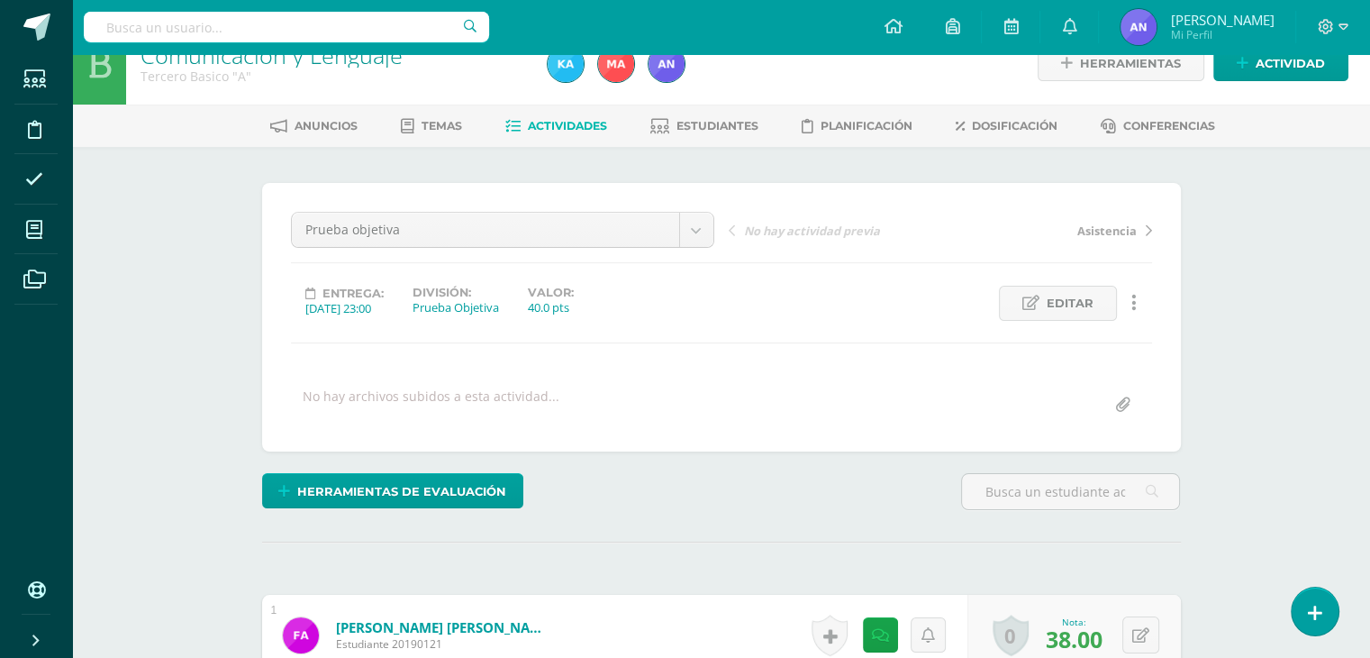
scroll to position [0, 0]
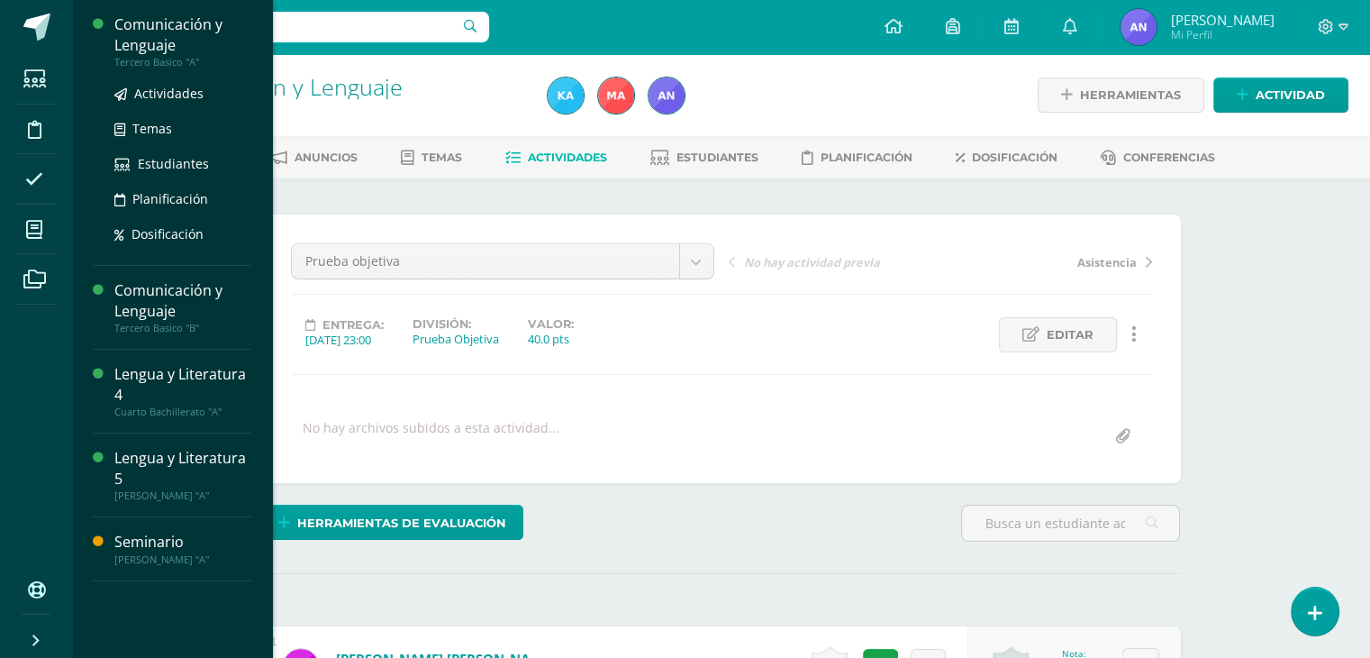
click at [159, 62] on div "Tercero Basico "A"" at bounding box center [182, 62] width 137 height 13
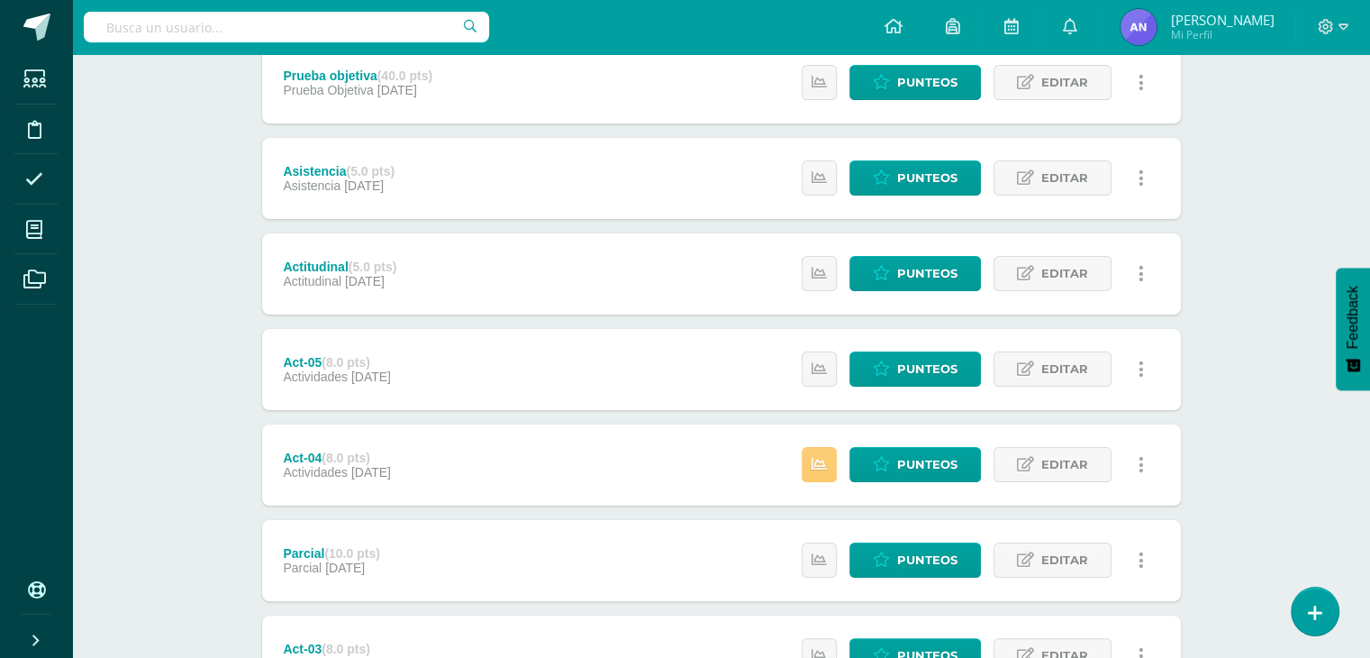
scroll to position [262, 0]
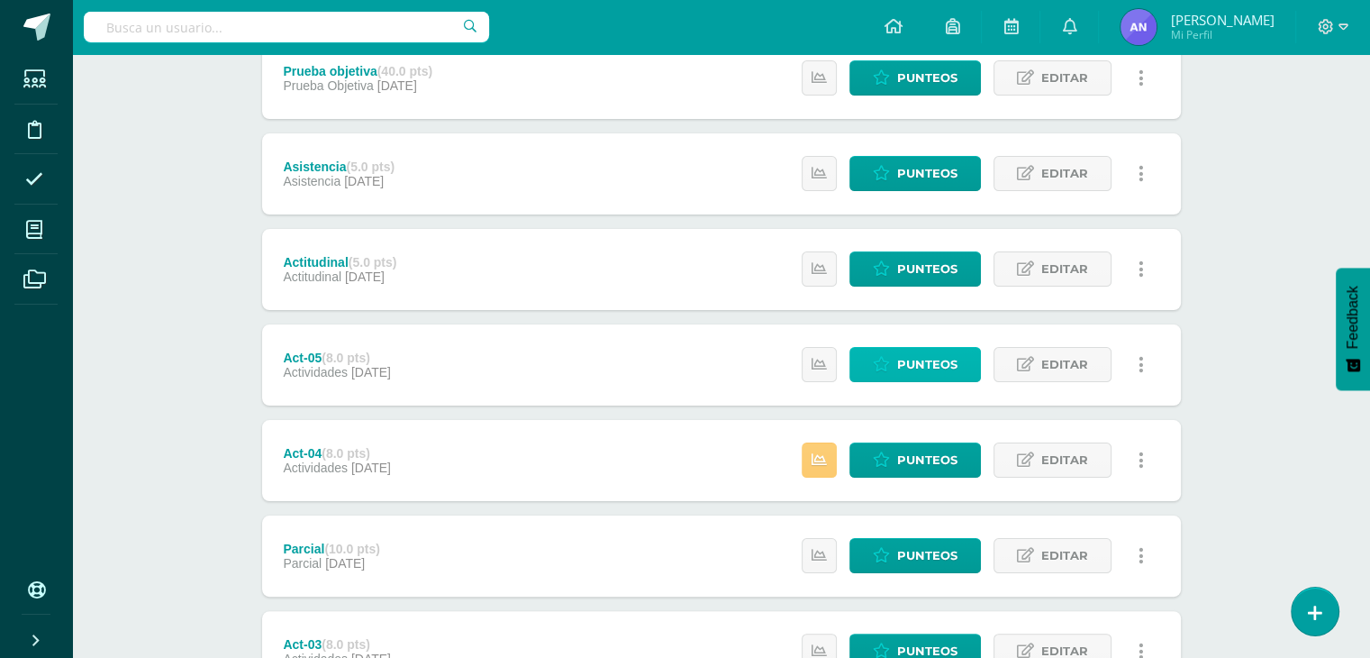
click at [966, 376] on link "Punteos" at bounding box center [916, 364] width 132 height 35
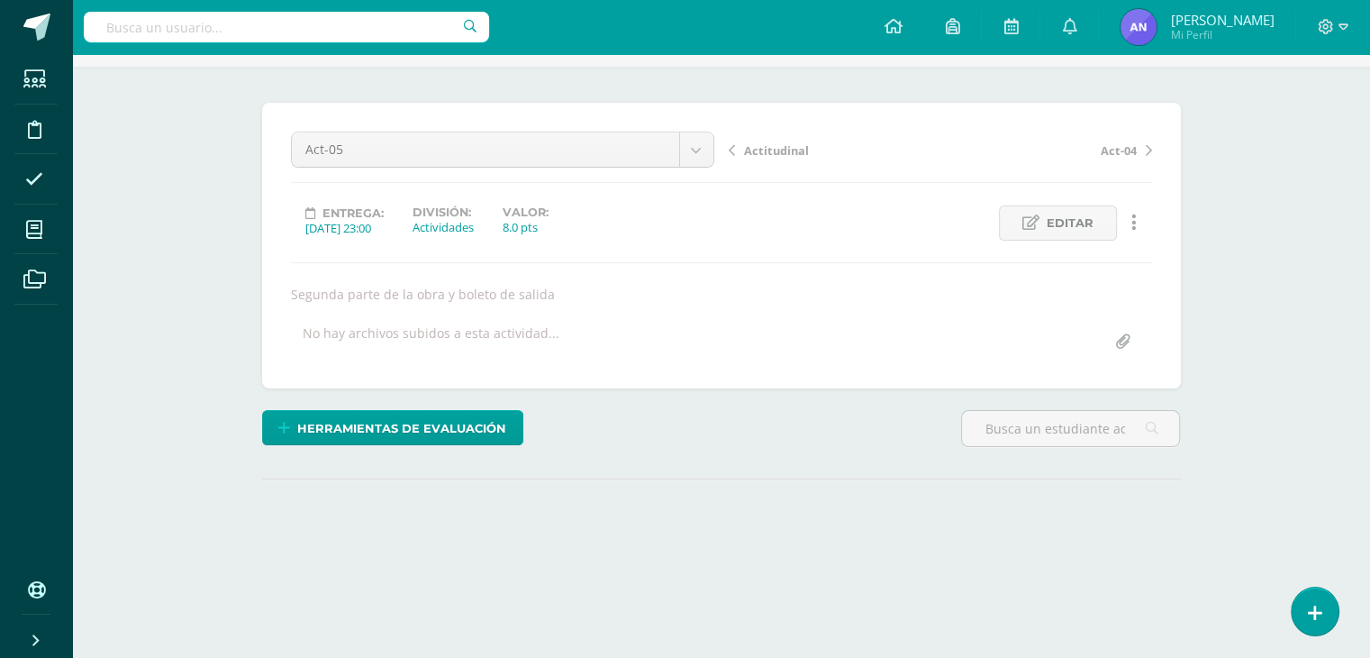
scroll to position [187, 0]
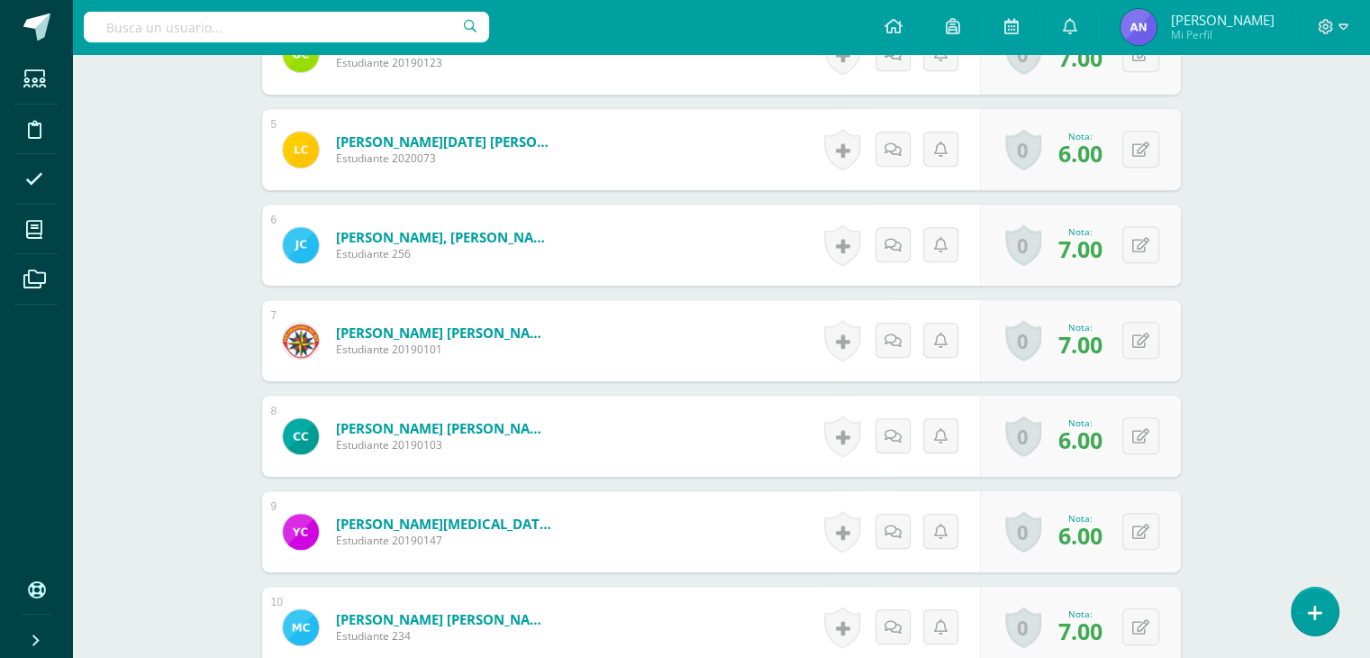
scroll to position [917, 0]
click at [902, 229] on link at bounding box center [898, 244] width 36 height 36
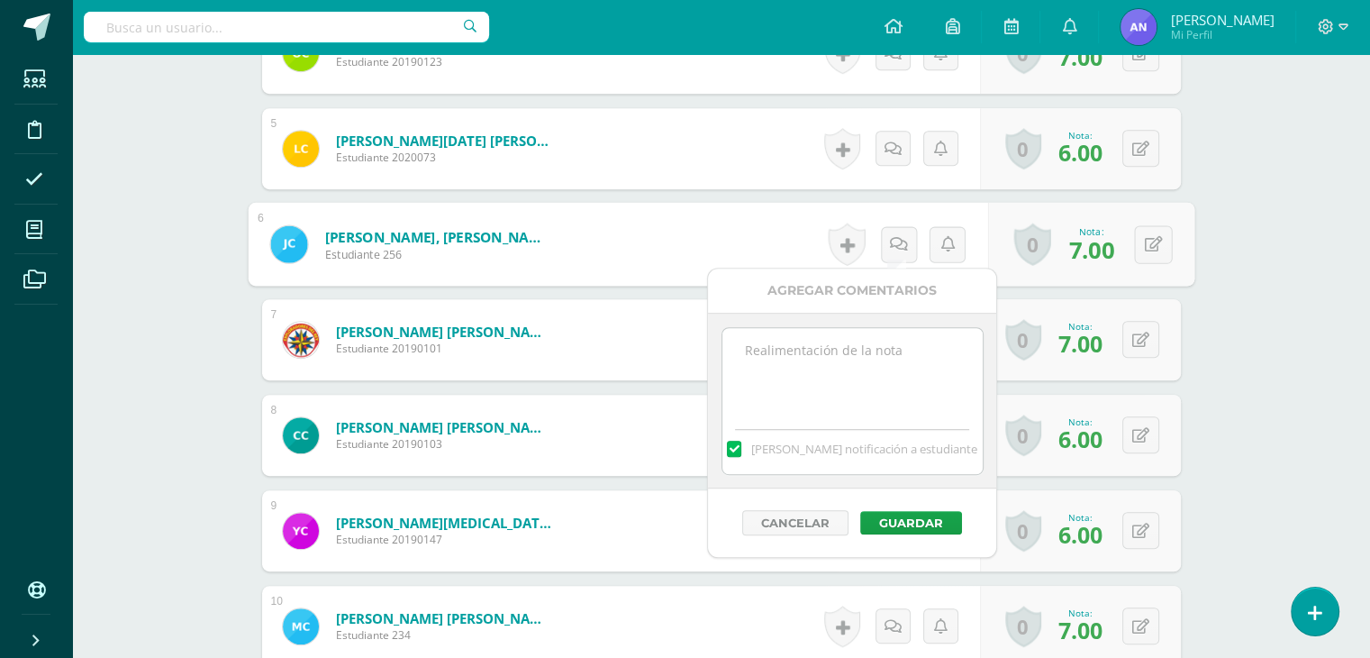
click at [859, 353] on textarea at bounding box center [852, 373] width 260 height 90
type textarea "+1 extra"
click at [913, 514] on button "Guardar" at bounding box center [911, 522] width 102 height 23
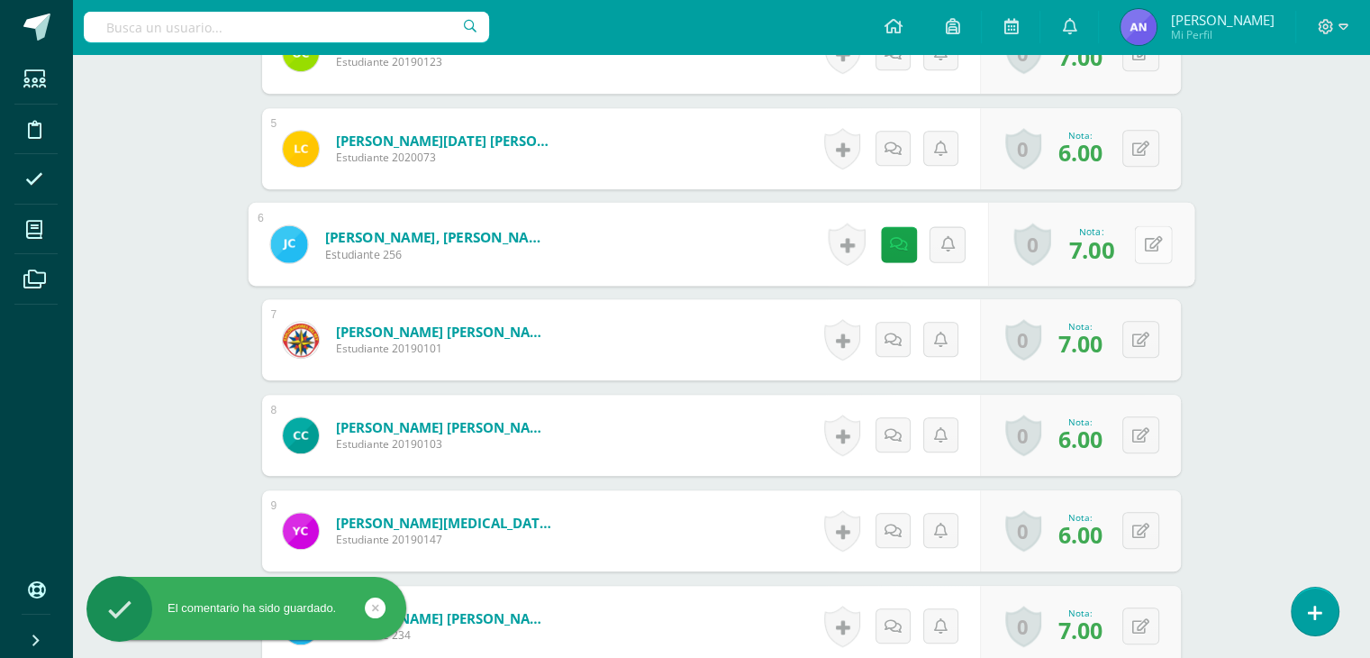
click at [1139, 247] on button at bounding box center [1153, 244] width 38 height 38
type input "8"
click at [1117, 248] on link at bounding box center [1105, 250] width 36 height 36
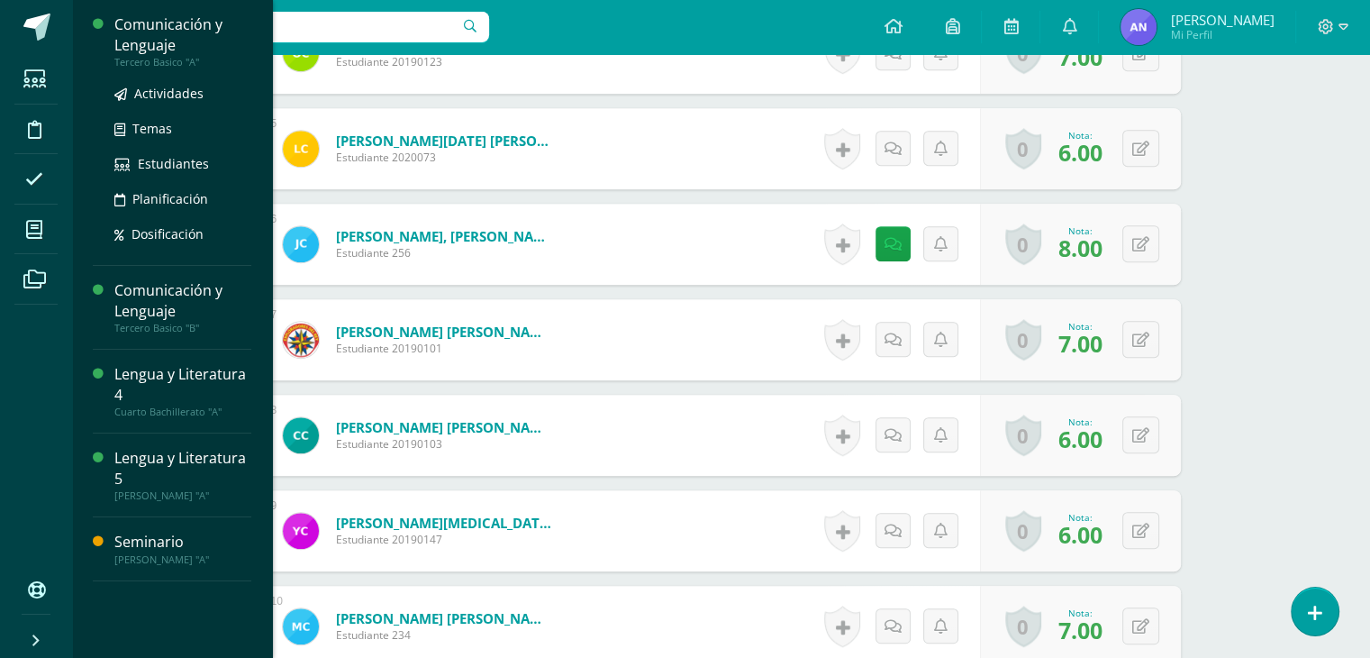
click at [142, 59] on div "Tercero Basico "A"" at bounding box center [182, 62] width 137 height 13
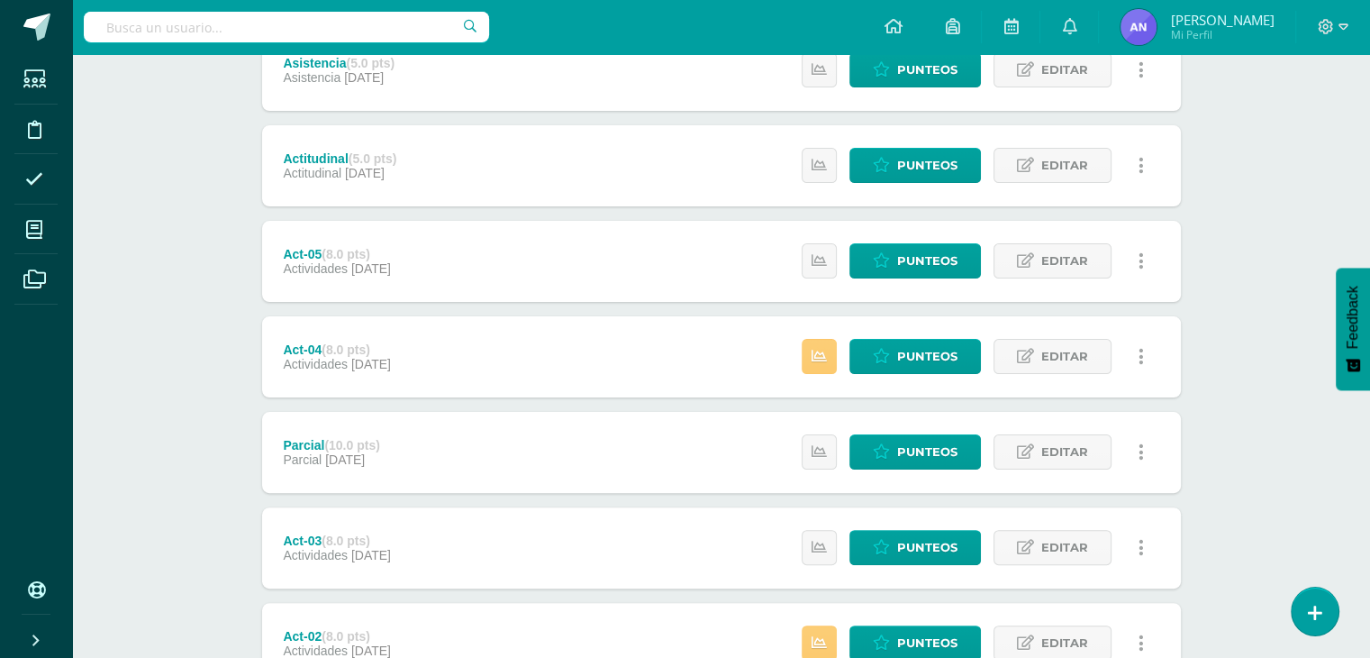
scroll to position [396, 0]
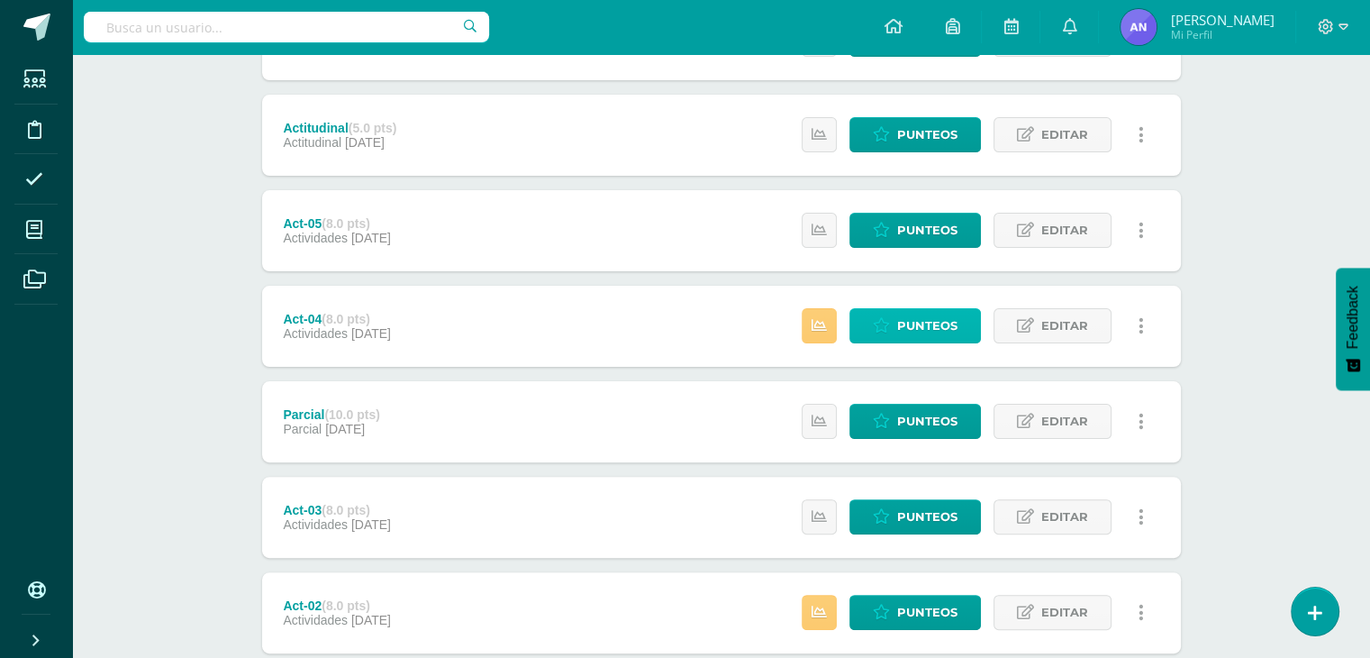
click at [951, 314] on span "Punteos" at bounding box center [927, 325] width 60 height 33
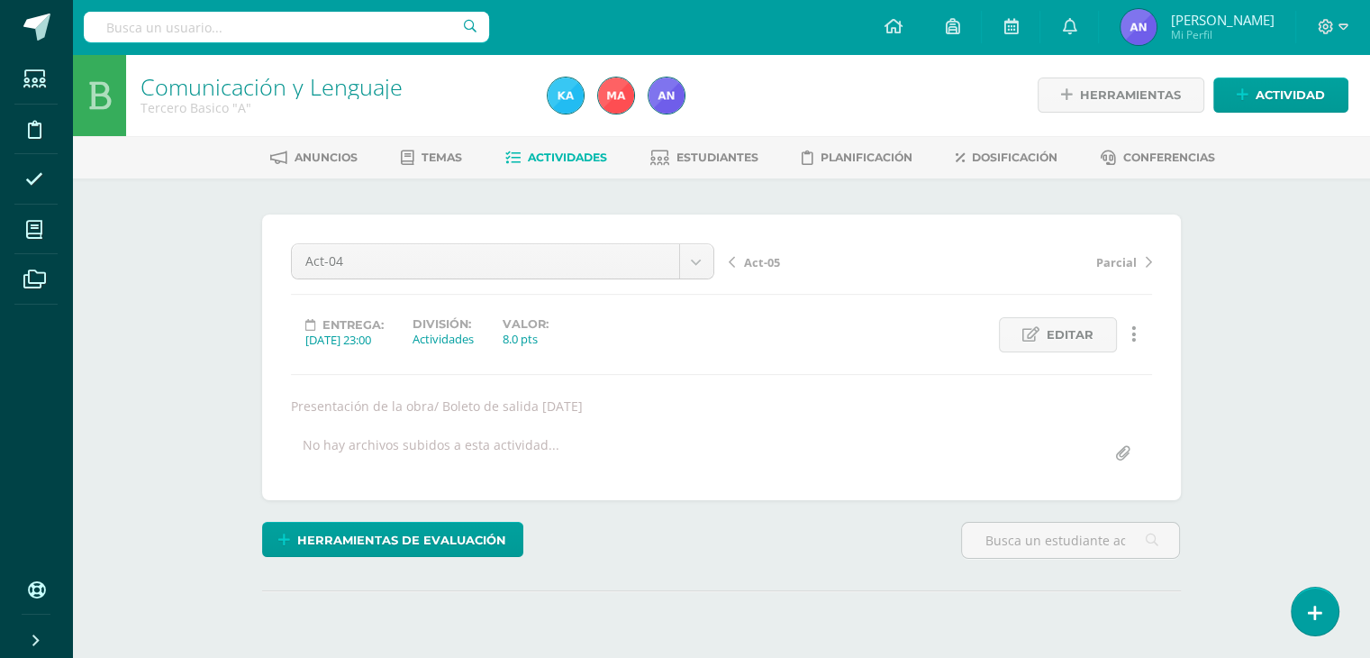
click at [1268, 484] on div "Comunicación y Lenguaje Tercero Basico "A" Herramientas Detalle de asistencias …" at bounding box center [721, 392] width 1298 height 677
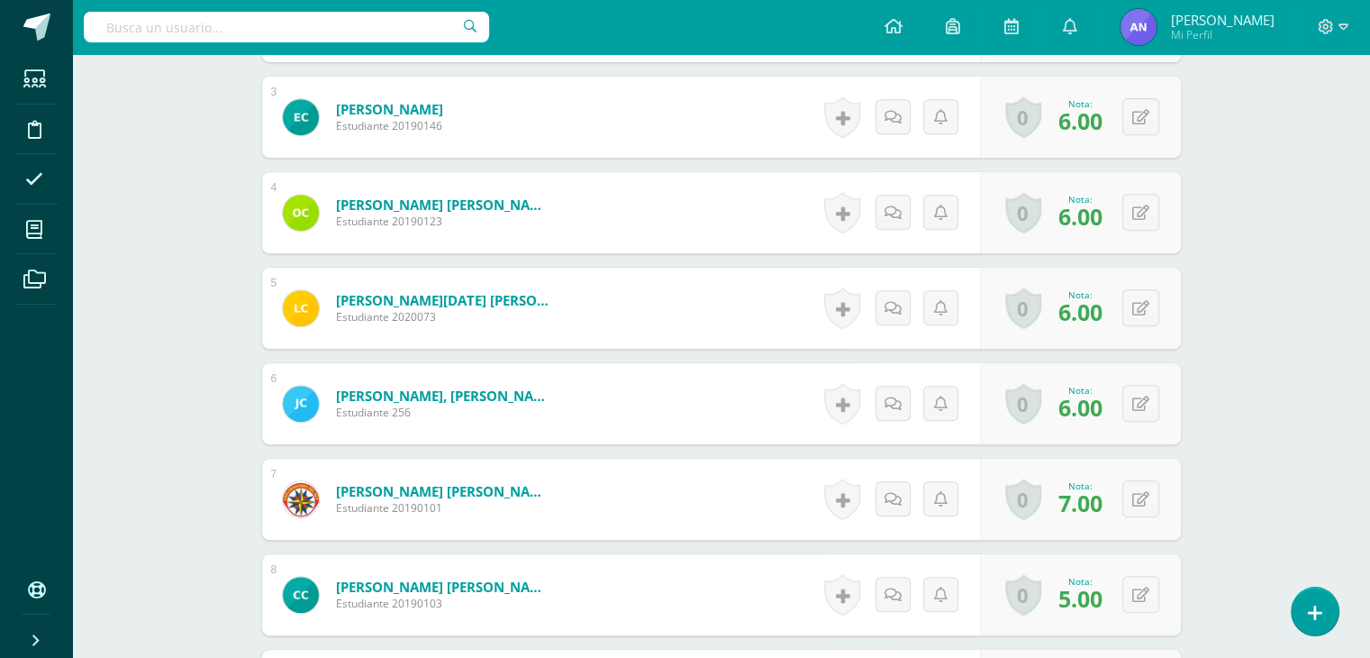
scroll to position [883, 0]
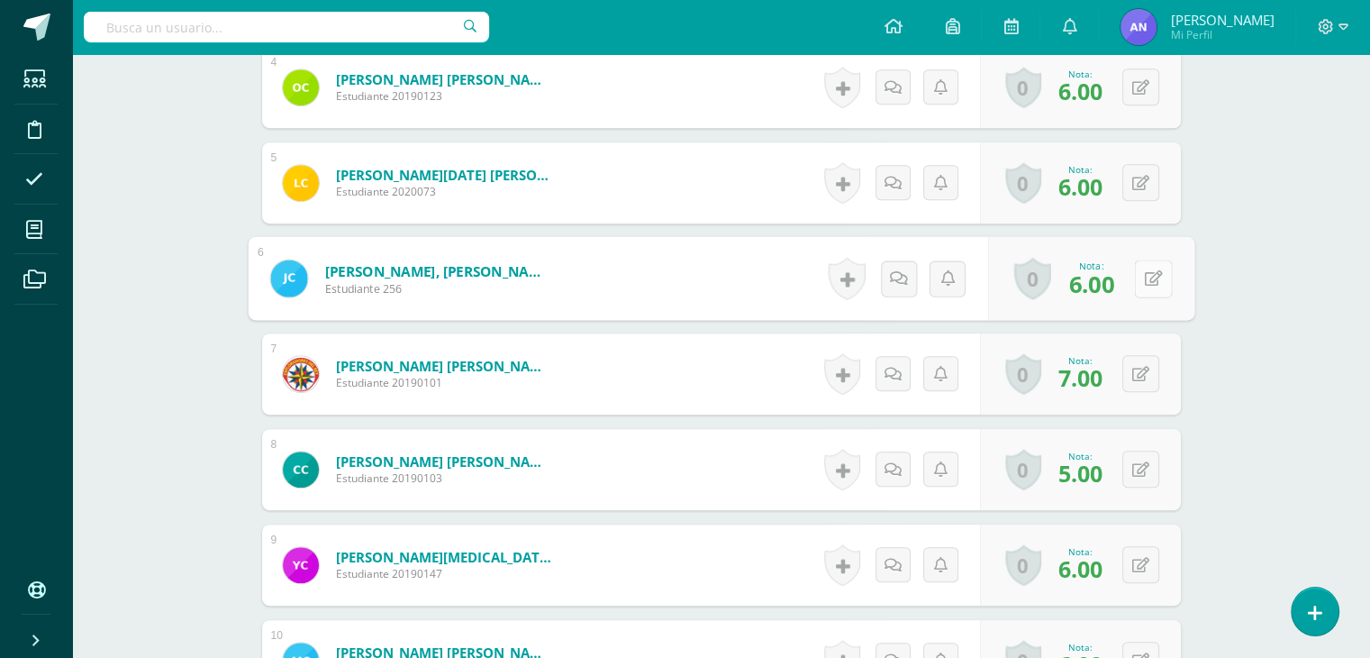
click at [1138, 278] on button at bounding box center [1153, 278] width 38 height 38
type input "8"
click at [1095, 277] on link at bounding box center [1105, 285] width 36 height 36
click at [890, 283] on icon at bounding box center [893, 278] width 17 height 15
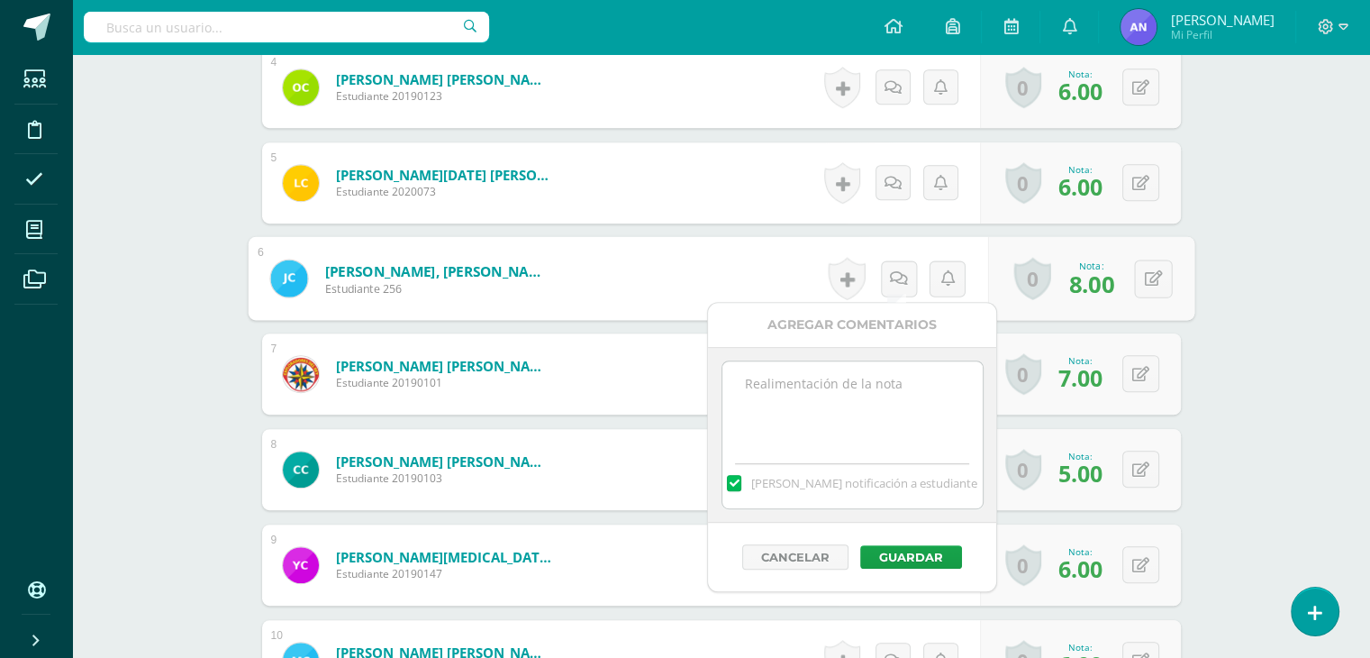
click at [788, 429] on textarea at bounding box center [852, 406] width 260 height 90
type textarea "+ 2 extras"
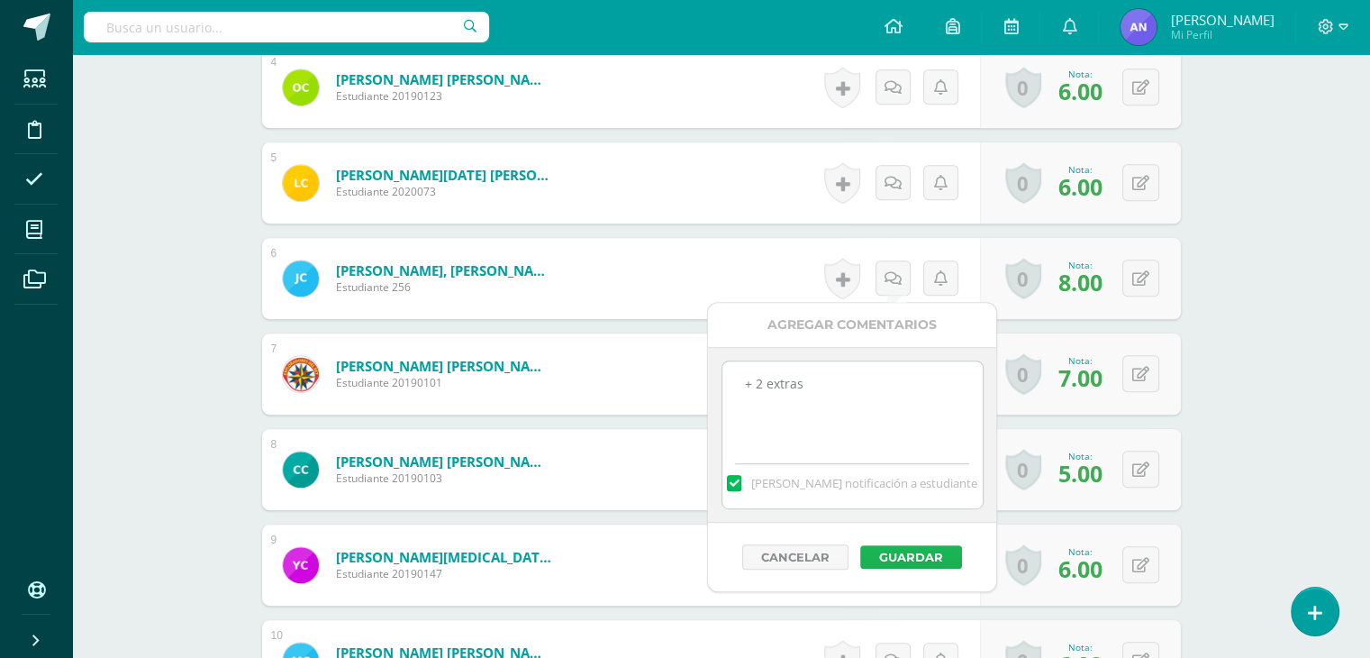
click at [917, 545] on button "Guardar" at bounding box center [911, 556] width 102 height 23
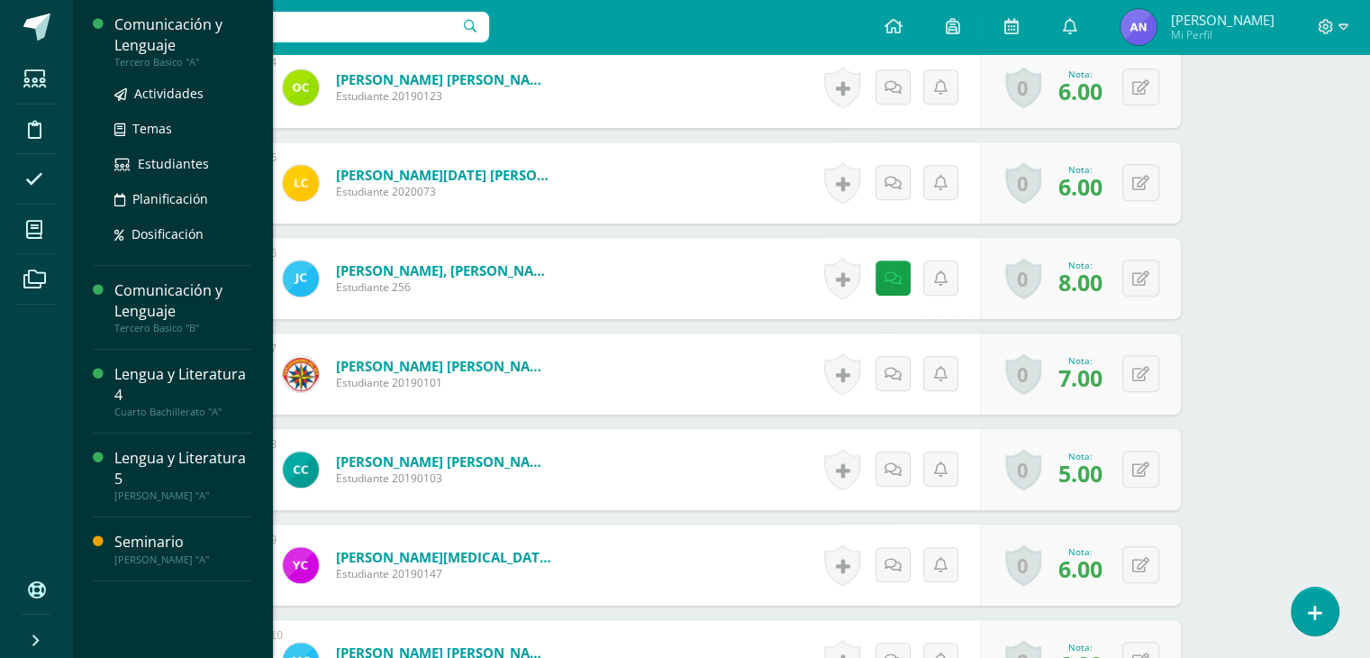
click at [144, 58] on div "Tercero Basico "A"" at bounding box center [182, 62] width 137 height 13
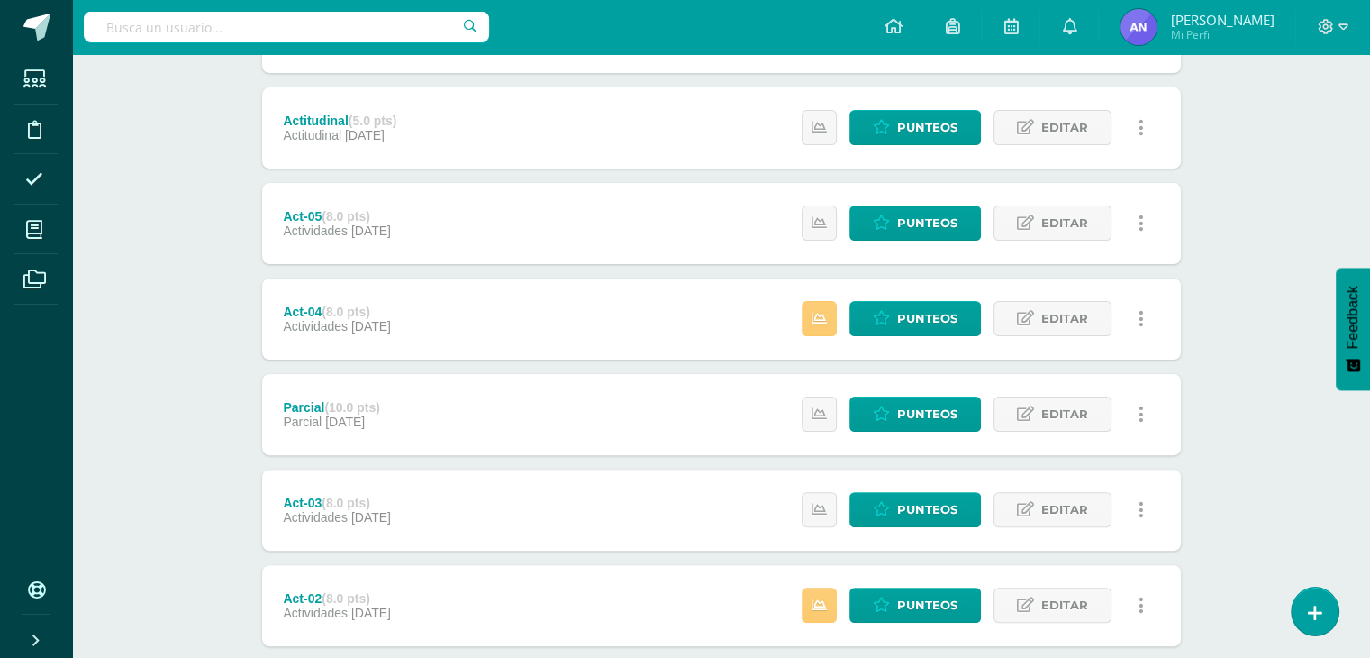
scroll to position [417, 0]
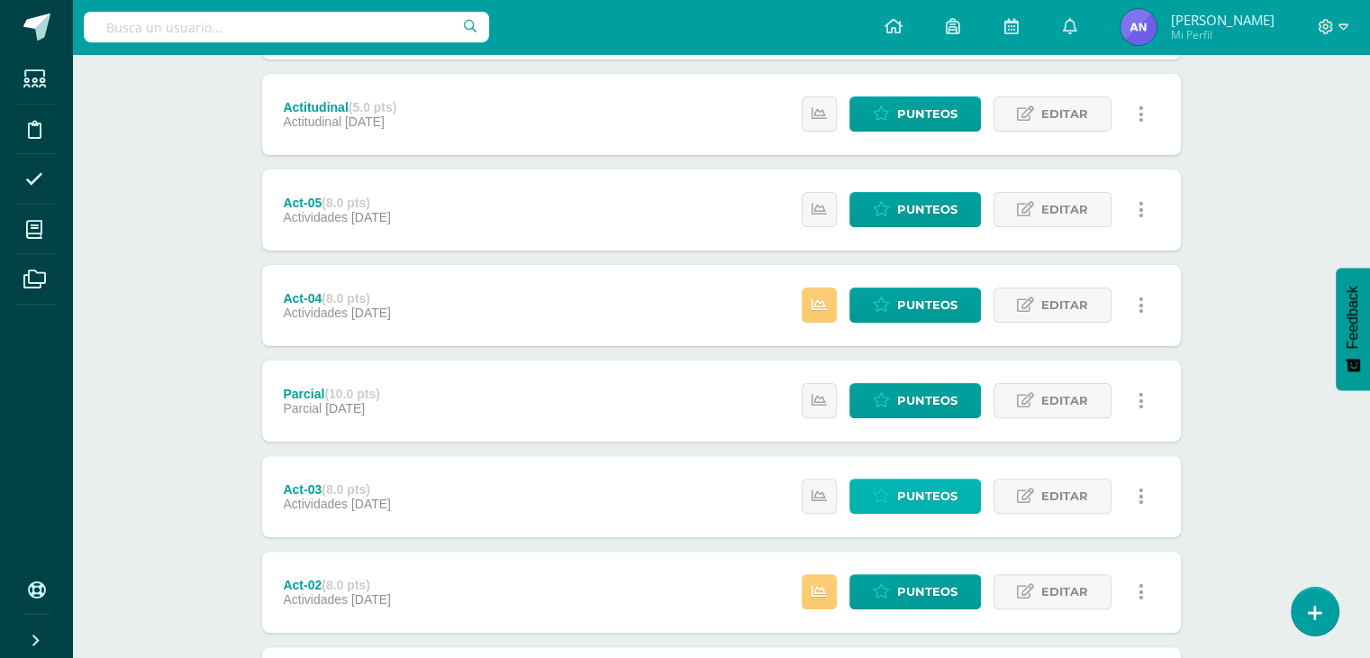
click at [883, 506] on link "Punteos" at bounding box center [916, 495] width 132 height 35
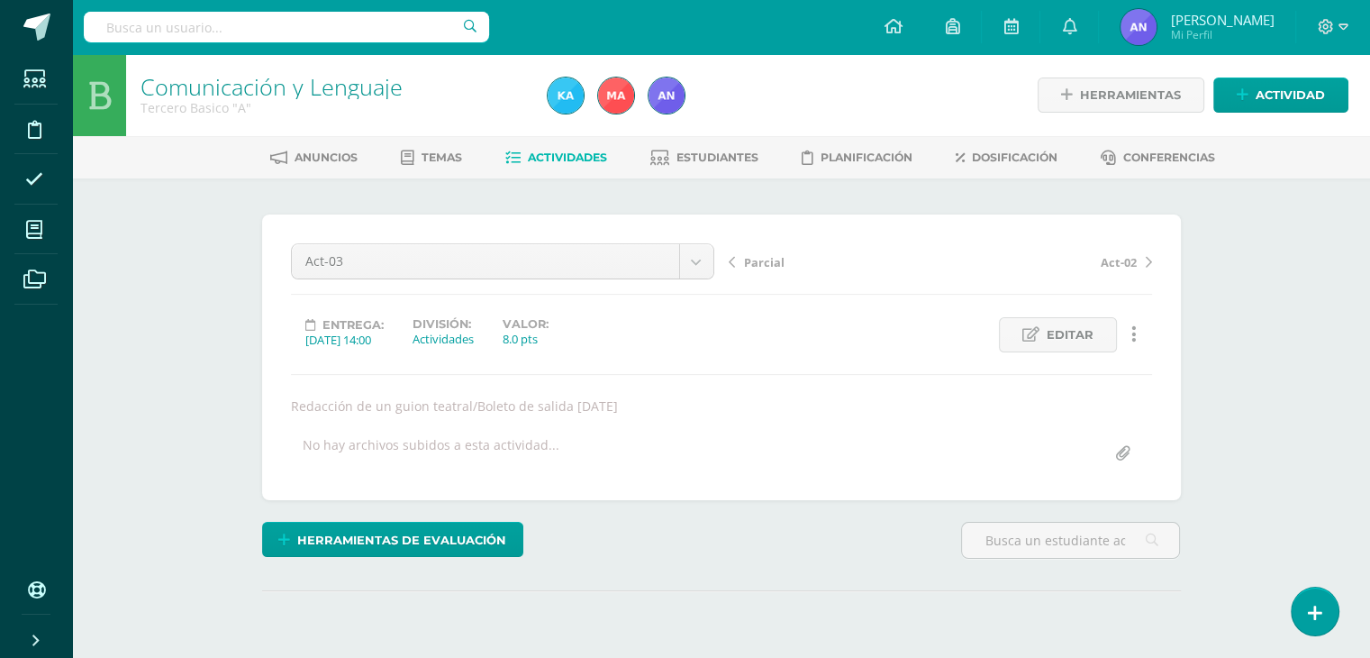
scroll to position [197, 0]
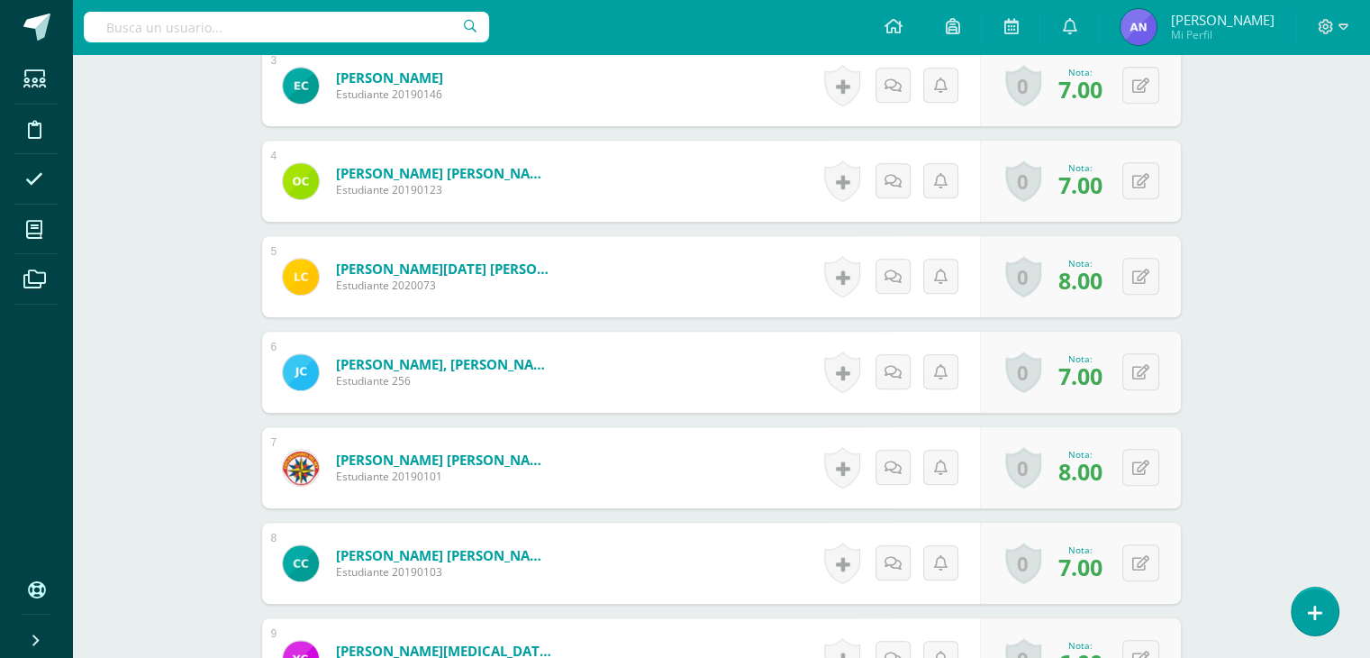
drag, startPoint x: 1383, startPoint y: 293, endPoint x: 1383, endPoint y: 680, distance: 387.4
click at [1369, 657] on html "Estudiantes Disciplina Asistencia Mis cursos Archivos Soporte Ayuda Reportar un…" at bounding box center [685, 103] width 1370 height 1784
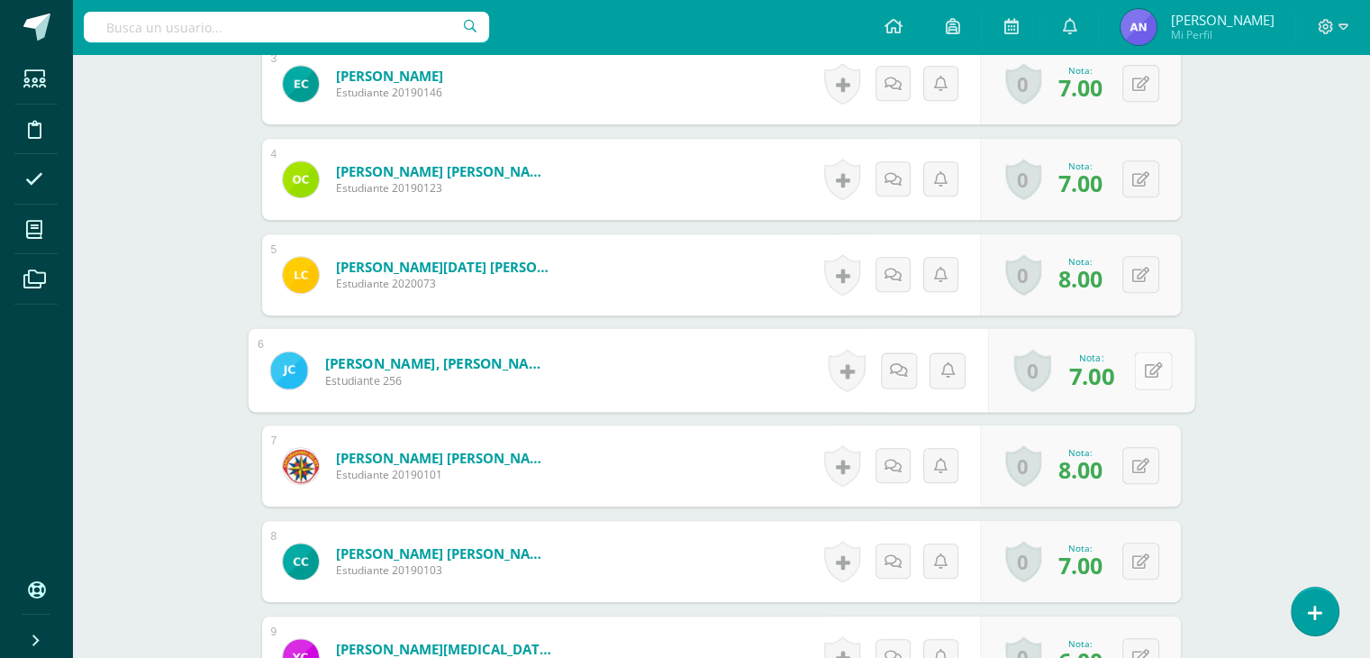
click at [1133, 376] on div "0 Logros Logros obtenidos Aún no hay logros agregados Nota: 7.00" at bounding box center [1090, 371] width 206 height 84
click at [1146, 374] on icon at bounding box center [1153, 368] width 18 height 15
type input "8"
click at [1104, 372] on icon at bounding box center [1105, 375] width 16 height 15
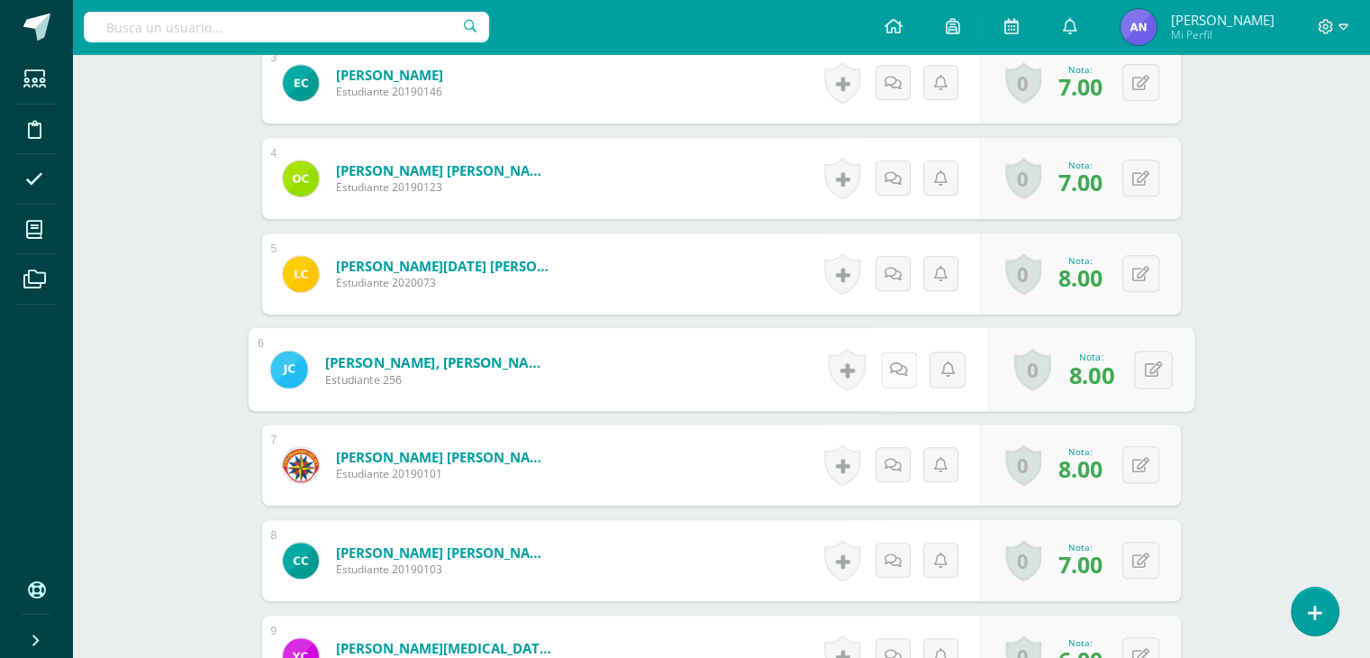
click at [902, 367] on link at bounding box center [898, 369] width 36 height 36
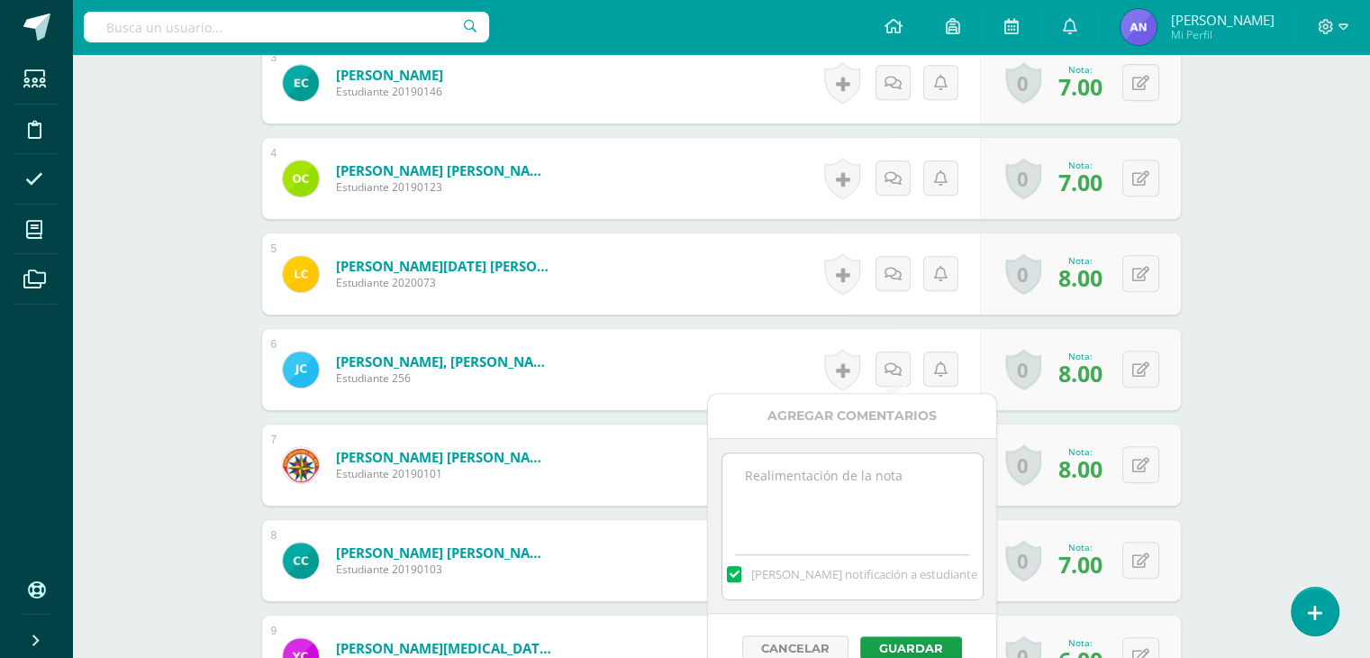
click at [886, 473] on textarea at bounding box center [852, 498] width 260 height 90
type textarea "+1 extra"
click at [898, 636] on button "Guardar" at bounding box center [911, 647] width 102 height 23
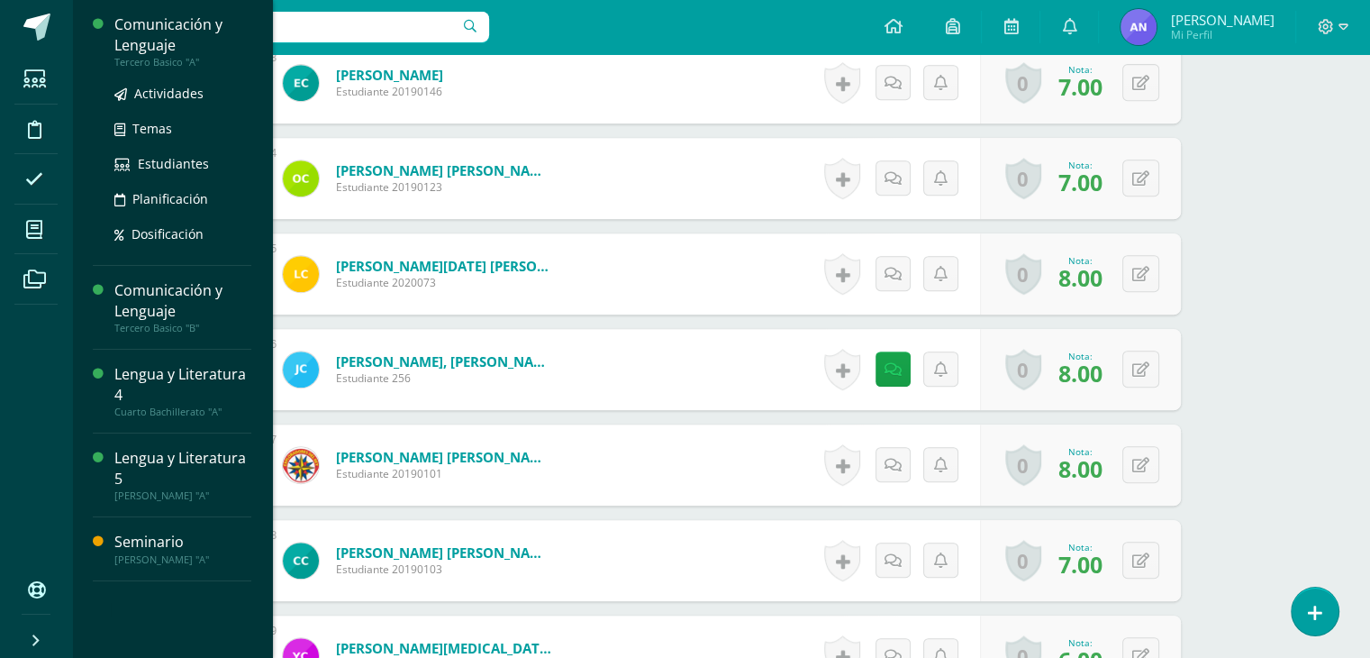
click at [162, 65] on div "Tercero Basico "A"" at bounding box center [182, 62] width 137 height 13
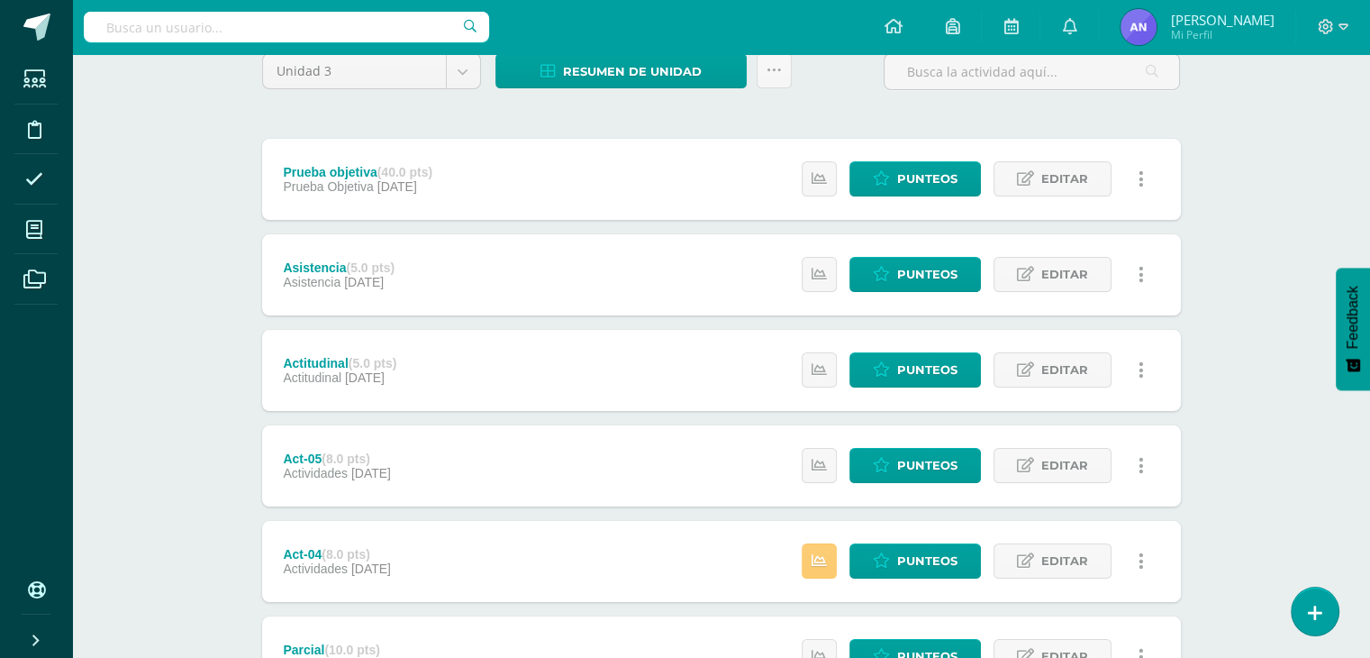
scroll to position [101, 0]
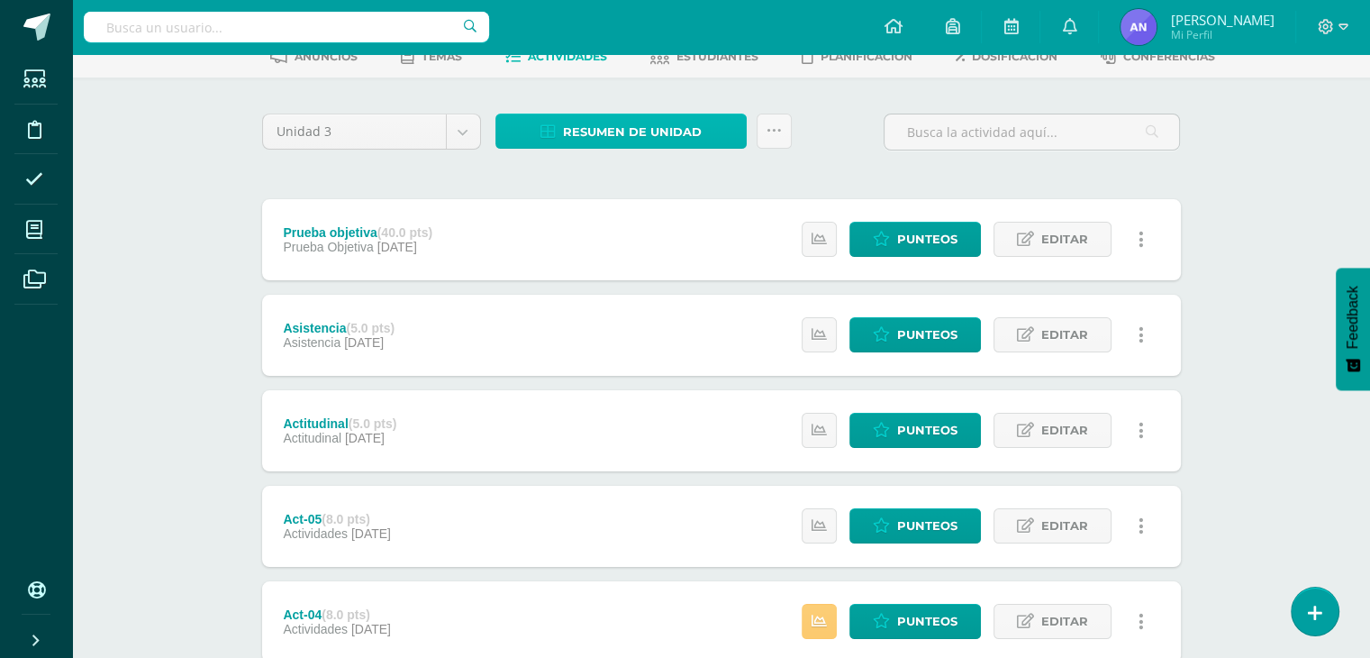
click at [692, 141] on span "Resumen de unidad" at bounding box center [632, 131] width 139 height 33
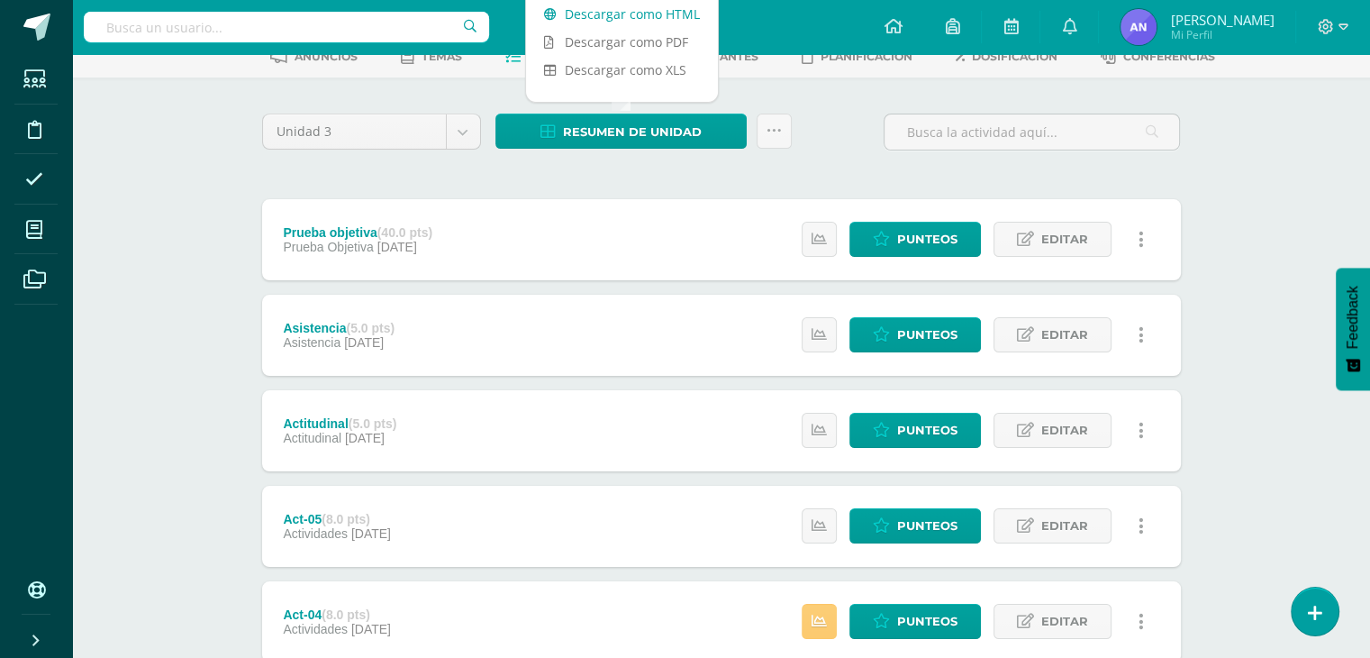
click at [658, 6] on link "Descargar como HTML" at bounding box center [622, 14] width 192 height 28
click at [1273, 286] on div "Comunicación y Lenguaje Tercero Basico "A" Herramientas Detalle de asistencias …" at bounding box center [721, 558] width 1298 height 1211
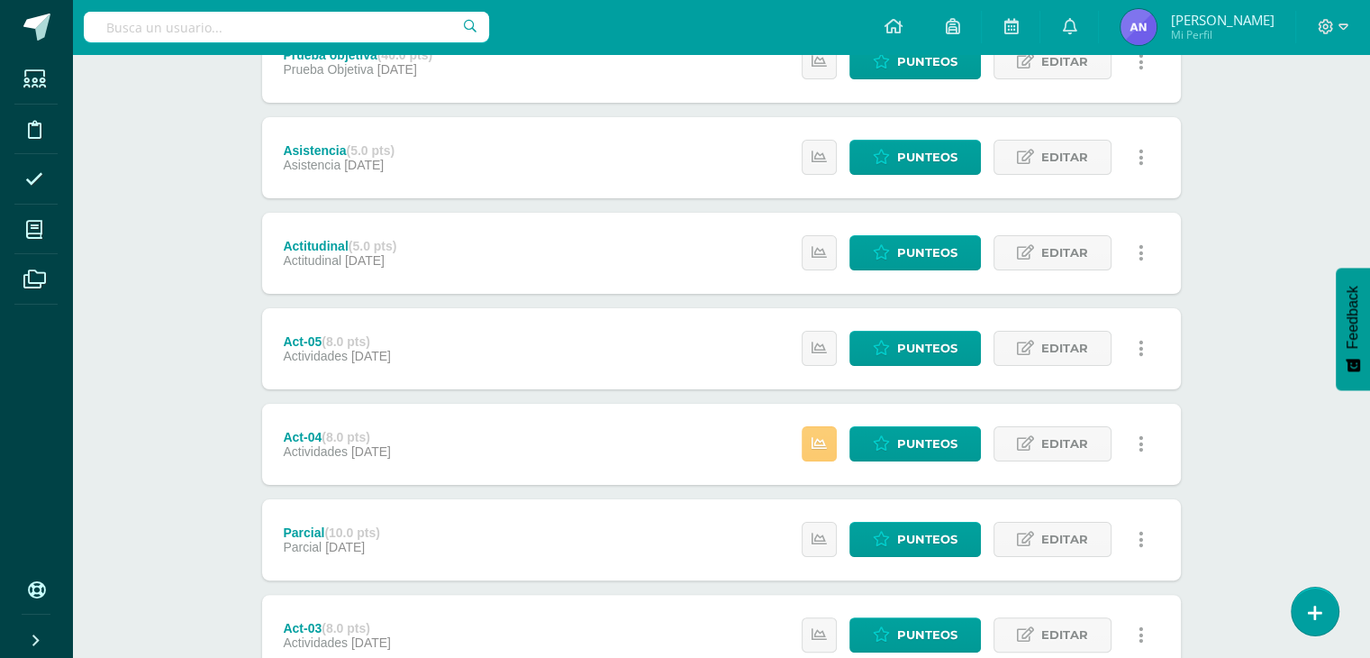
scroll to position [139, 0]
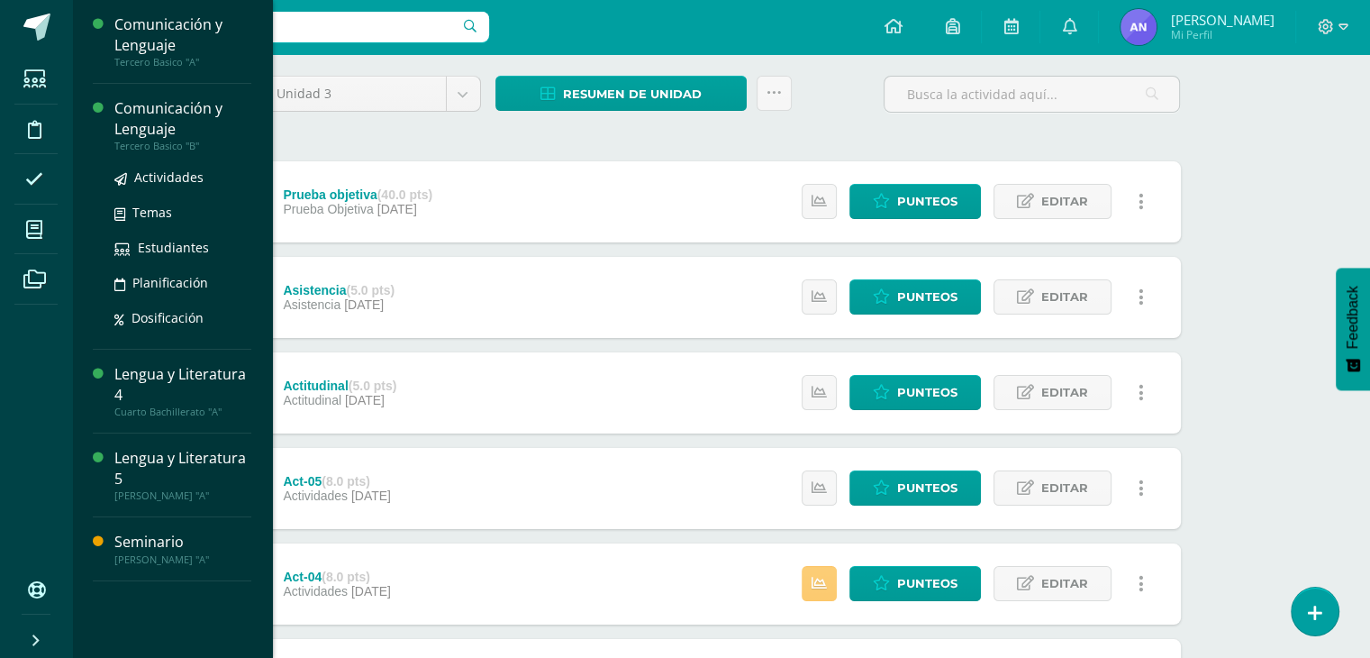
click at [140, 151] on div "Tercero Basico "B"" at bounding box center [182, 146] width 137 height 13
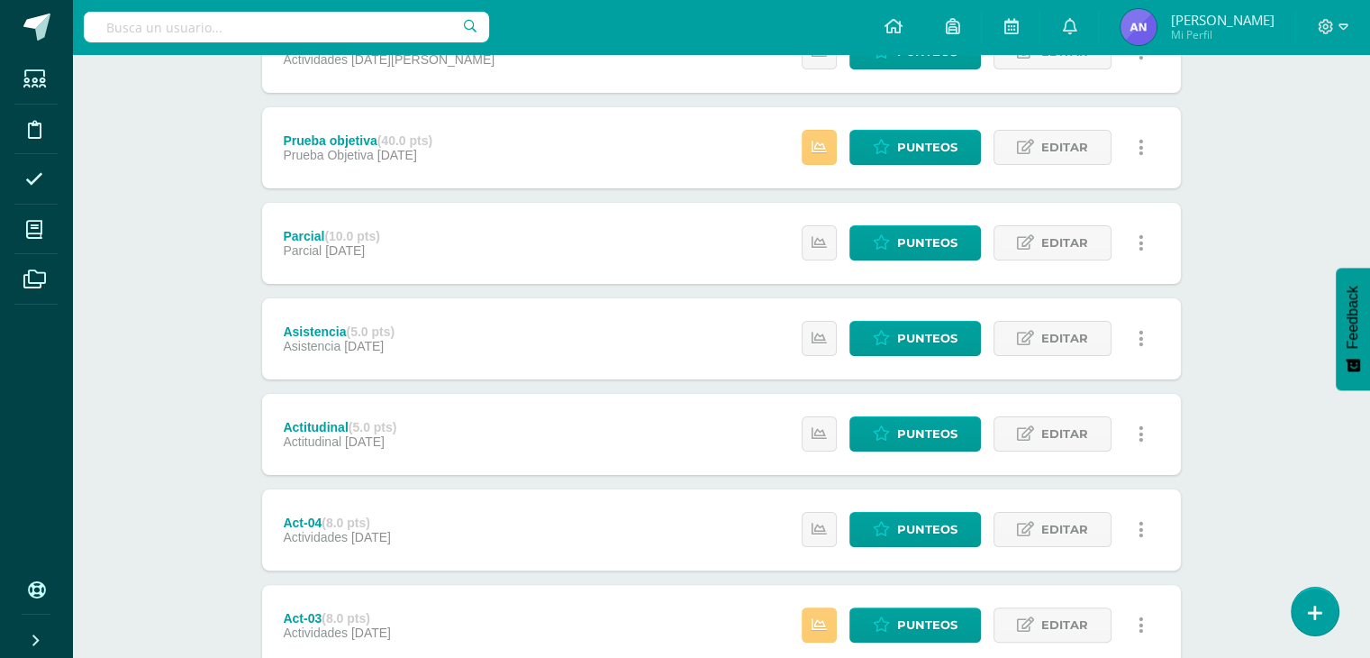
scroll to position [290, 0]
